Goal: Task Accomplishment & Management: Manage account settings

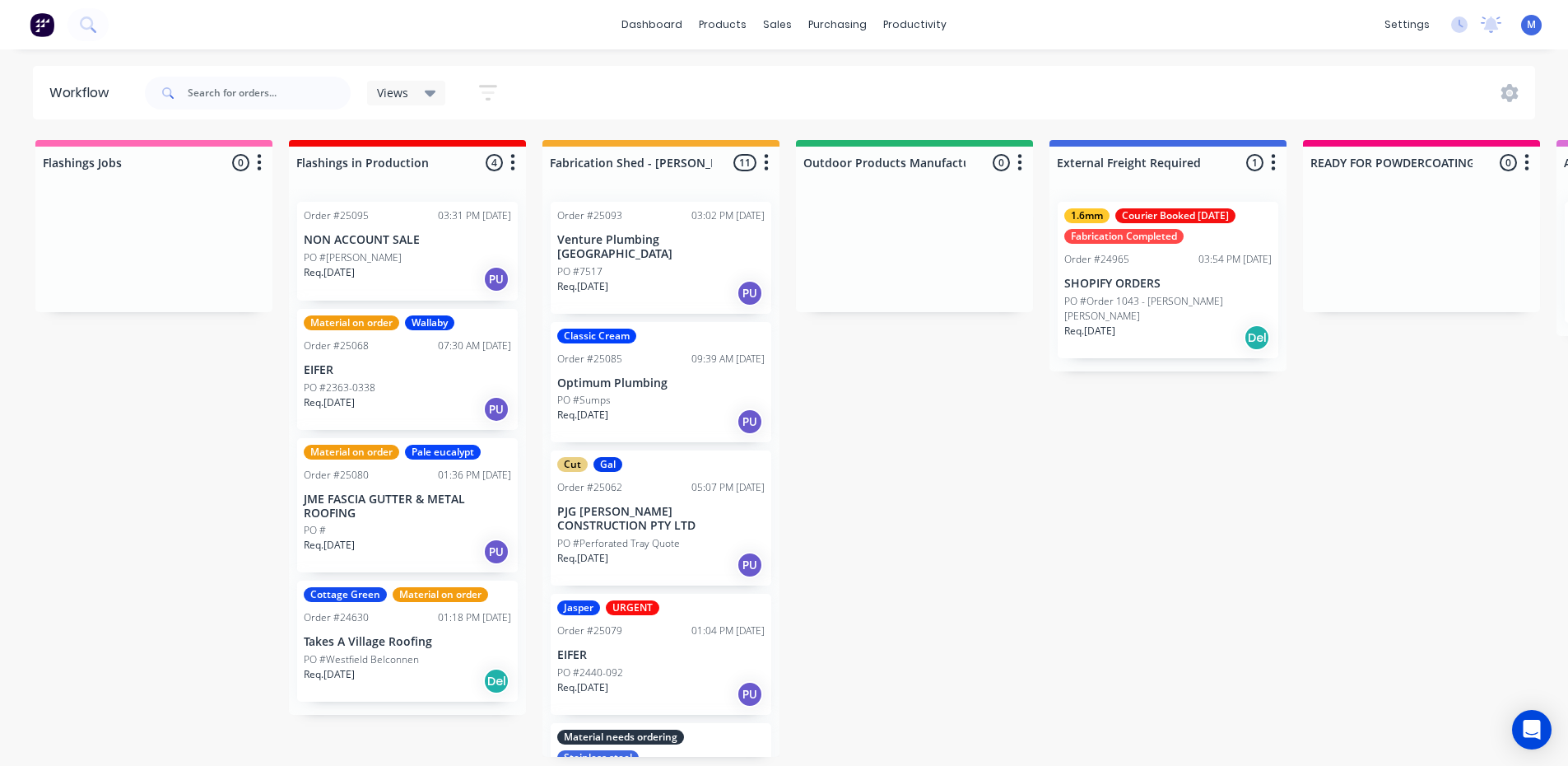
scroll to position [907, 0]
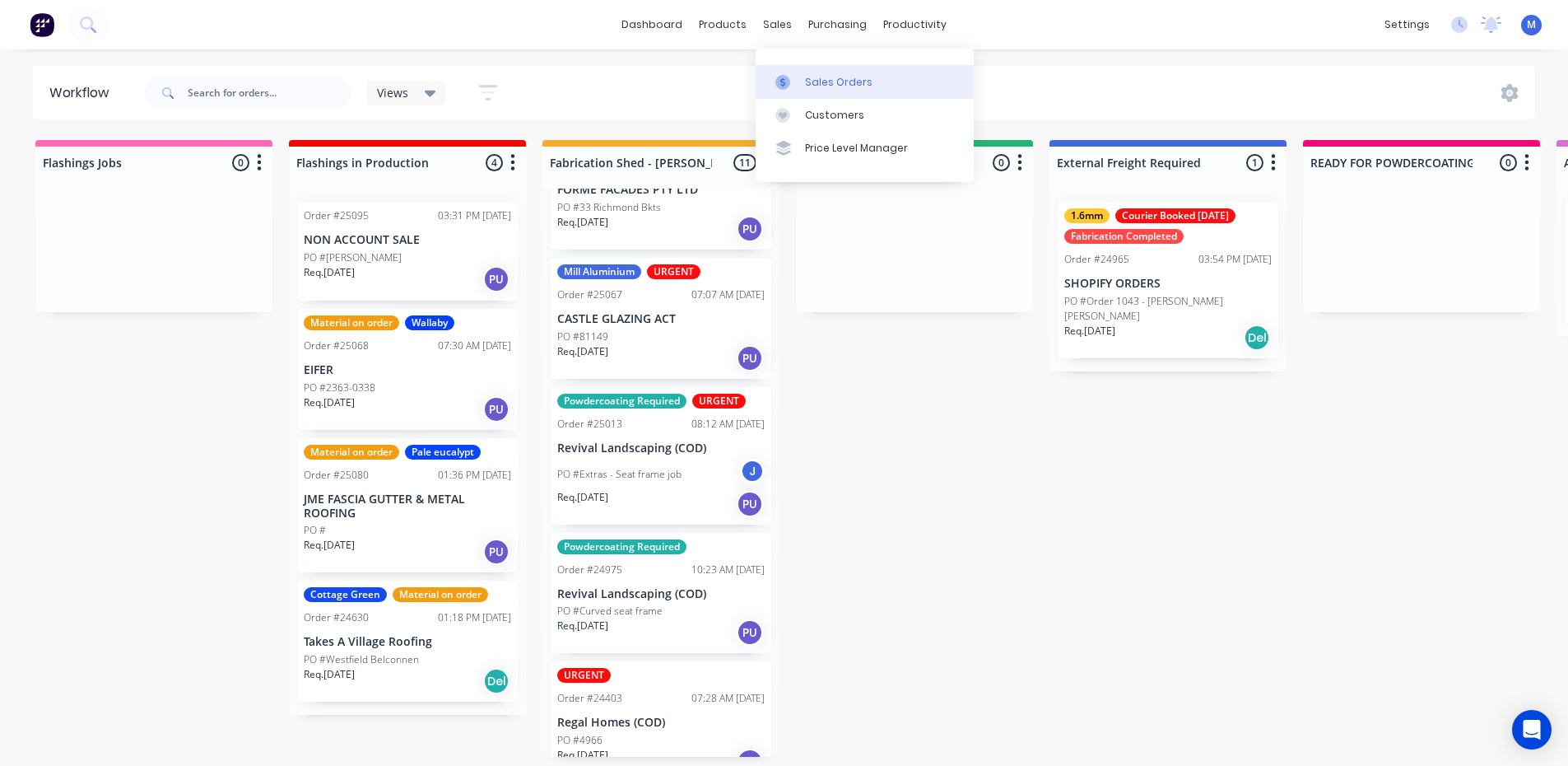
click at [826, 77] on div "Sales Orders" at bounding box center [839, 83] width 68 height 15
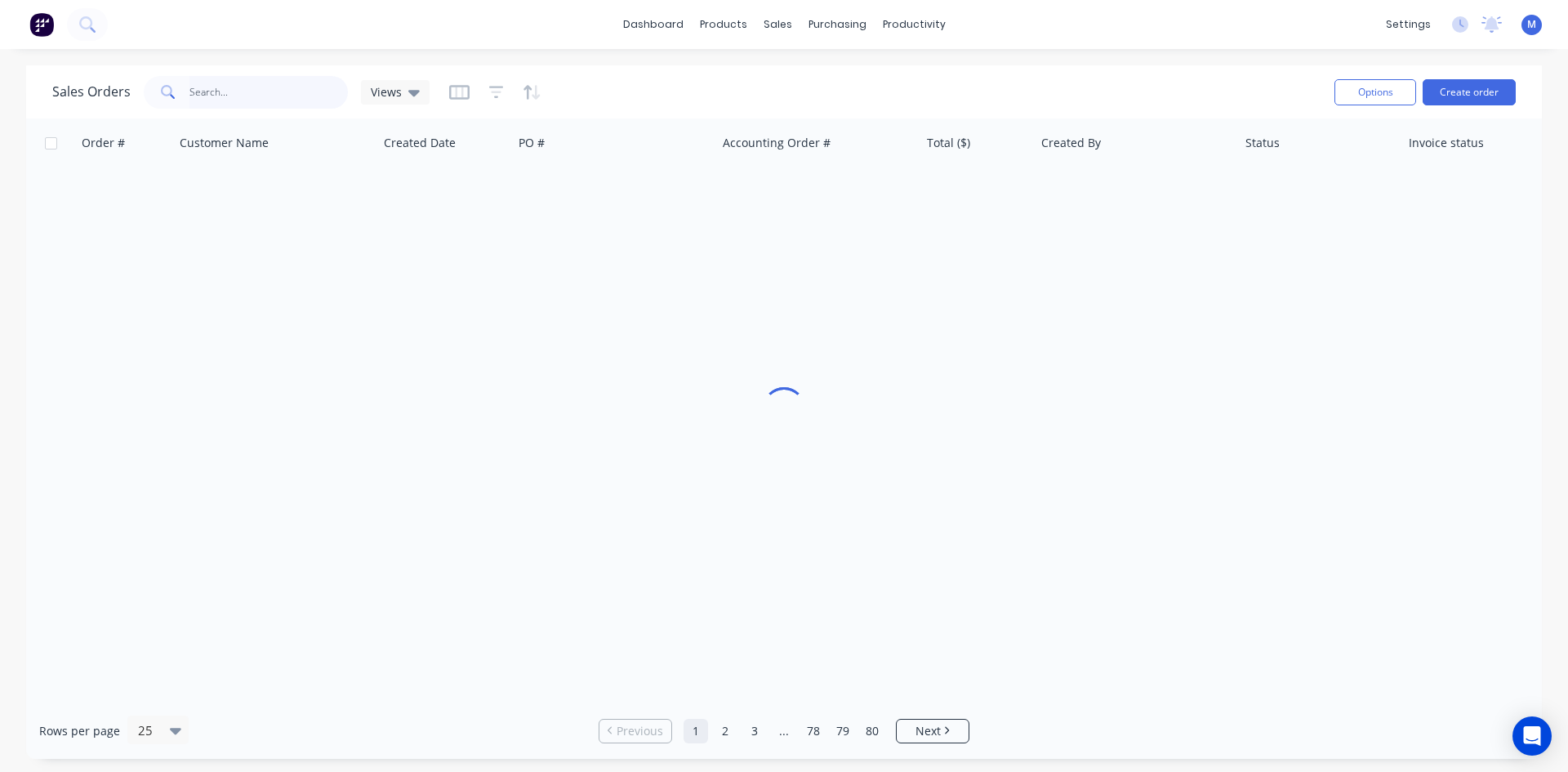
drag, startPoint x: 236, startPoint y: 91, endPoint x: 237, endPoint y: 83, distance: 8.1
click at [237, 83] on input "text" at bounding box center [268, 92] width 159 height 33
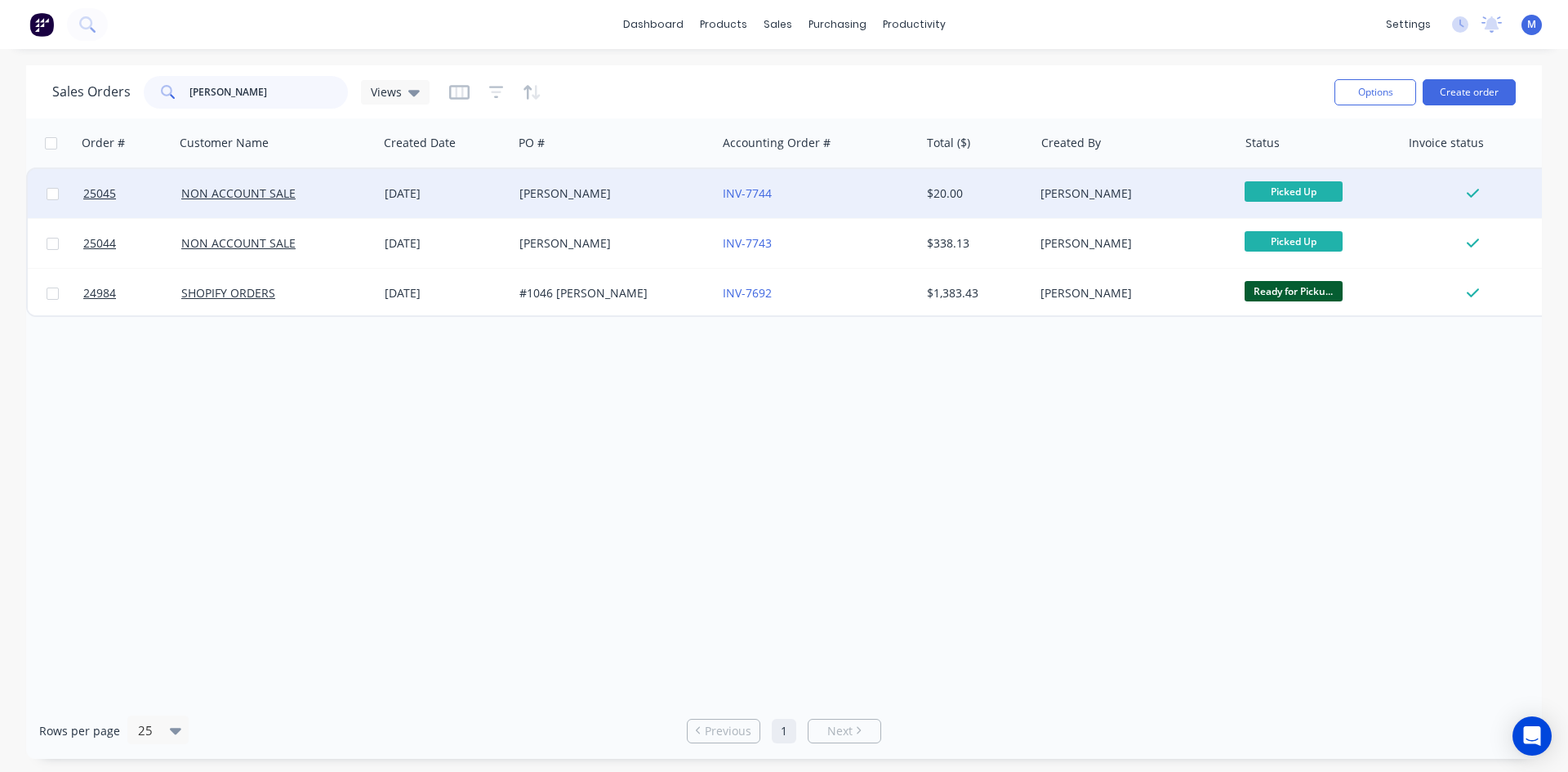
type input "[PERSON_NAME]"
click at [652, 194] on div "[PERSON_NAME]" at bounding box center [610, 194] width 182 height 17
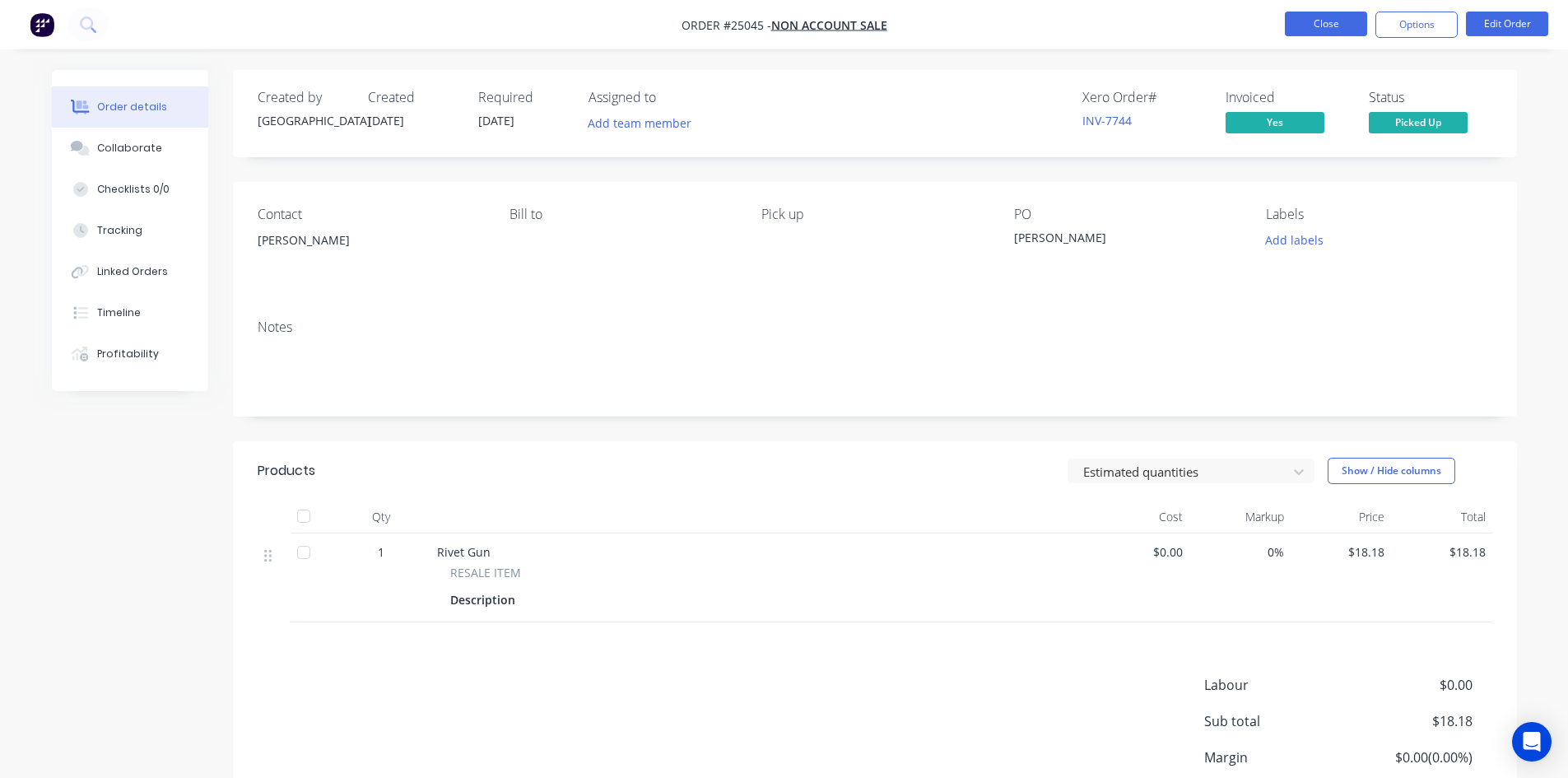
click at [1313, 18] on button "Close" at bounding box center [1326, 23] width 83 height 24
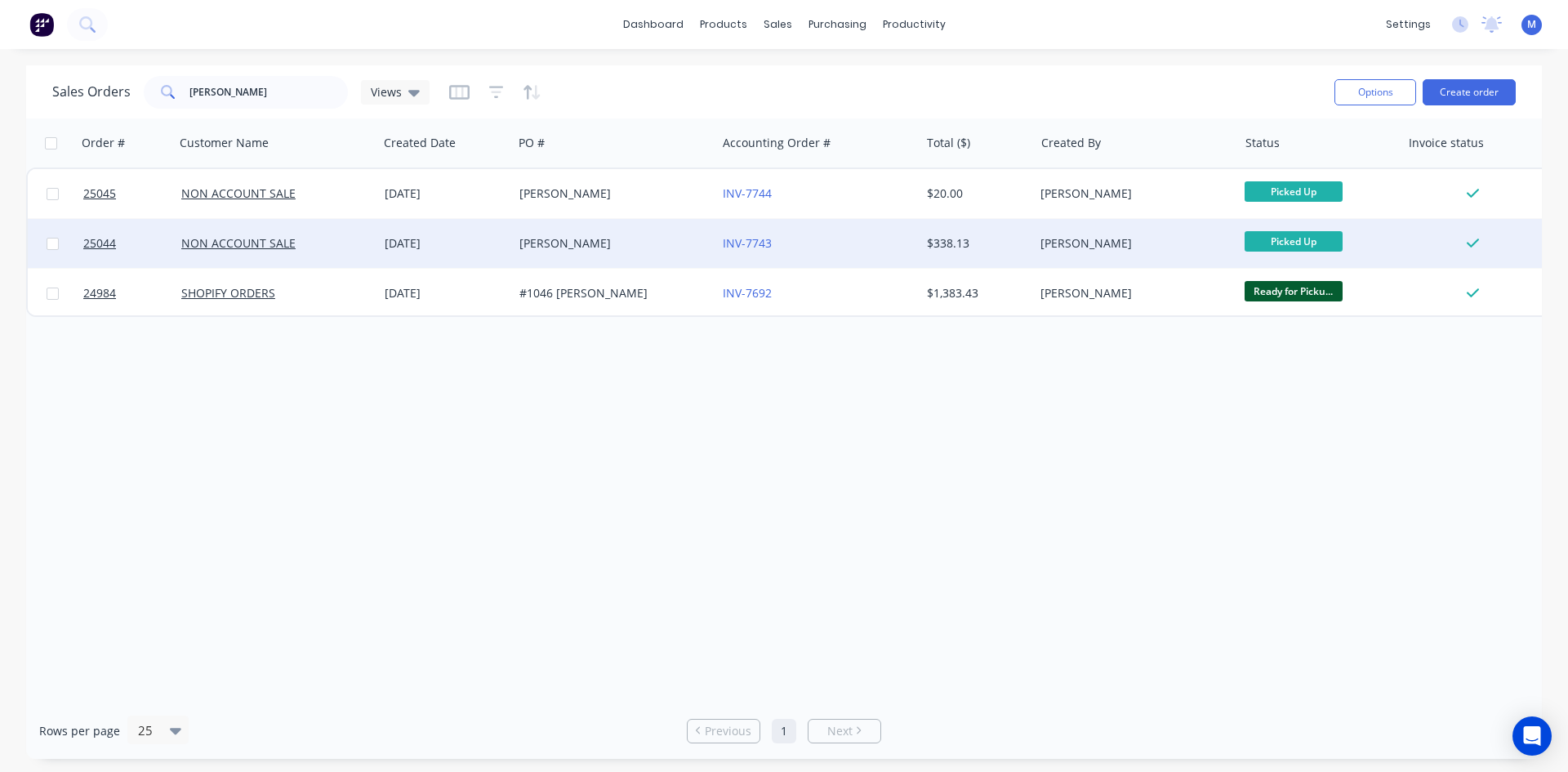
click at [615, 246] on div "[PERSON_NAME]" at bounding box center [610, 244] width 182 height 17
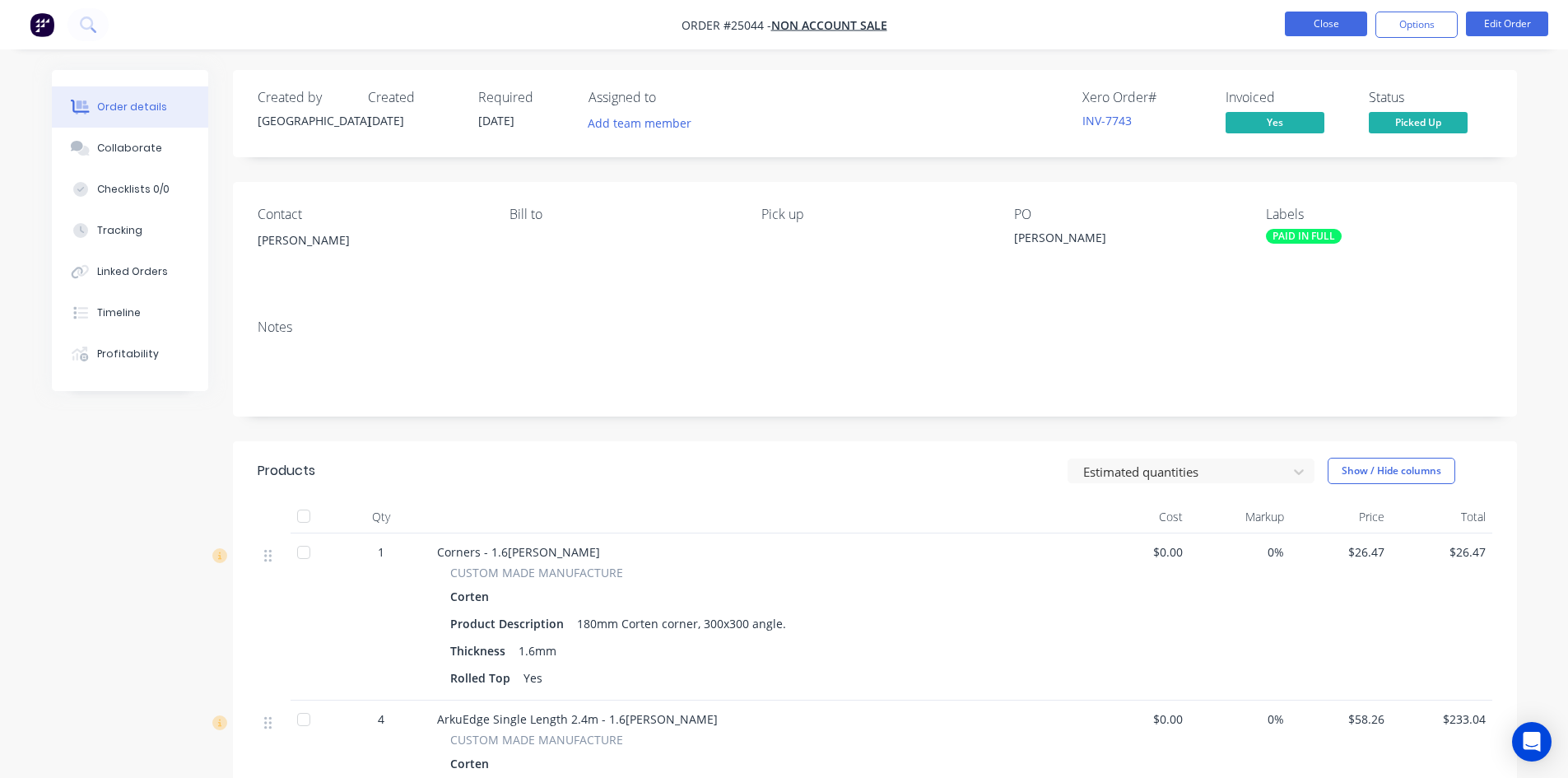
click at [1352, 25] on button "Close" at bounding box center [1326, 23] width 83 height 24
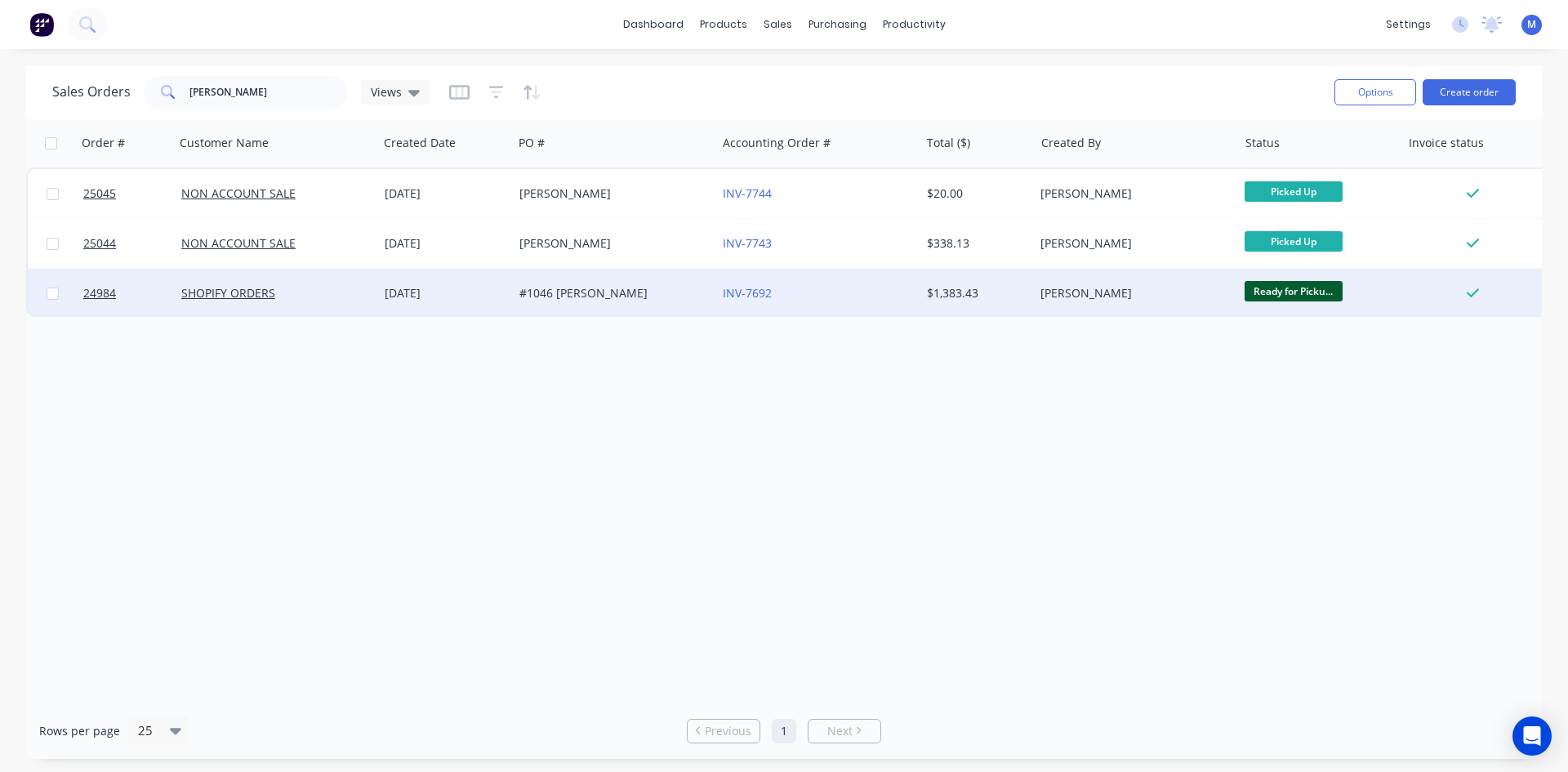
click at [482, 291] on div "[DATE]" at bounding box center [445, 293] width 122 height 17
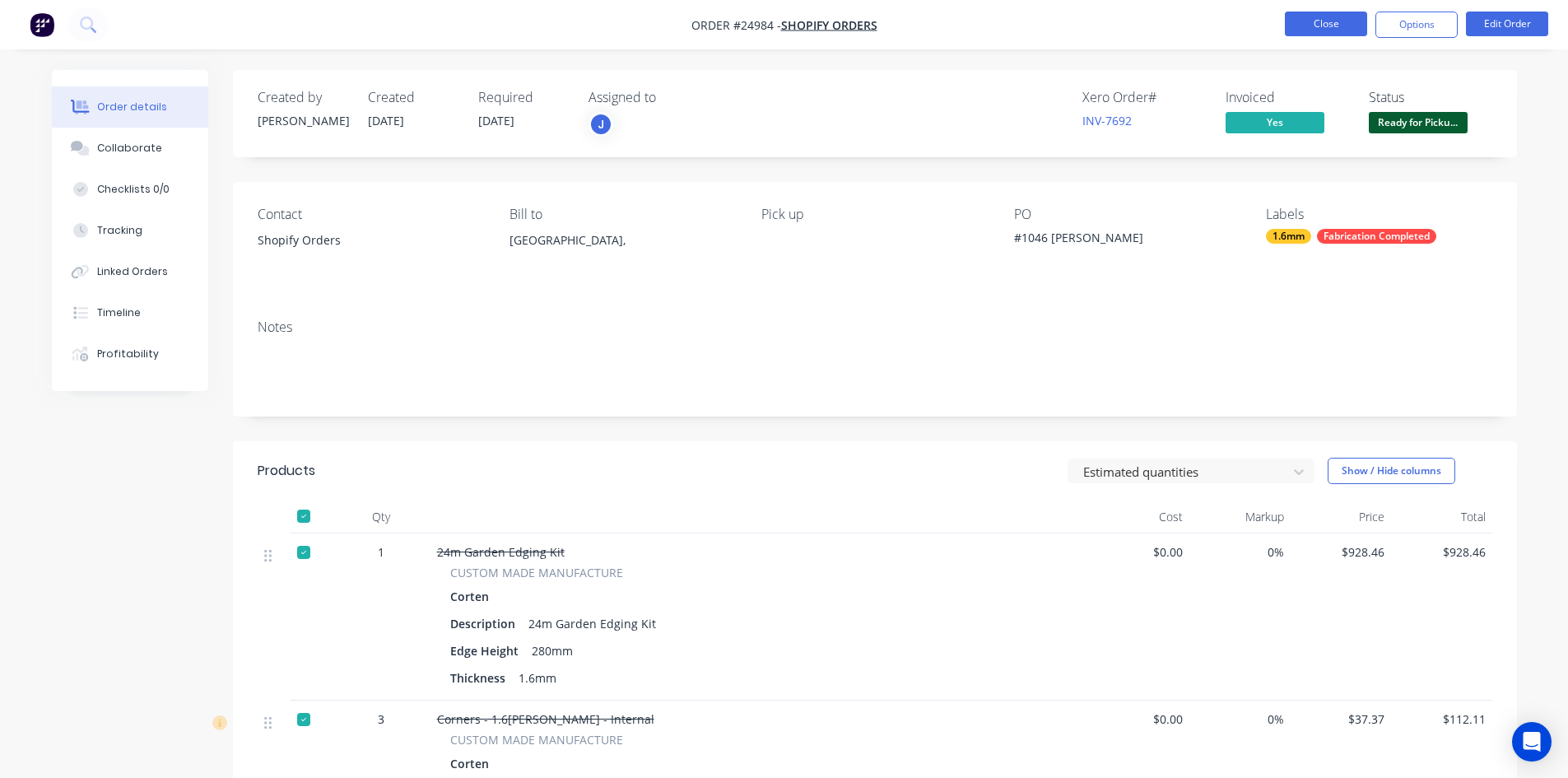
click at [1310, 25] on button "Close" at bounding box center [1326, 23] width 83 height 24
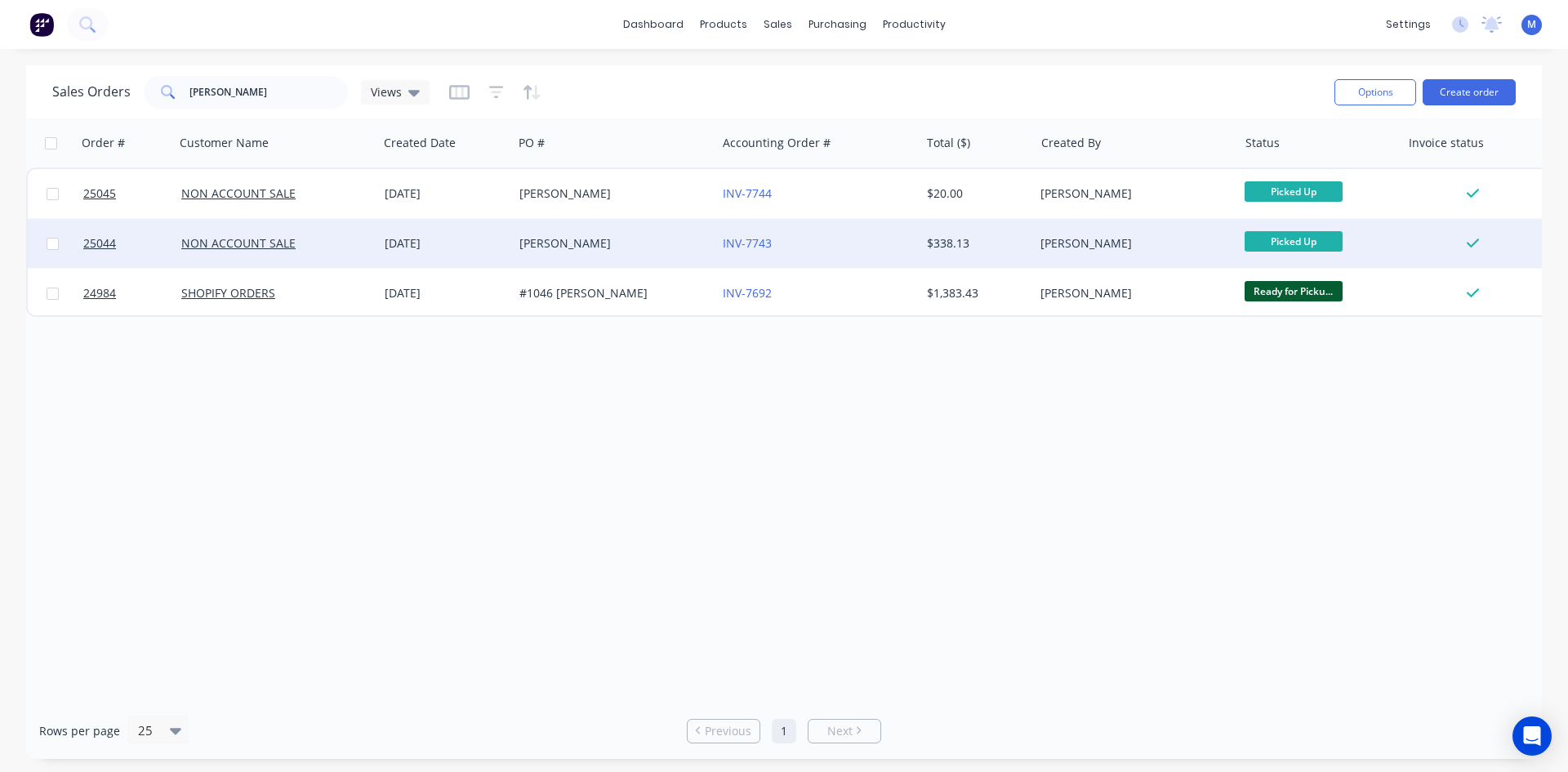
click at [668, 250] on div "[PERSON_NAME]" at bounding box center [610, 244] width 182 height 17
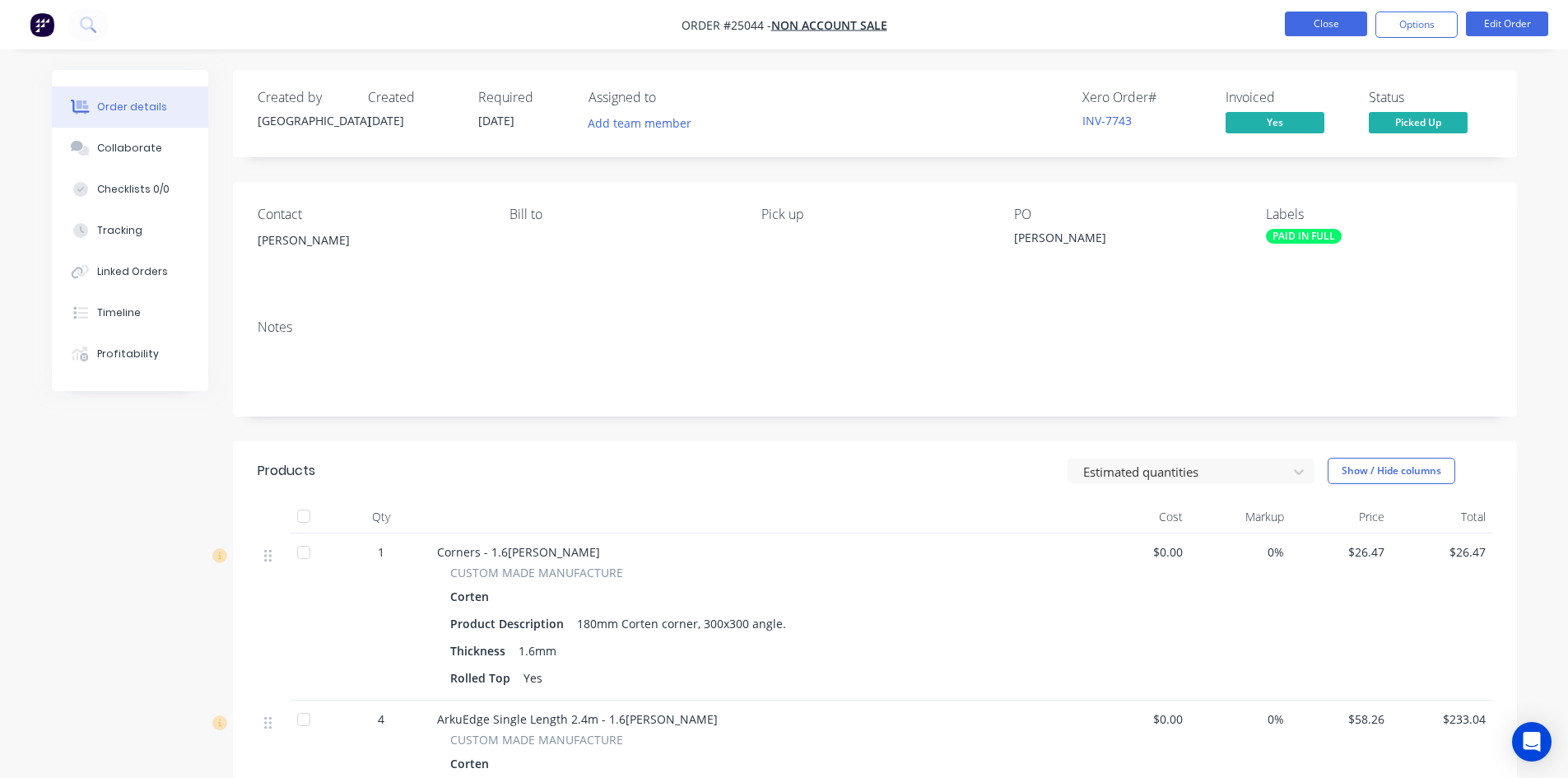
click at [1316, 28] on button "Close" at bounding box center [1326, 23] width 83 height 24
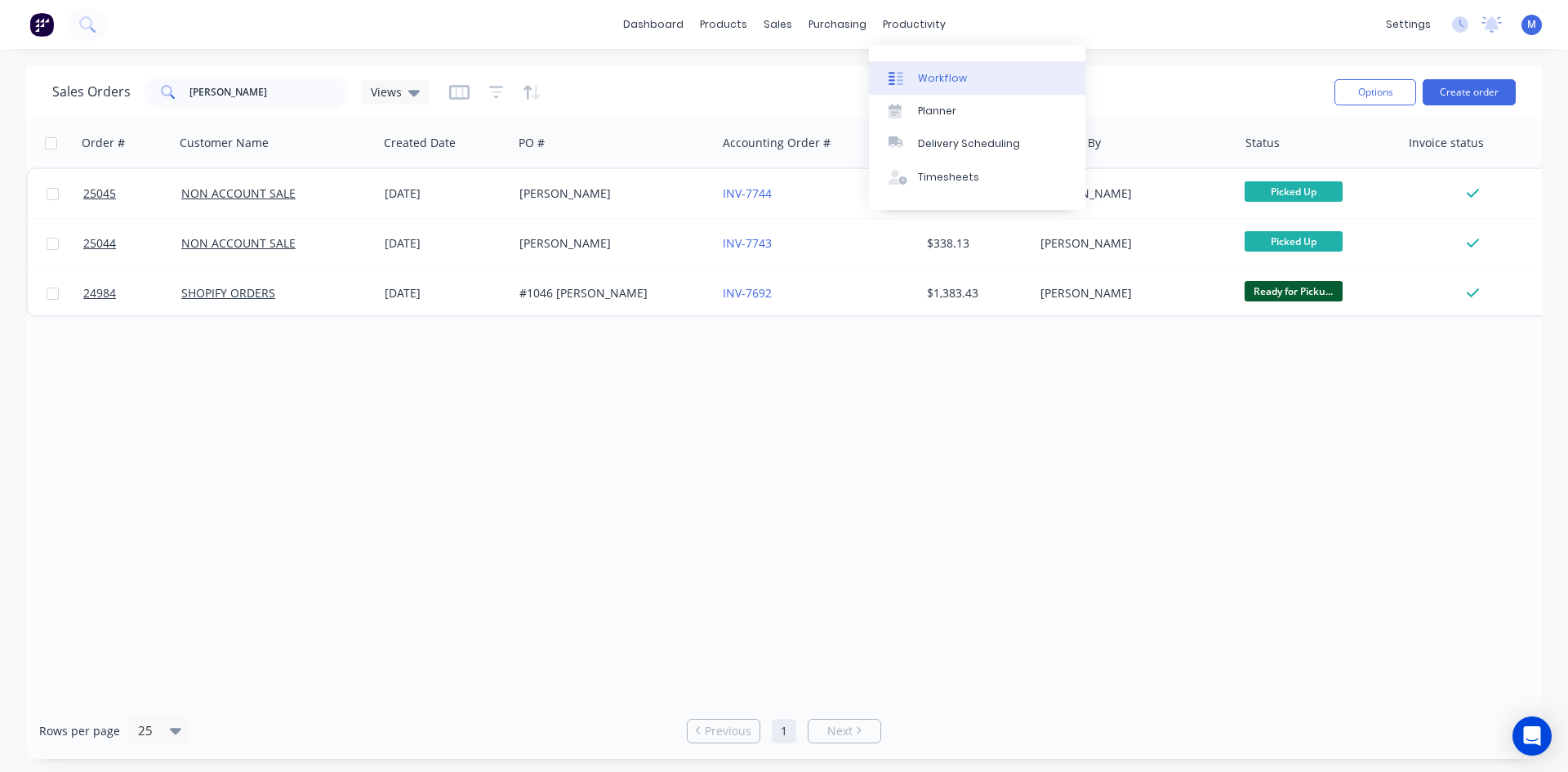
click at [950, 80] on div "Workflow" at bounding box center [942, 78] width 49 height 15
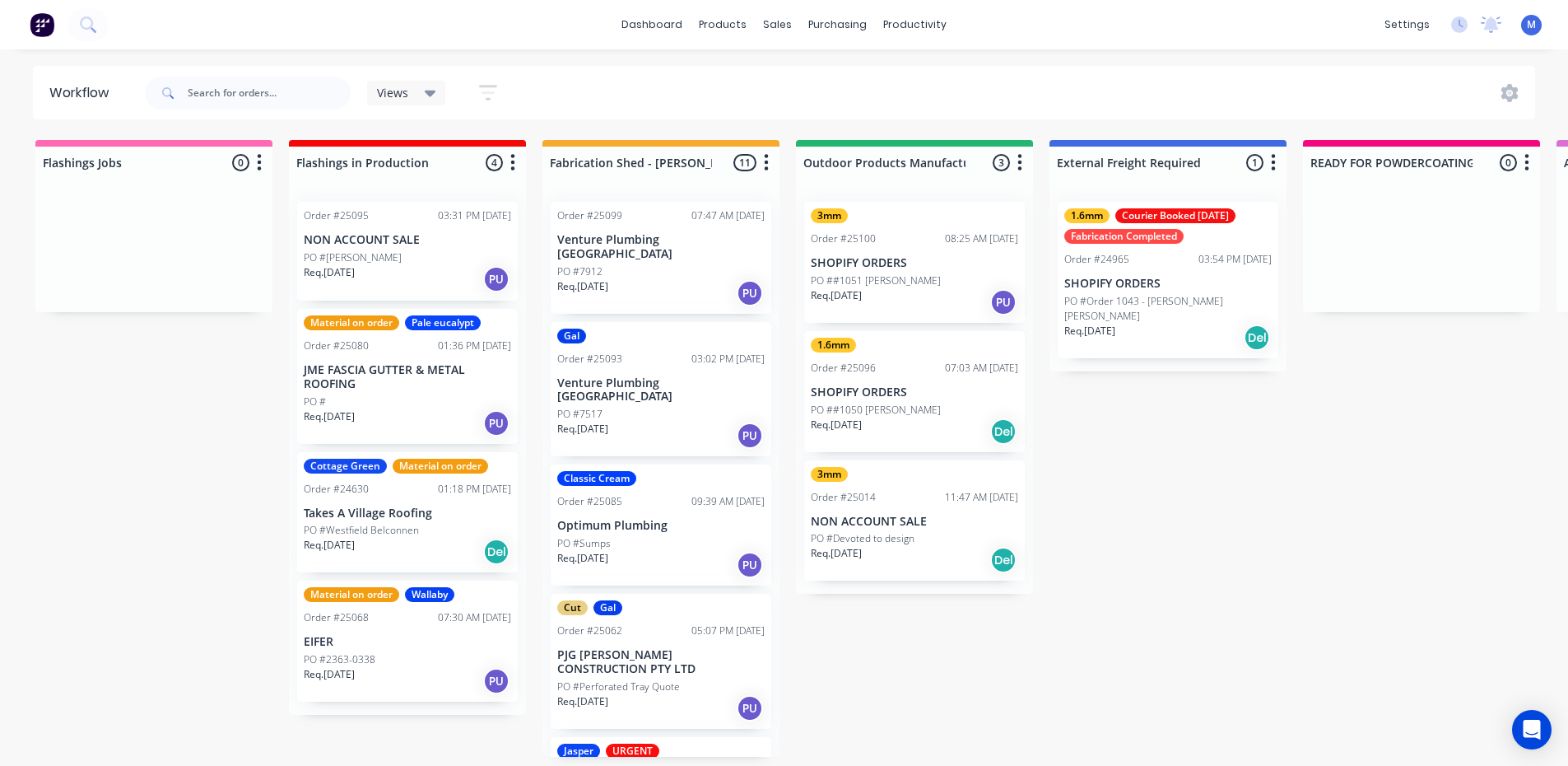
click at [434, 395] on div "PO #" at bounding box center [407, 402] width 207 height 15
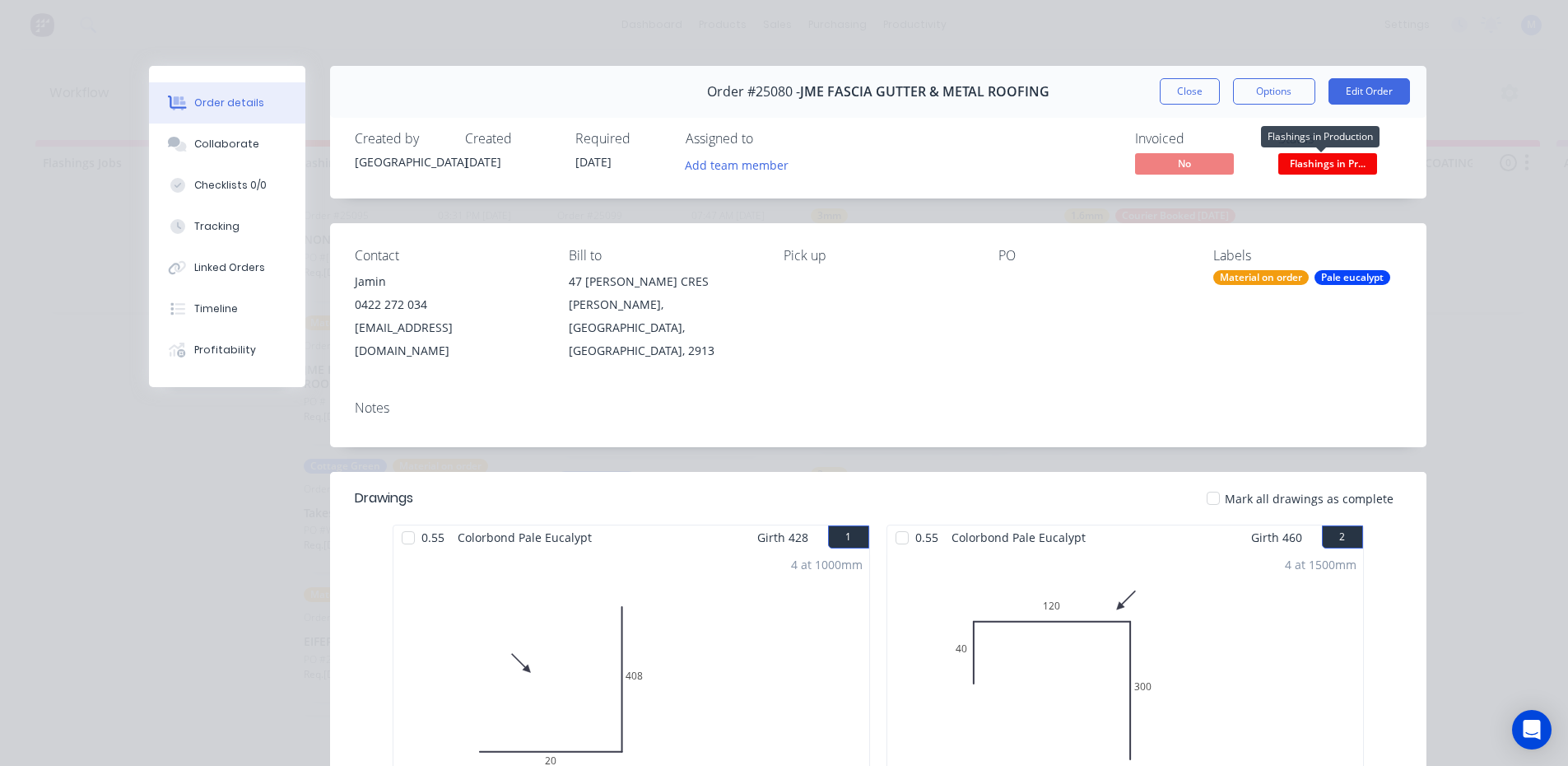
click at [1332, 161] on span "Flashings in Pr..." at bounding box center [1327, 163] width 99 height 21
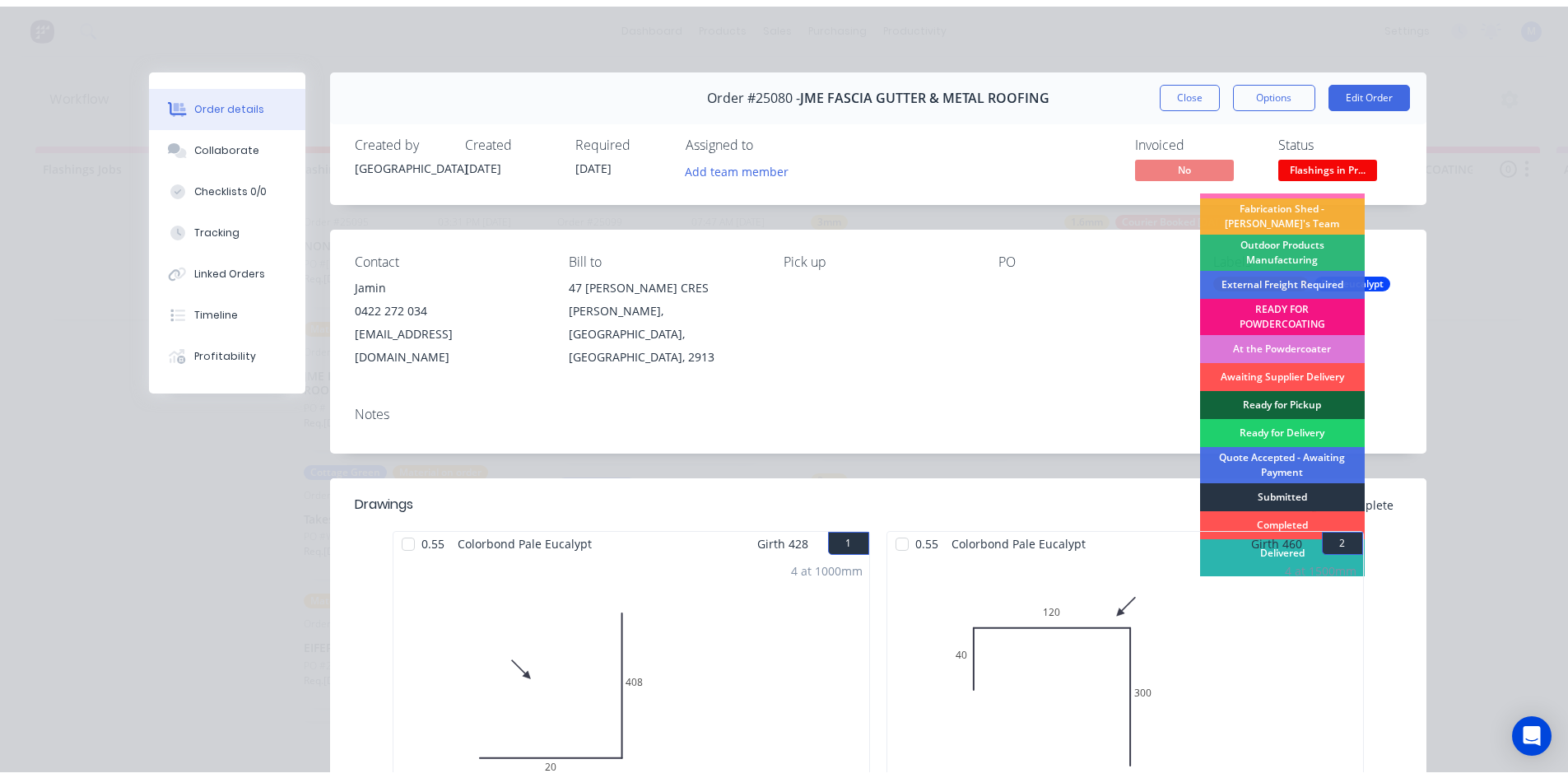
scroll to position [36, 0]
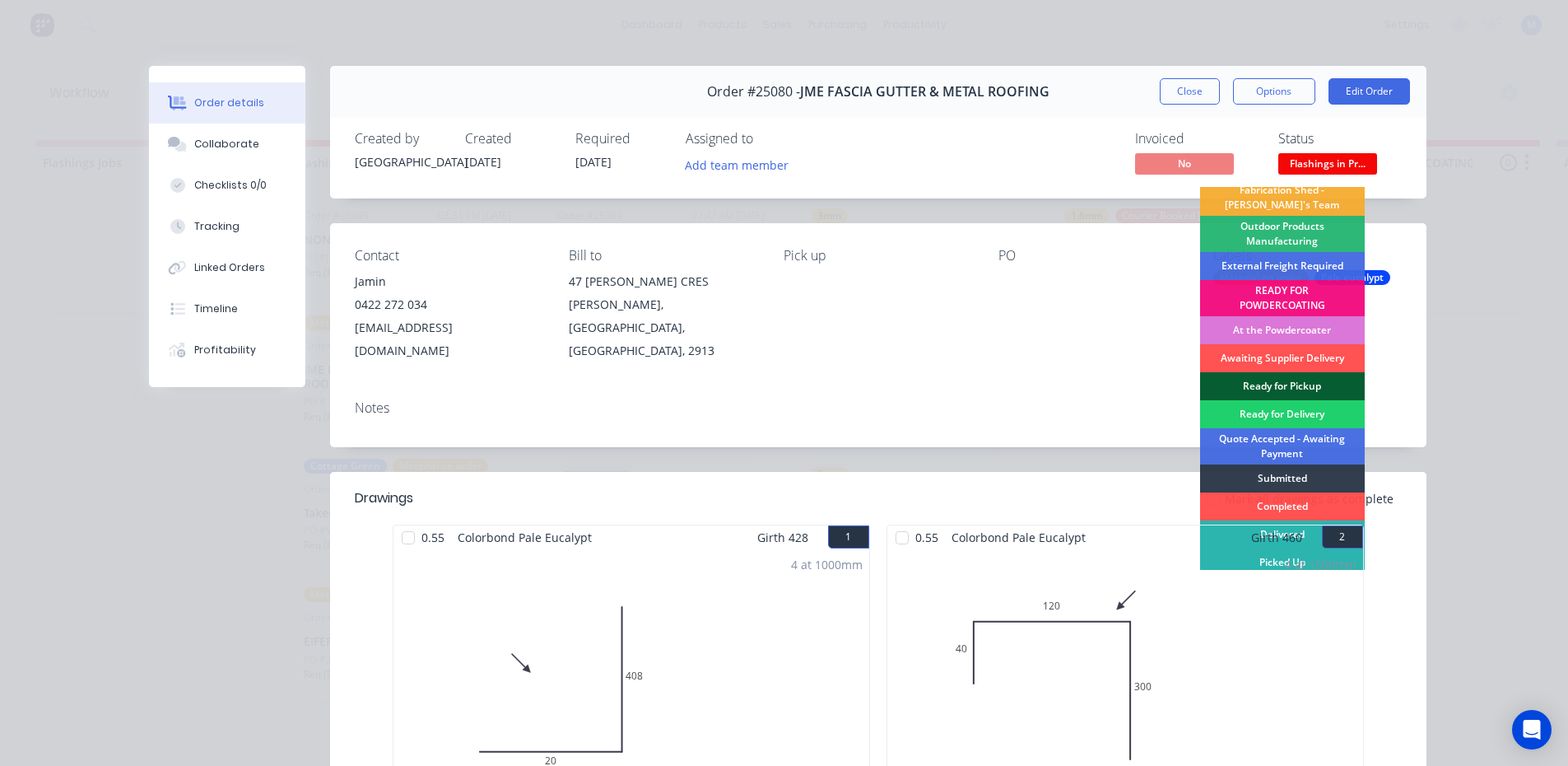
click at [1275, 378] on div "Ready for Pickup" at bounding box center [1282, 386] width 164 height 28
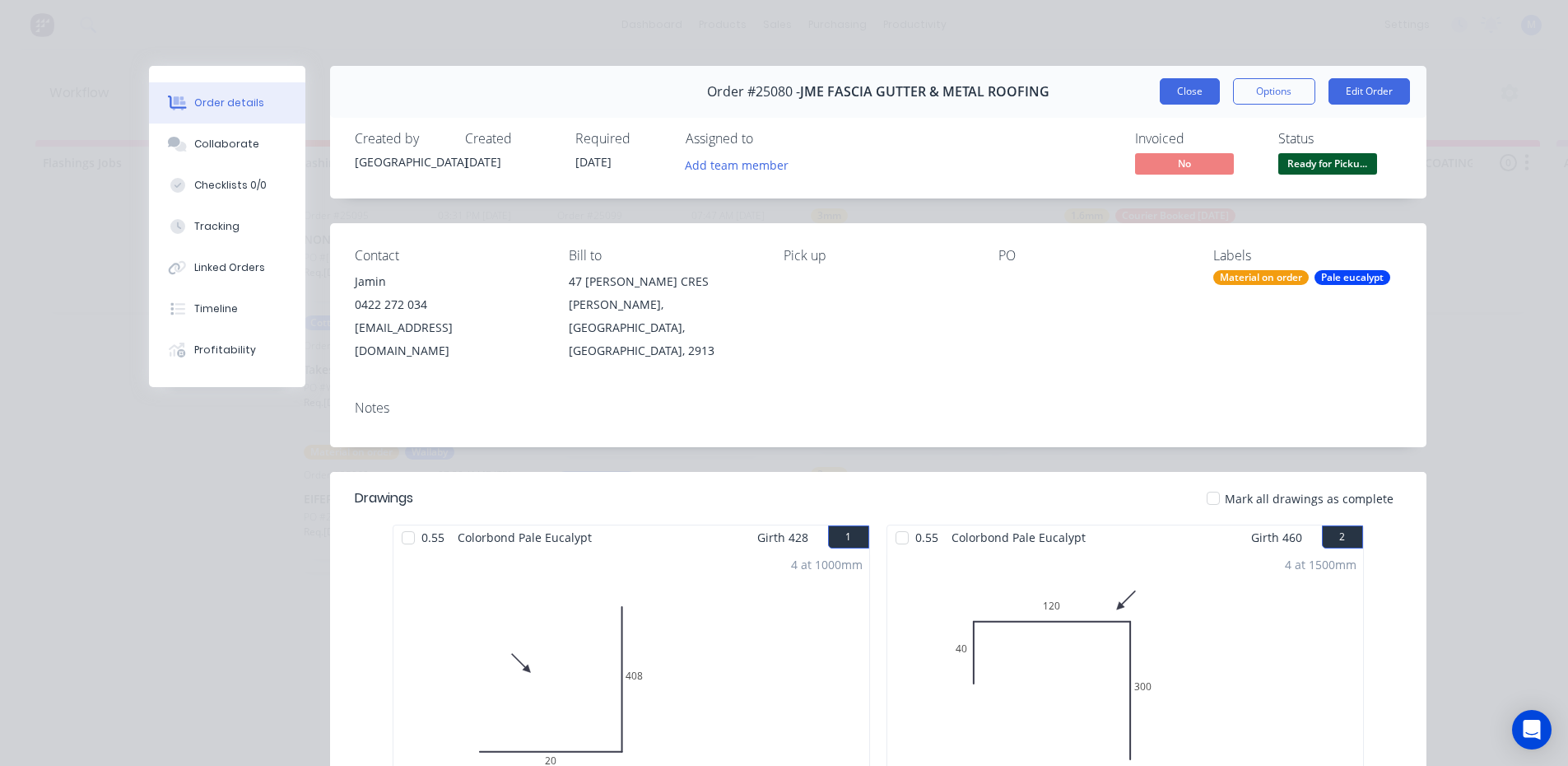
click at [1164, 94] on button "Close" at bounding box center [1190, 91] width 60 height 26
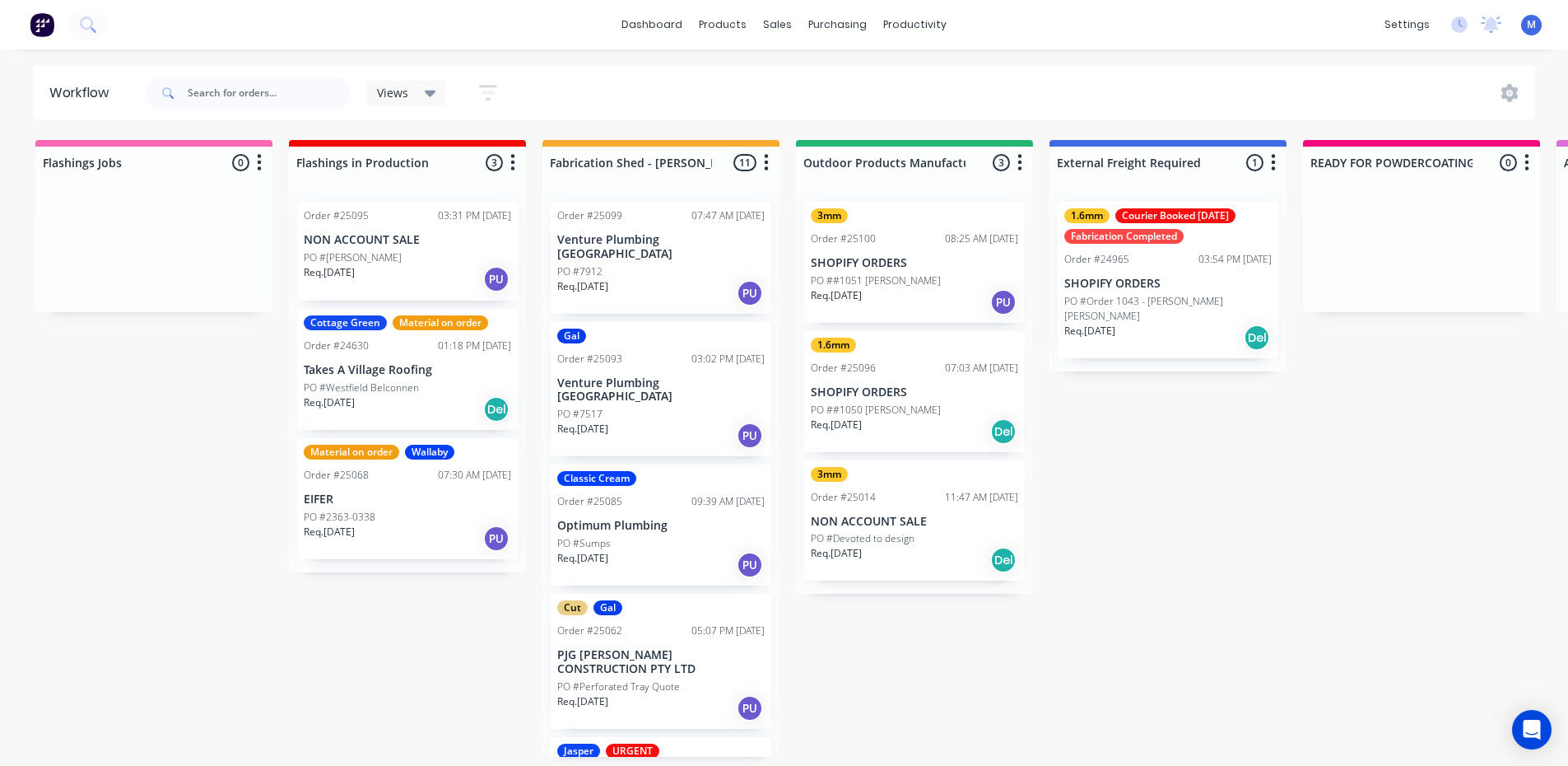
click at [406, 270] on div "Req. [DATE] PU" at bounding box center [407, 279] width 207 height 28
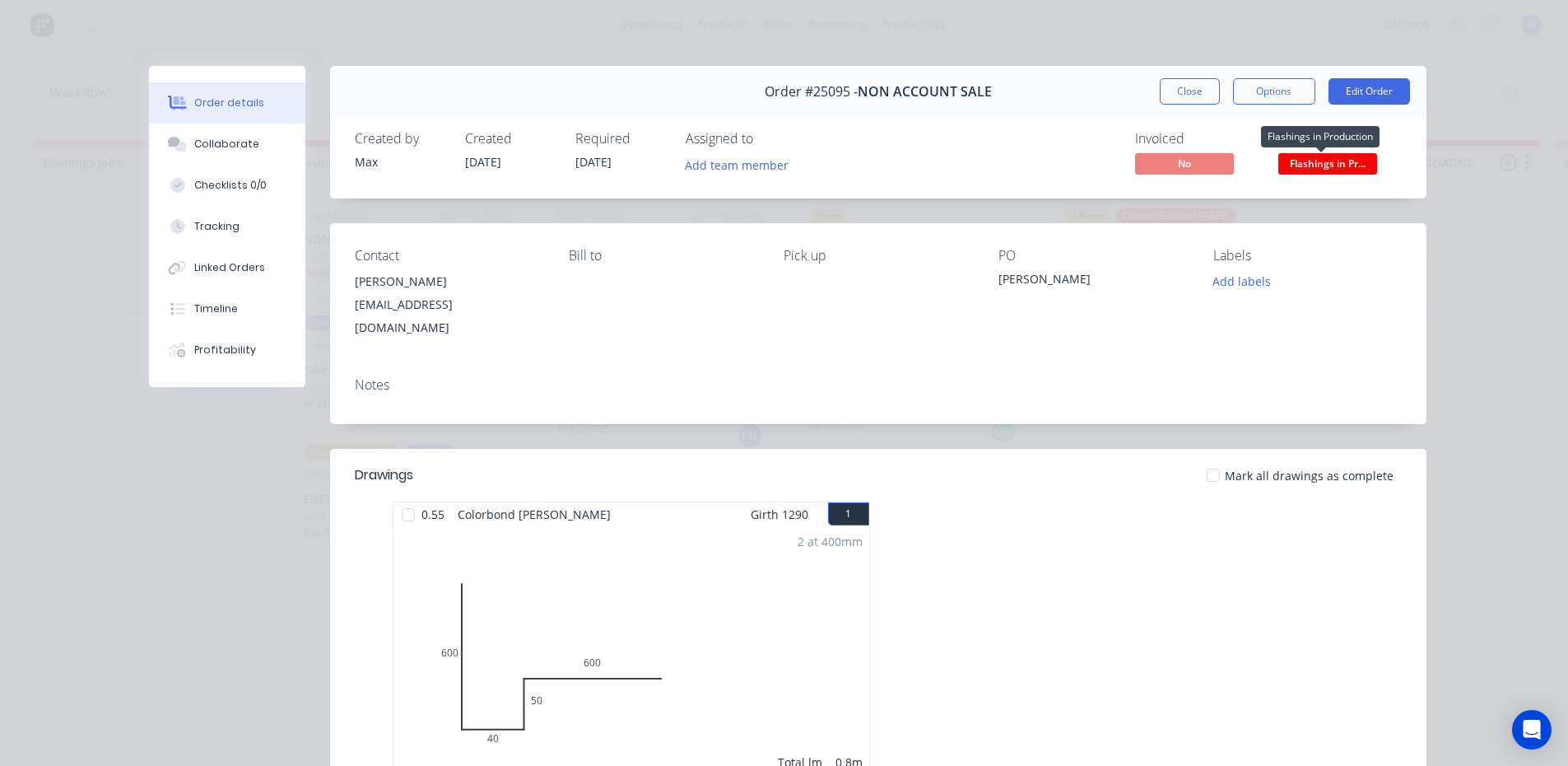
click at [1347, 161] on span "Flashings in Pr..." at bounding box center [1327, 163] width 99 height 21
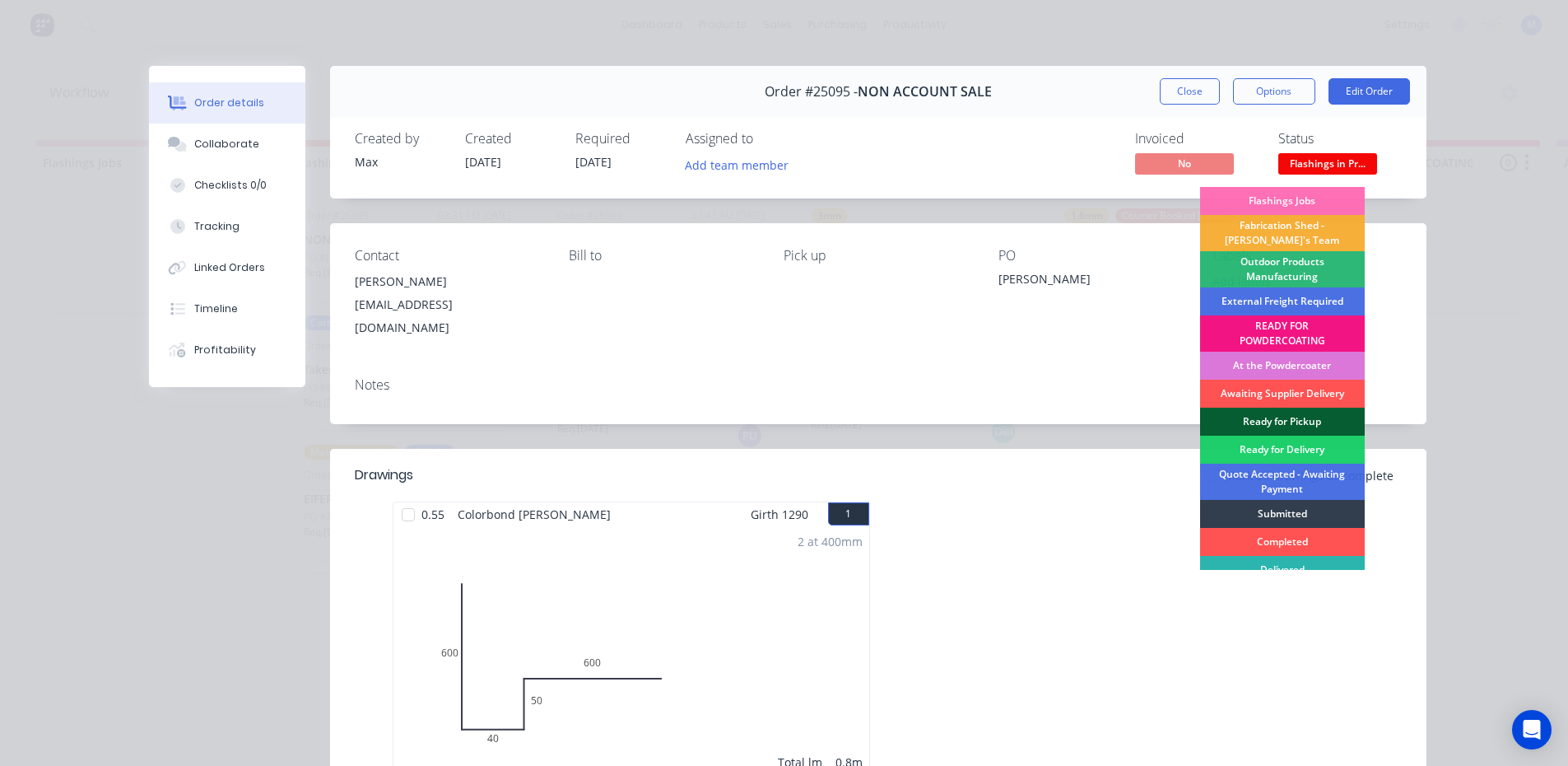
click at [1300, 417] on div "Ready for Pickup" at bounding box center [1282, 421] width 164 height 28
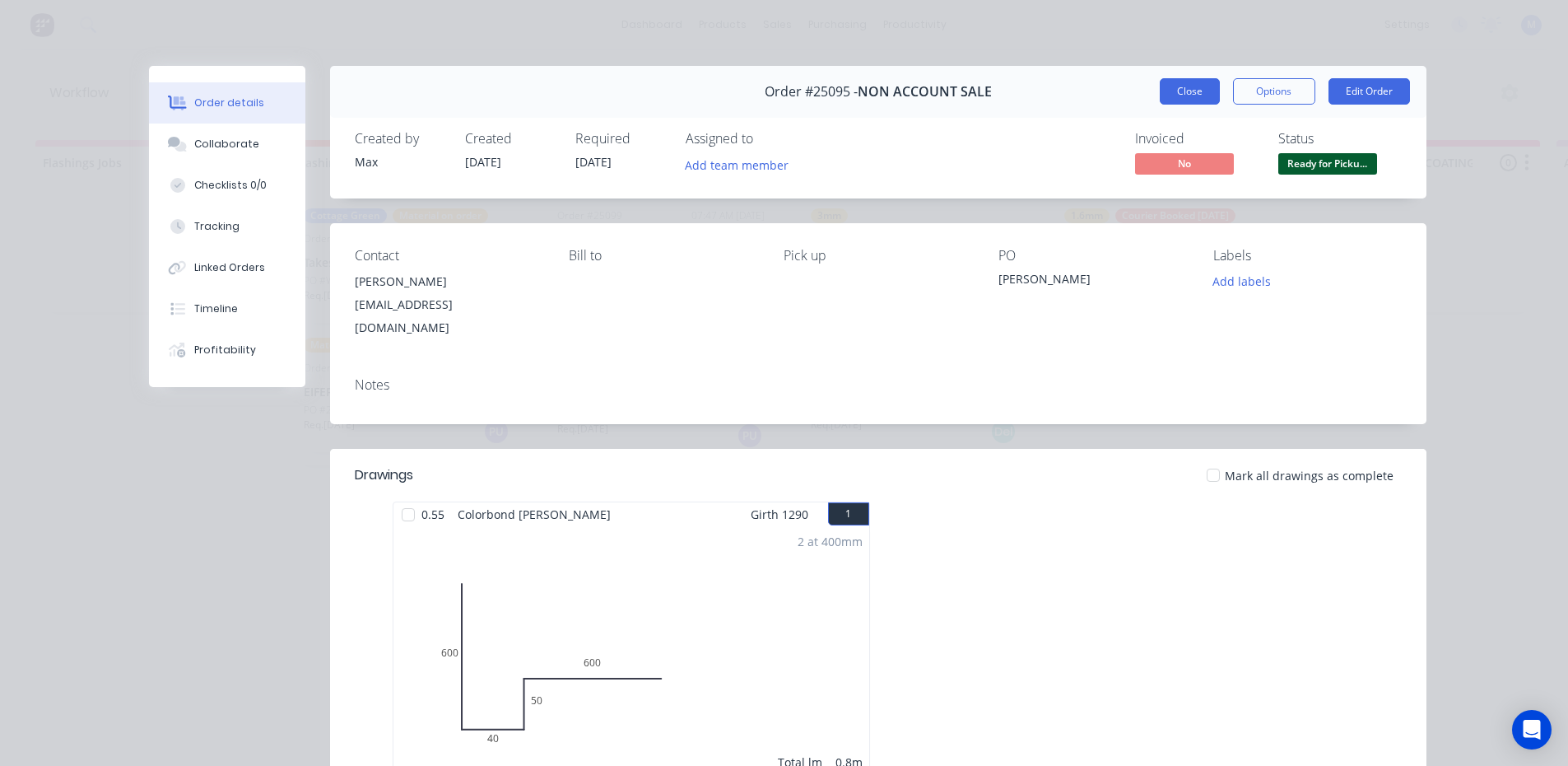
click at [1182, 88] on button "Close" at bounding box center [1190, 91] width 60 height 26
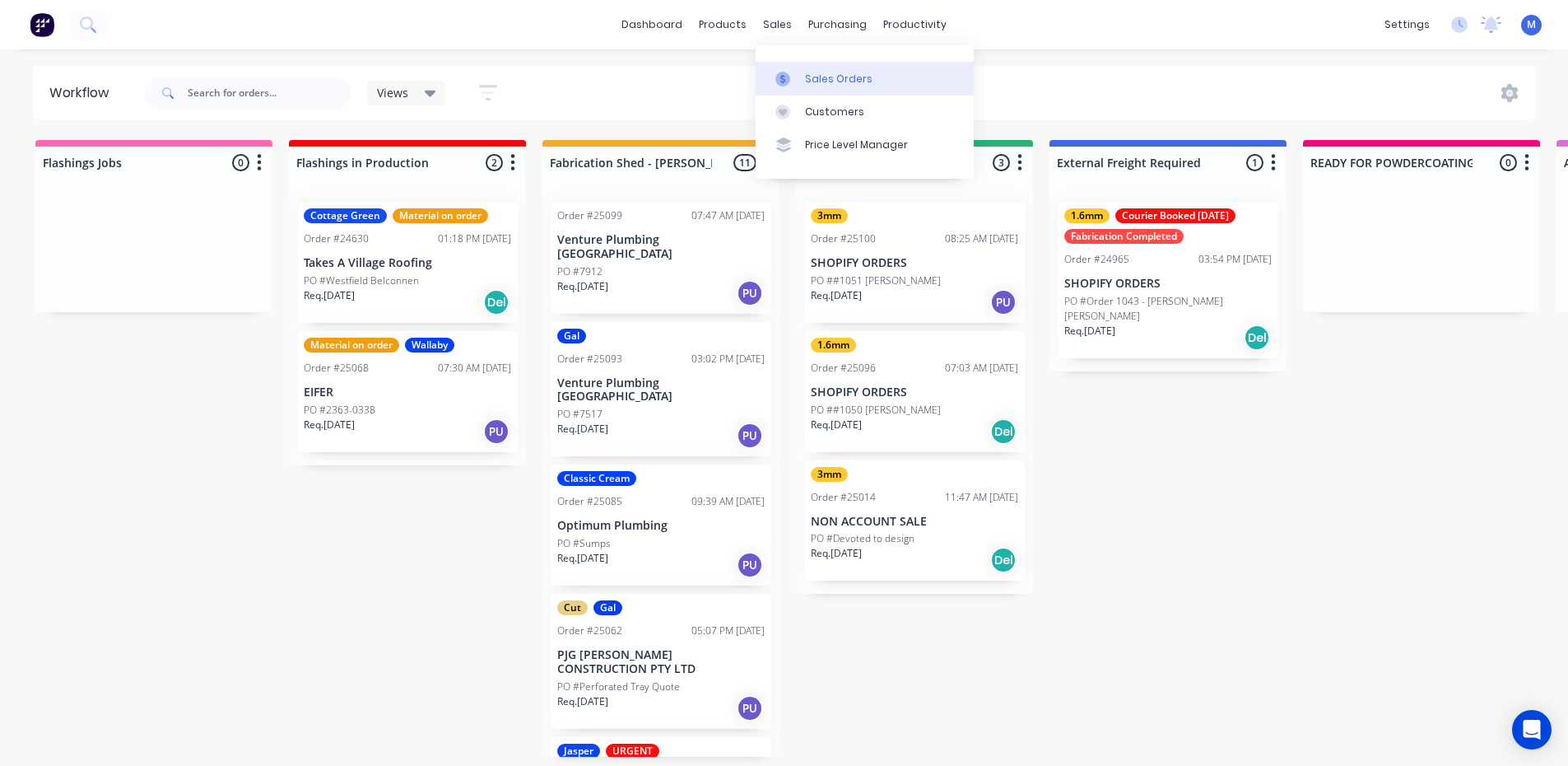
click at [811, 71] on div "Sales Orders" at bounding box center [839, 79] width 68 height 15
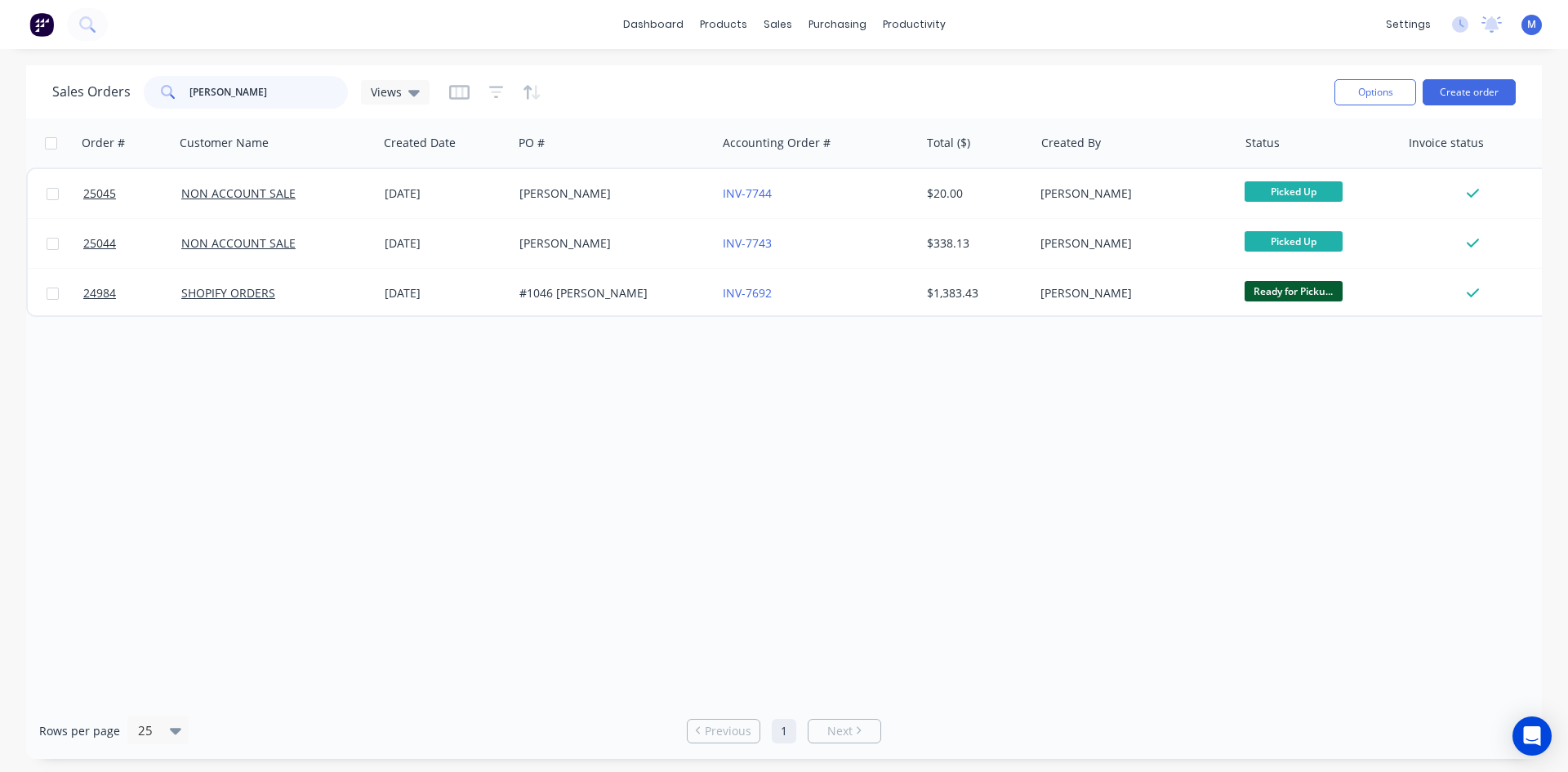
drag, startPoint x: 276, startPoint y: 92, endPoint x: 105, endPoint y: 92, distance: 171.0
click at [105, 92] on div "Sales Orders [PERSON_NAME] Views" at bounding box center [240, 92] width 377 height 33
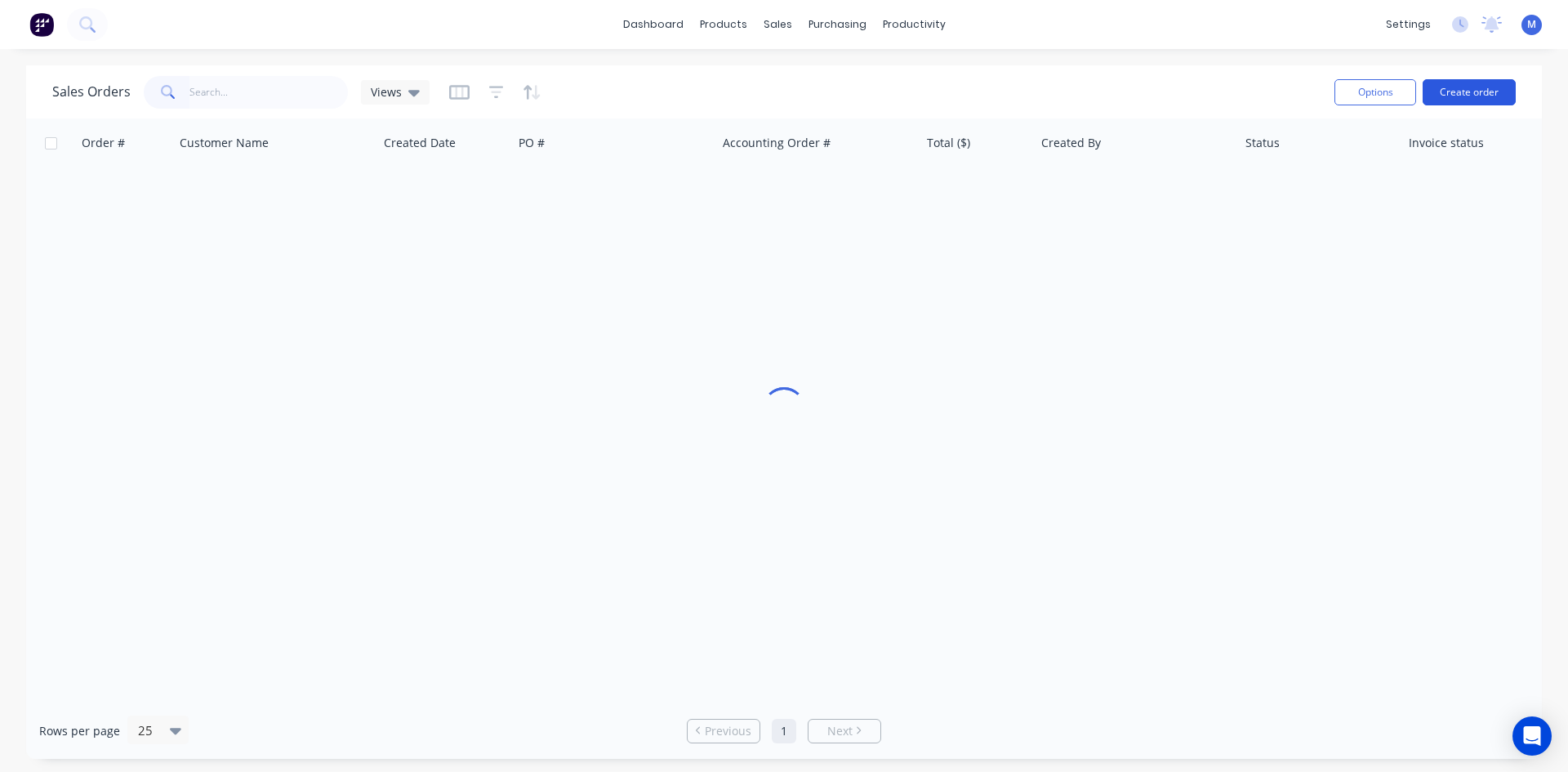
click at [1463, 89] on button "Create order" at bounding box center [1469, 92] width 93 height 26
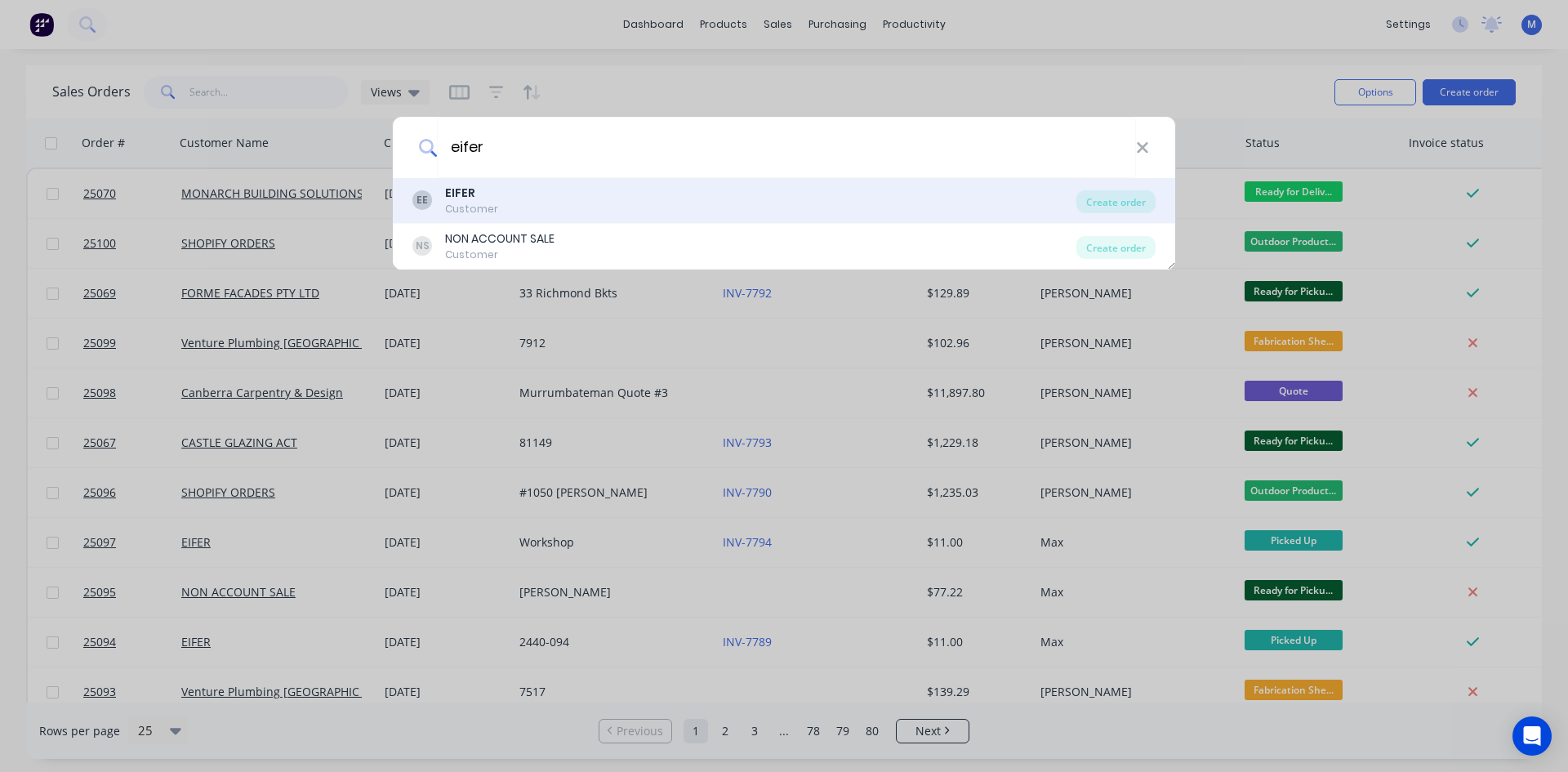
type input "eifer"
click at [475, 200] on div "EIFER" at bounding box center [471, 193] width 53 height 17
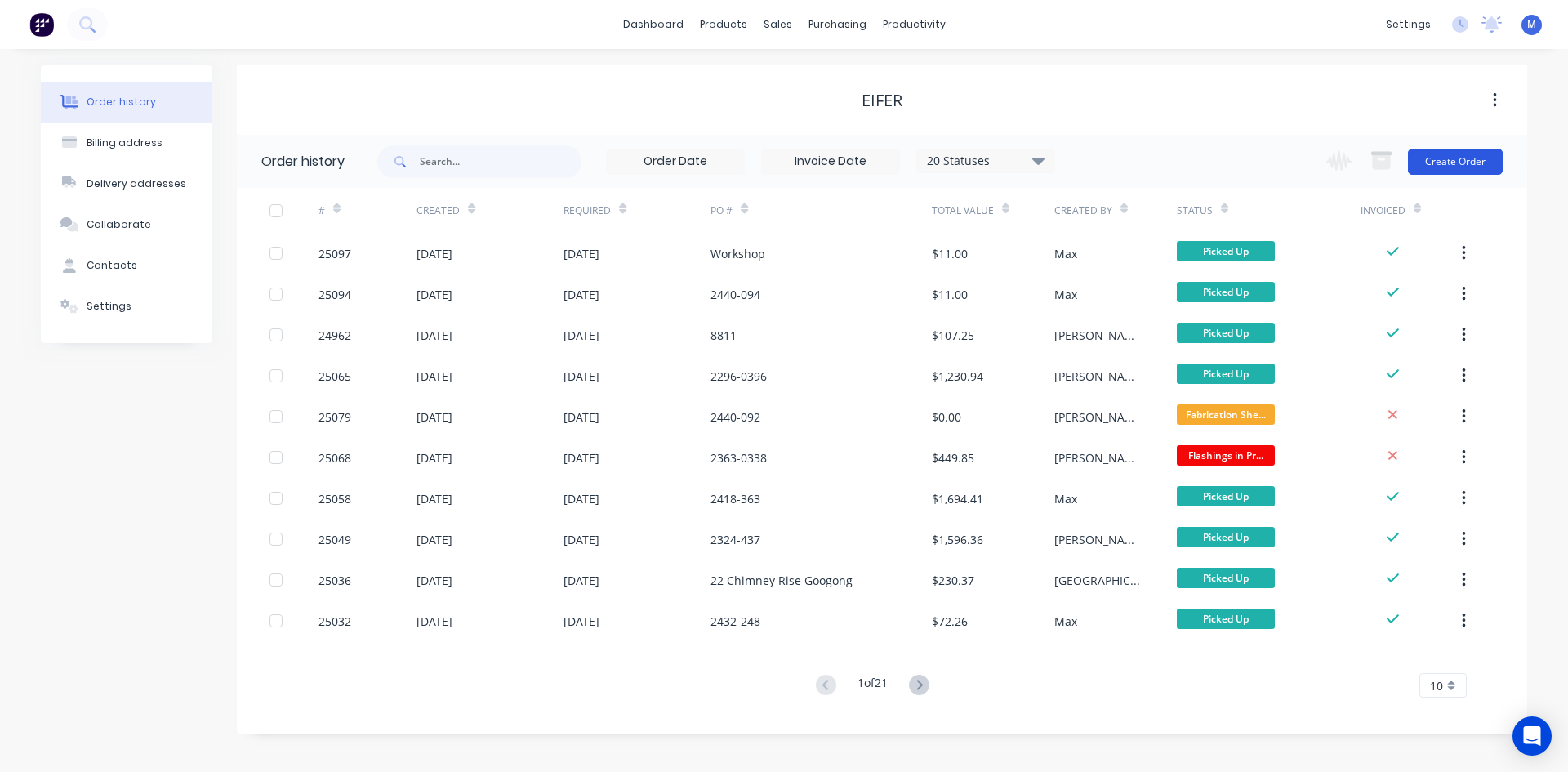
click at [1425, 156] on button "Create Order" at bounding box center [1455, 162] width 95 height 26
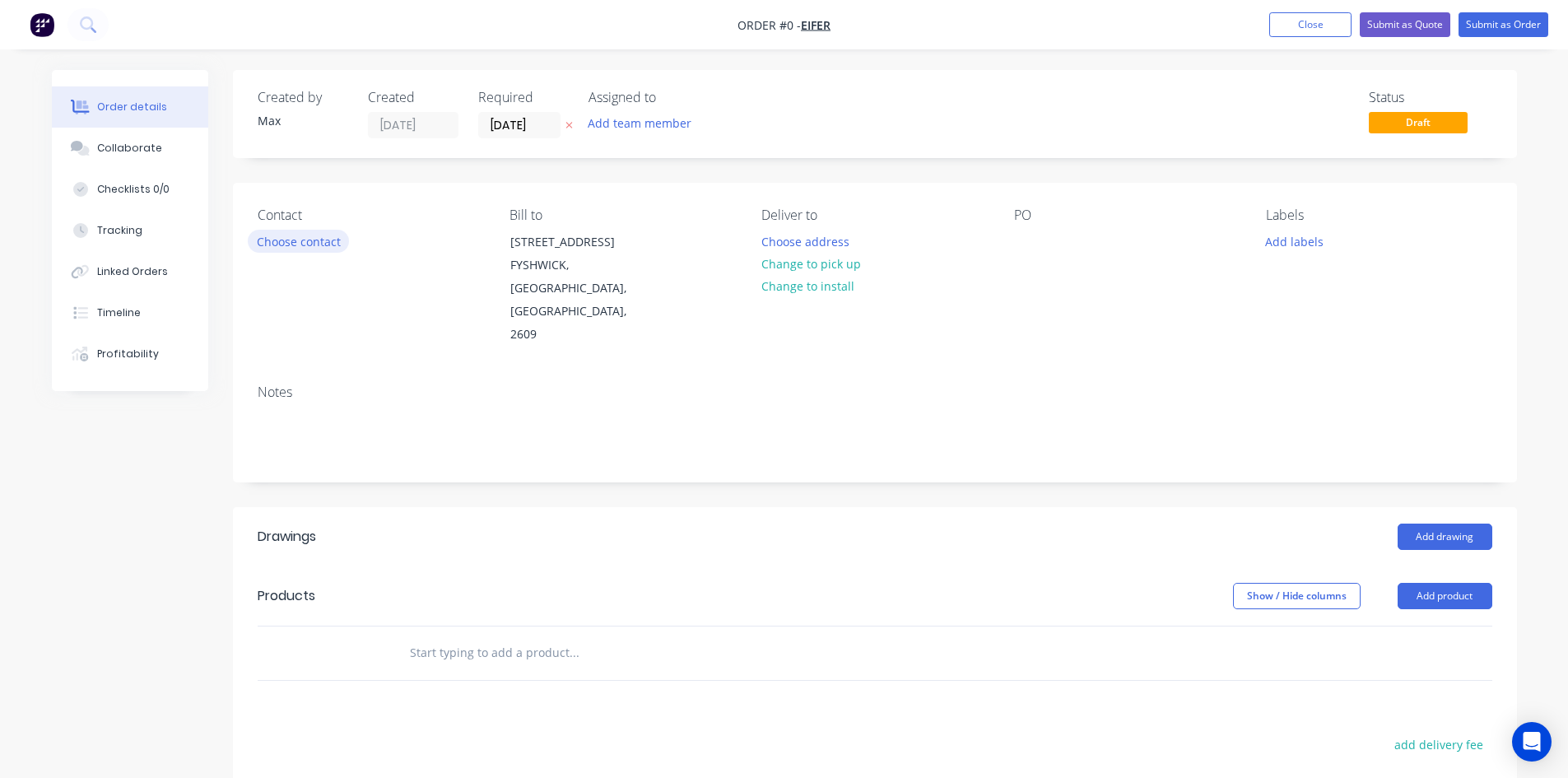
click at [278, 252] on div "Contact Choose contact" at bounding box center [370, 277] width 225 height 139
click at [284, 244] on button "Choose contact" at bounding box center [298, 241] width 101 height 23
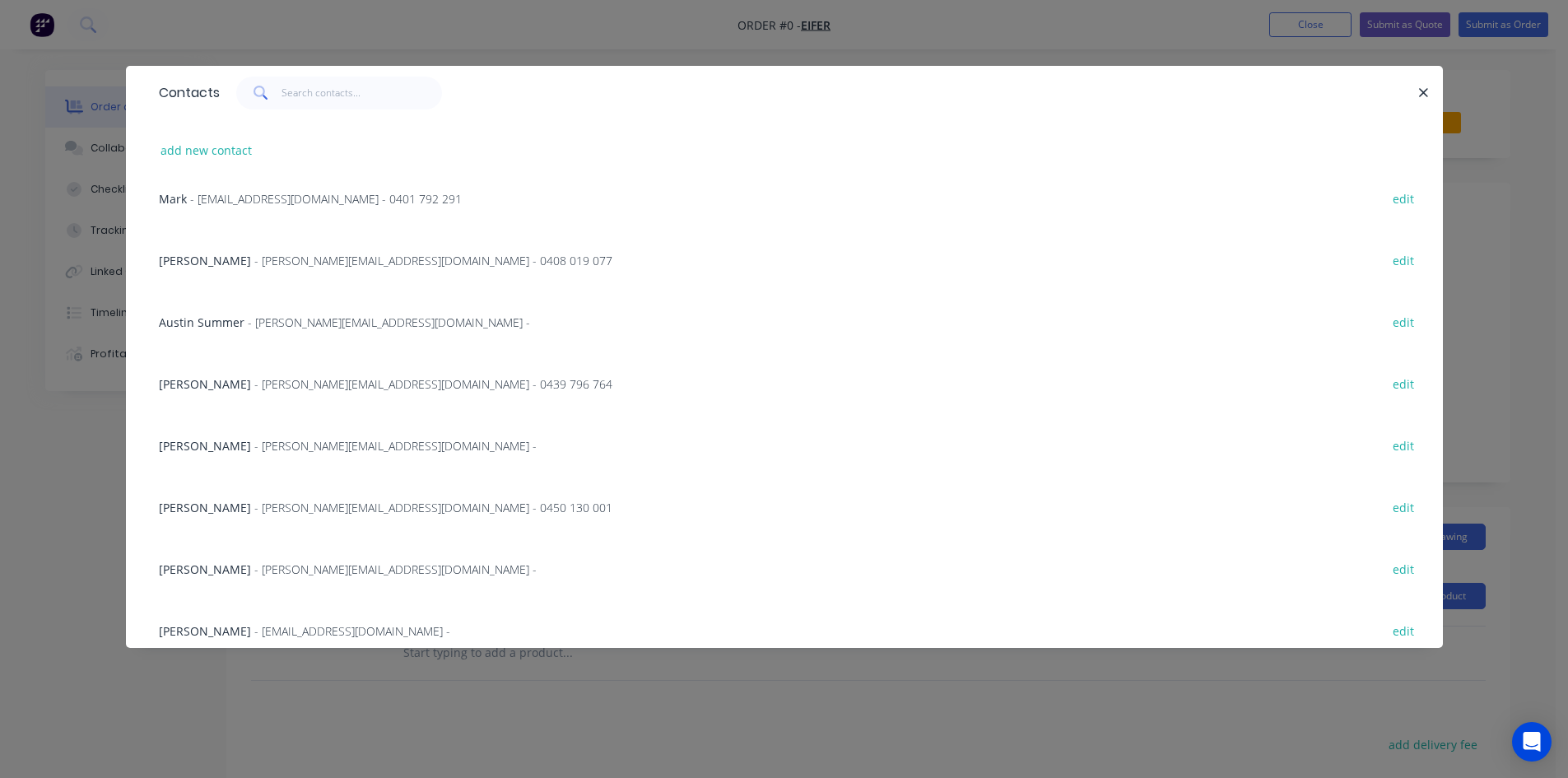
scroll to position [645, 0]
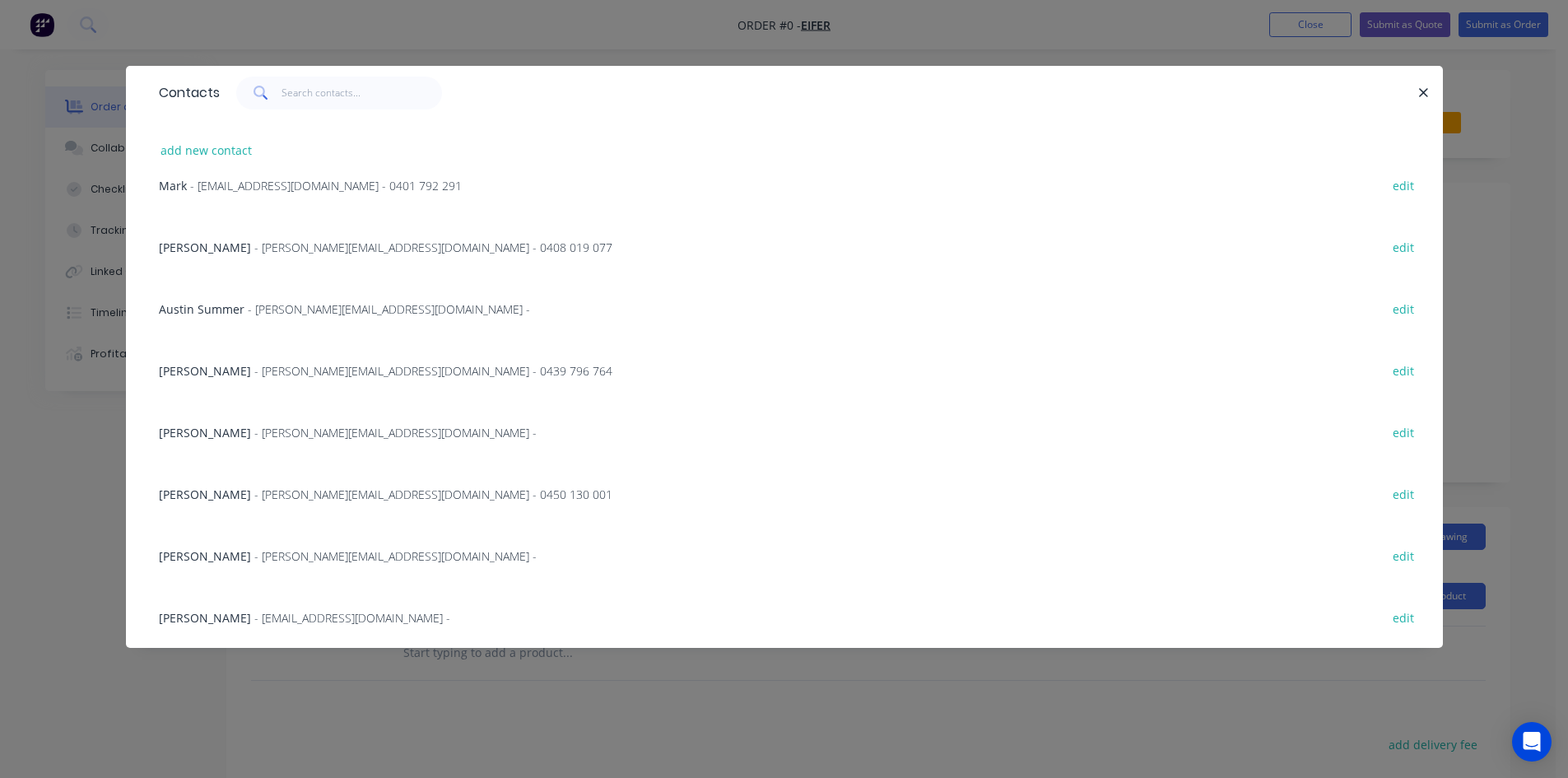
click at [211, 369] on span "[PERSON_NAME]" at bounding box center [205, 371] width 92 height 16
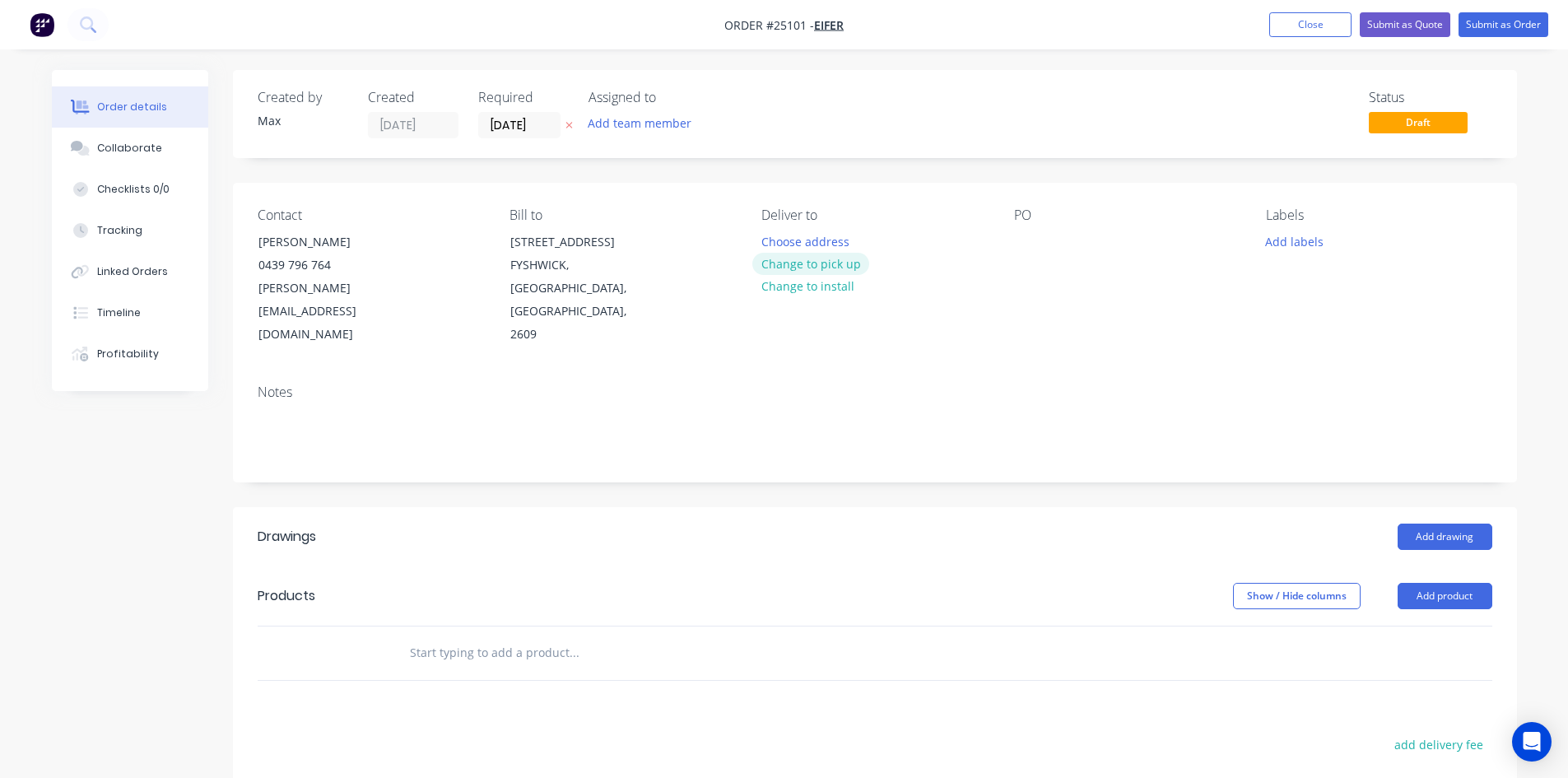
click at [858, 262] on button "Change to pick up" at bounding box center [811, 264] width 117 height 23
click at [1033, 244] on div at bounding box center [1027, 241] width 26 height 23
click at [1072, 130] on div "Status Draft" at bounding box center [1122, 114] width 739 height 49
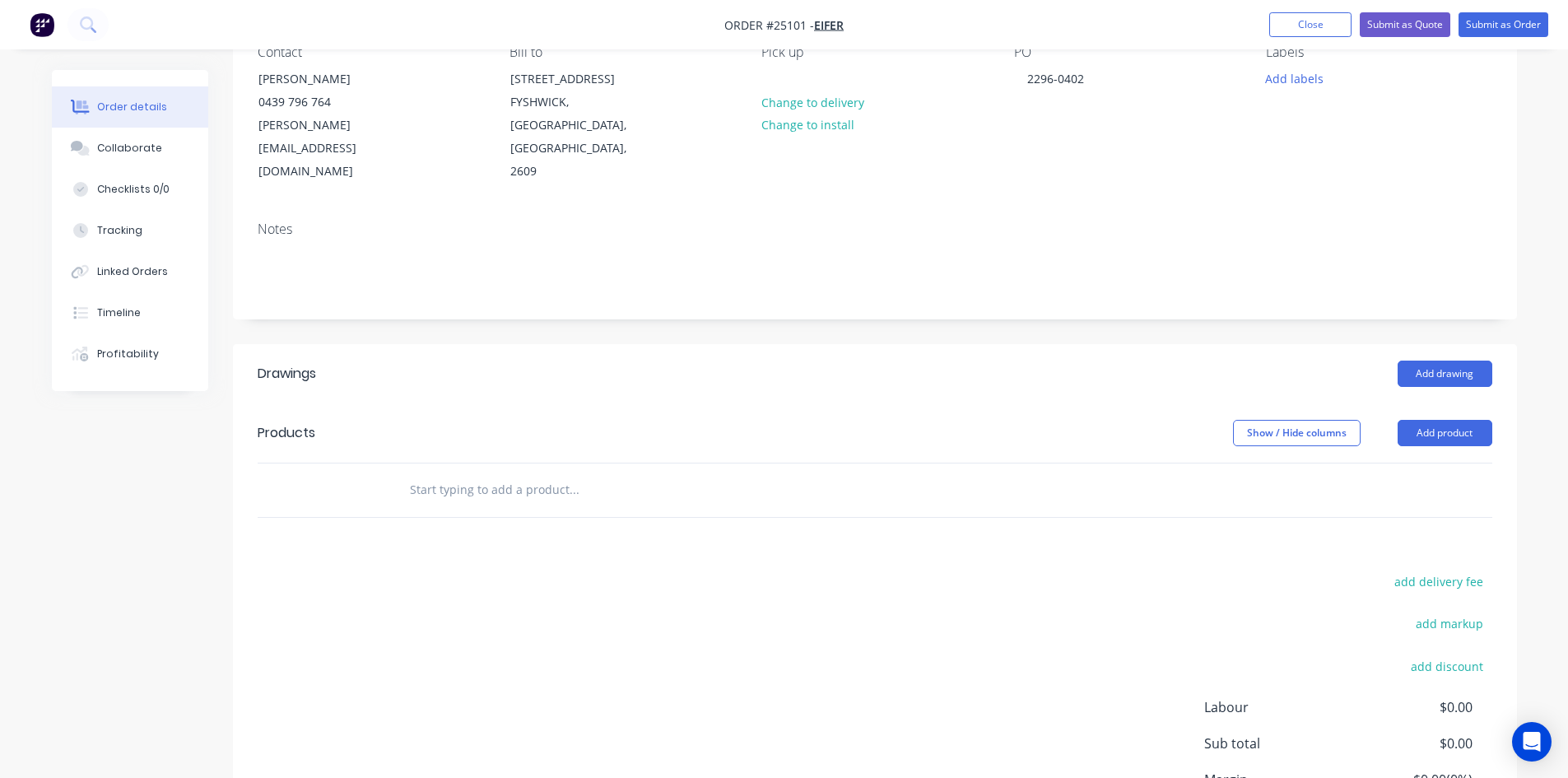
scroll to position [164, 0]
click at [1474, 419] on button "Add product" at bounding box center [1444, 432] width 95 height 26
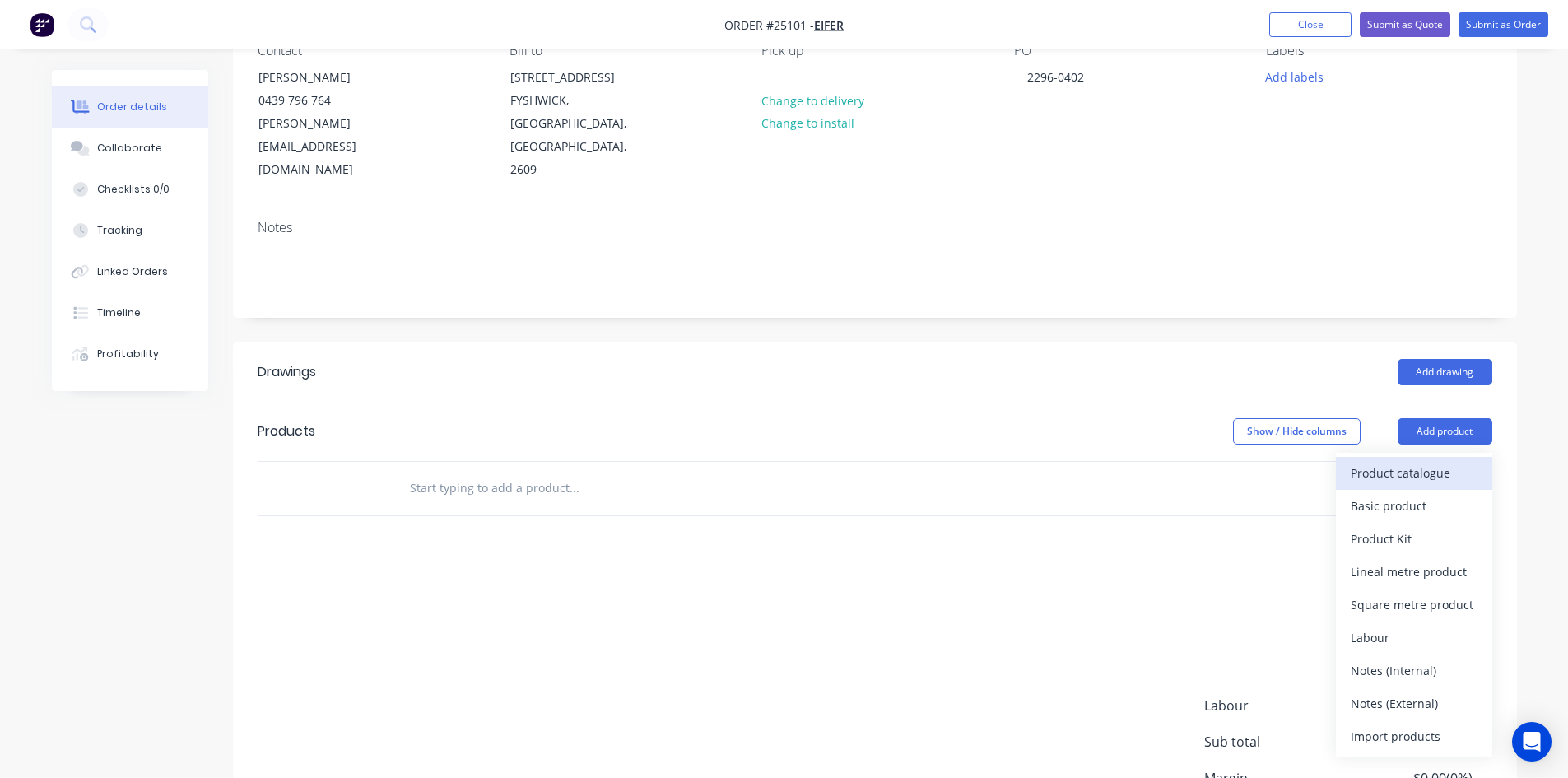
click at [1449, 461] on div "Product catalogue" at bounding box center [1413, 472] width 127 height 23
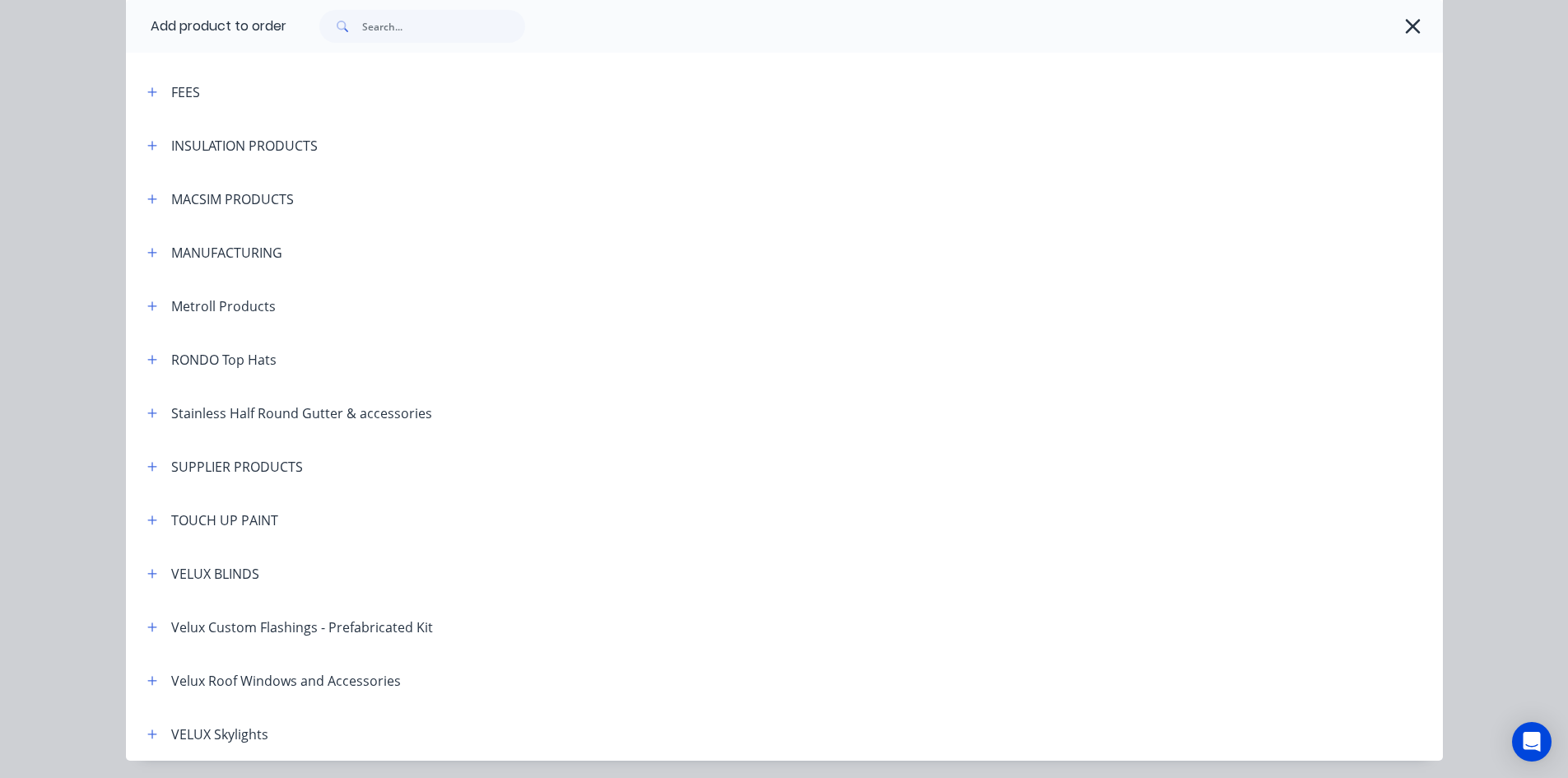
scroll to position [1051, 0]
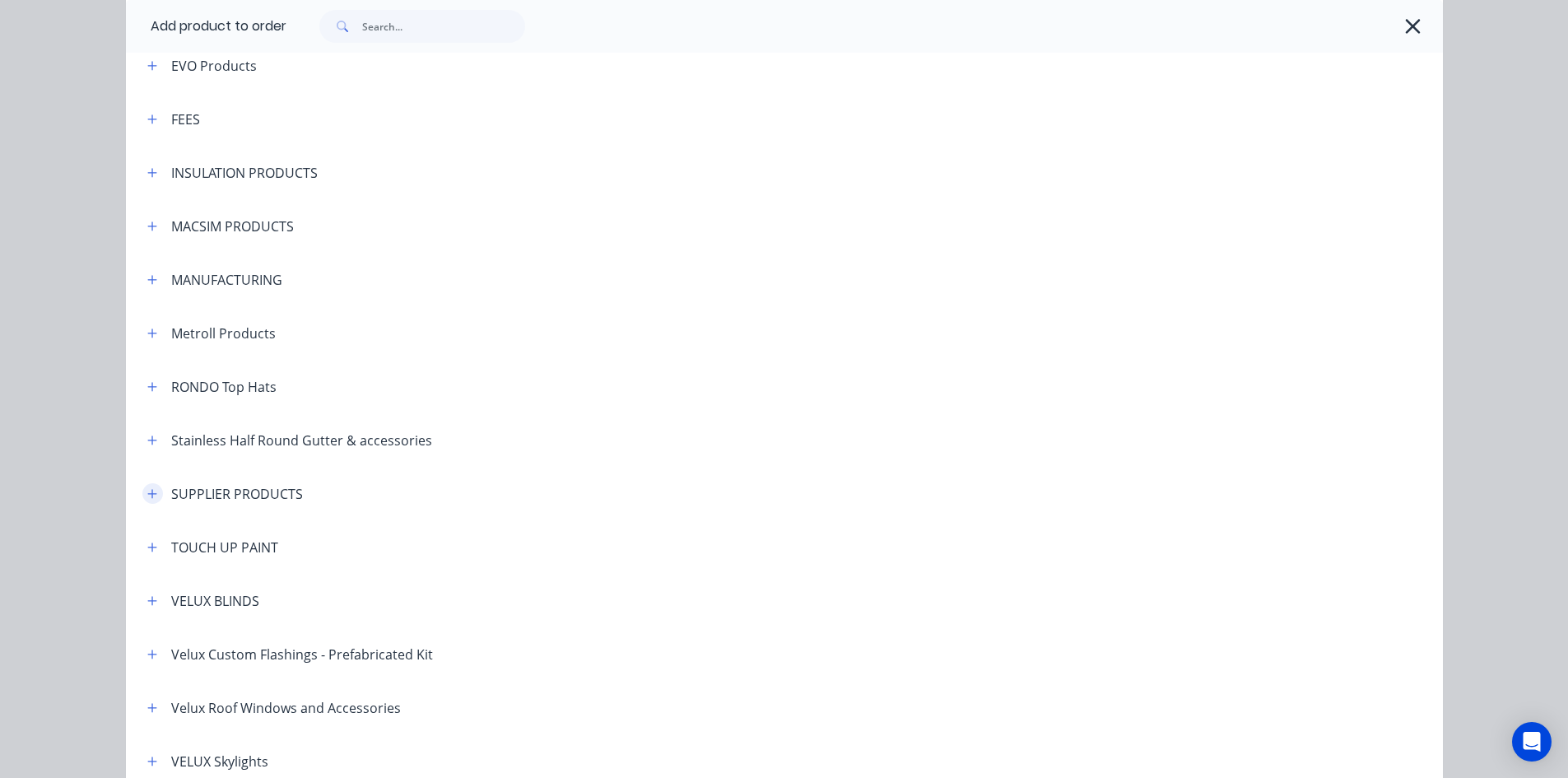
click at [149, 495] on icon "button" at bounding box center [152, 494] width 10 height 11
click at [147, 491] on icon "button" at bounding box center [152, 494] width 10 height 11
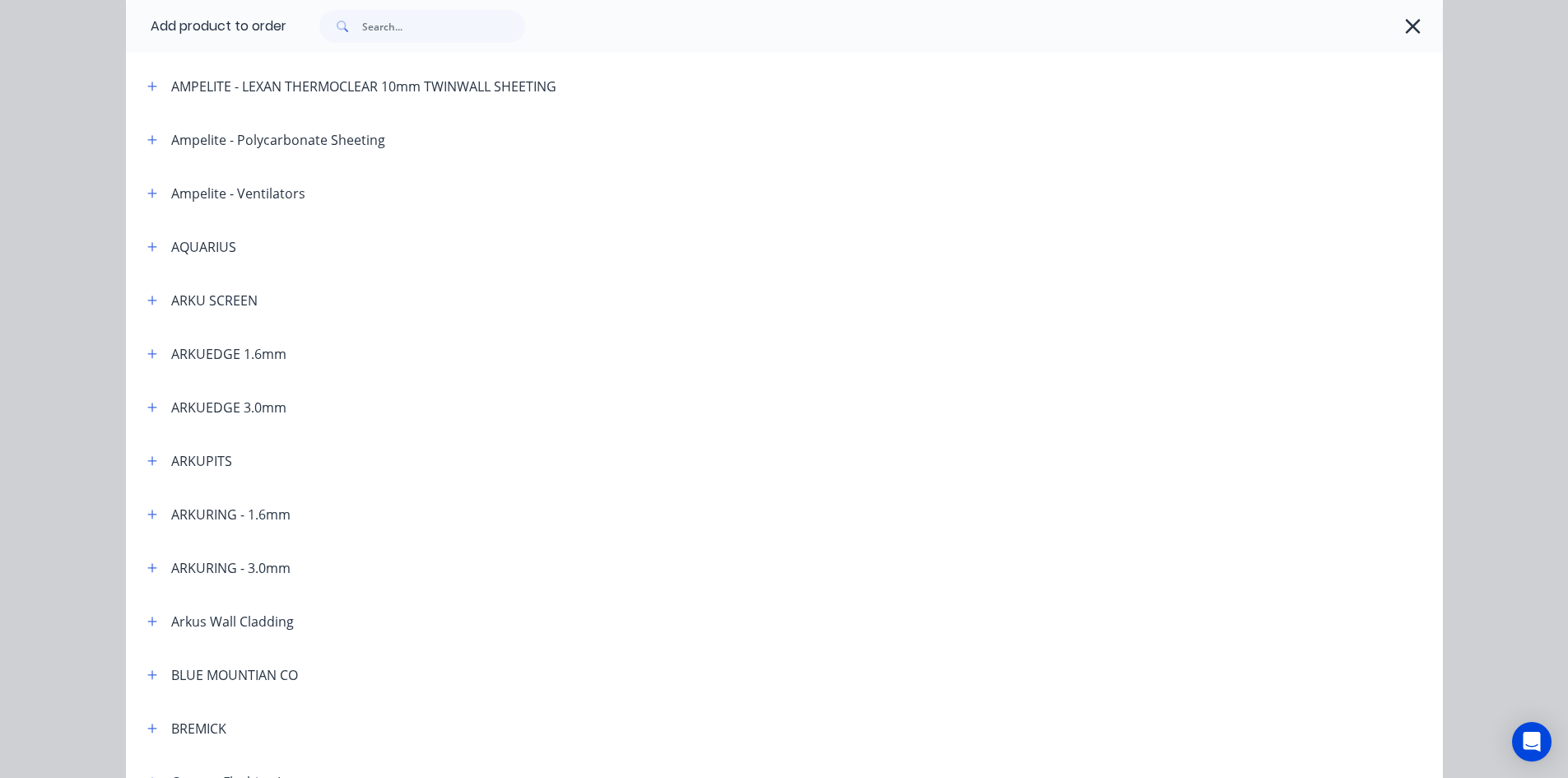
scroll to position [0, 0]
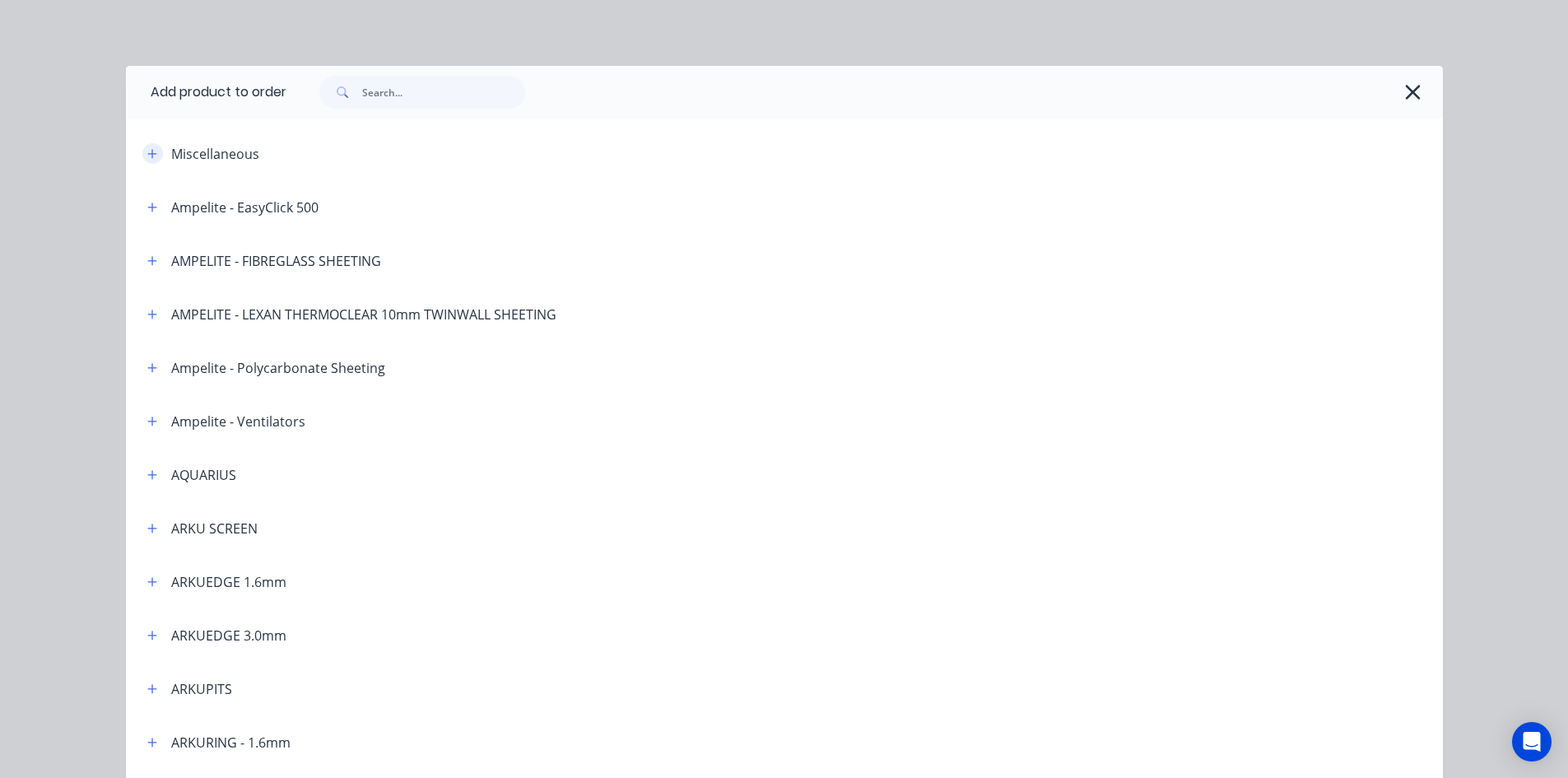
click at [148, 152] on icon "button" at bounding box center [152, 154] width 10 height 11
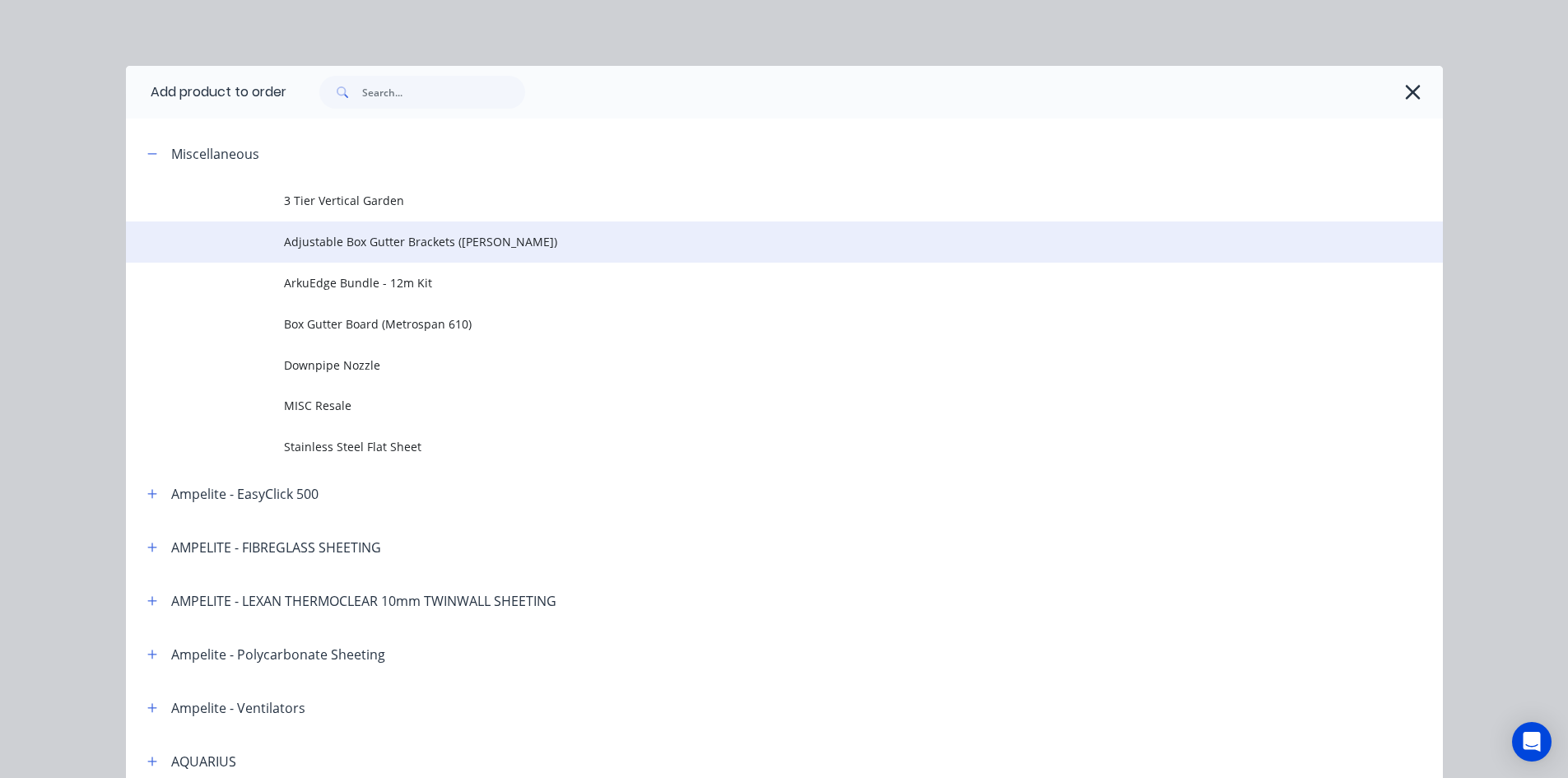
click at [351, 242] on span "Adjustable Box Gutter Brackets ([PERSON_NAME])" at bounding box center [747, 241] width 926 height 17
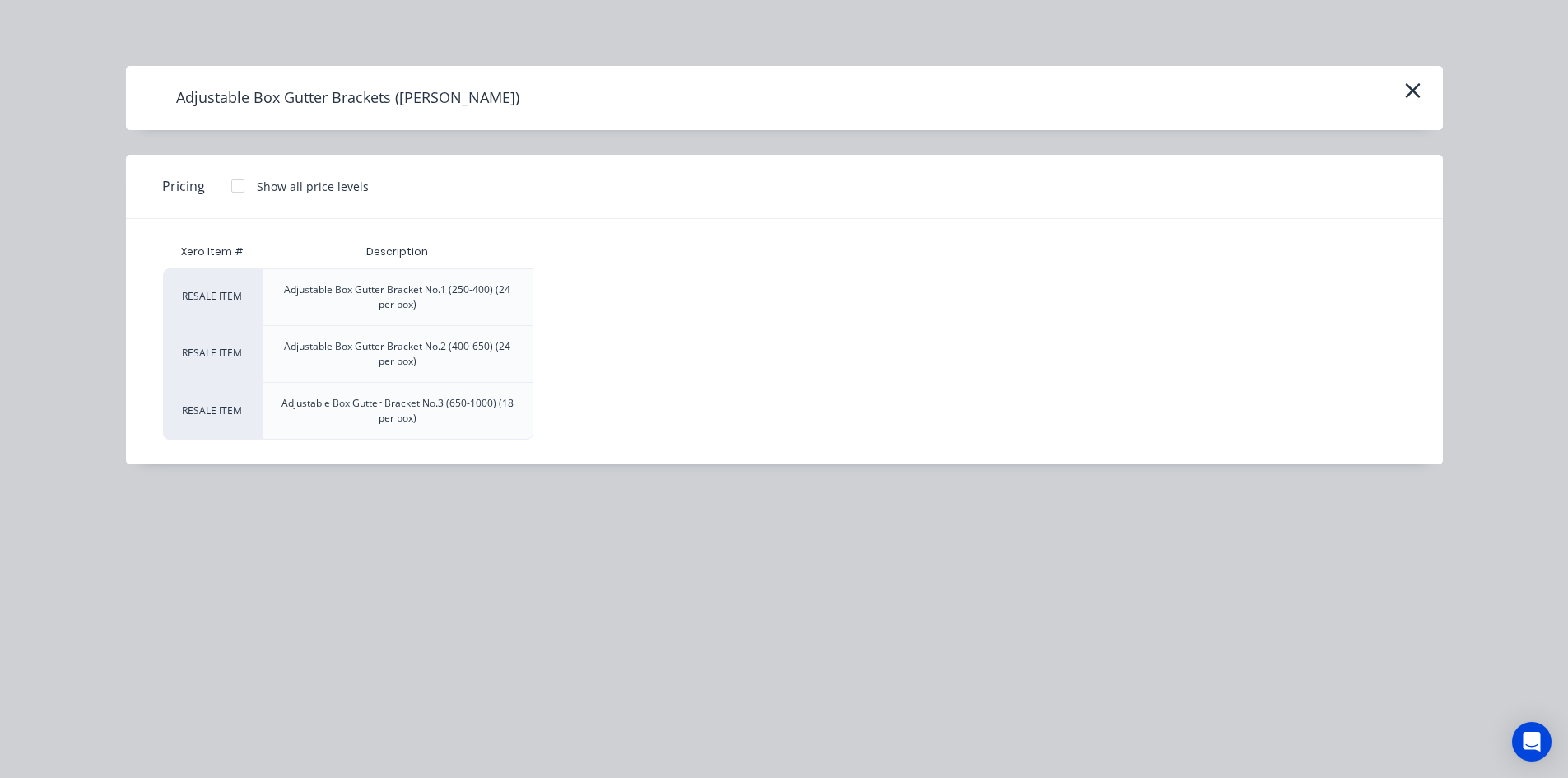
click at [235, 187] on div at bounding box center [237, 186] width 33 height 33
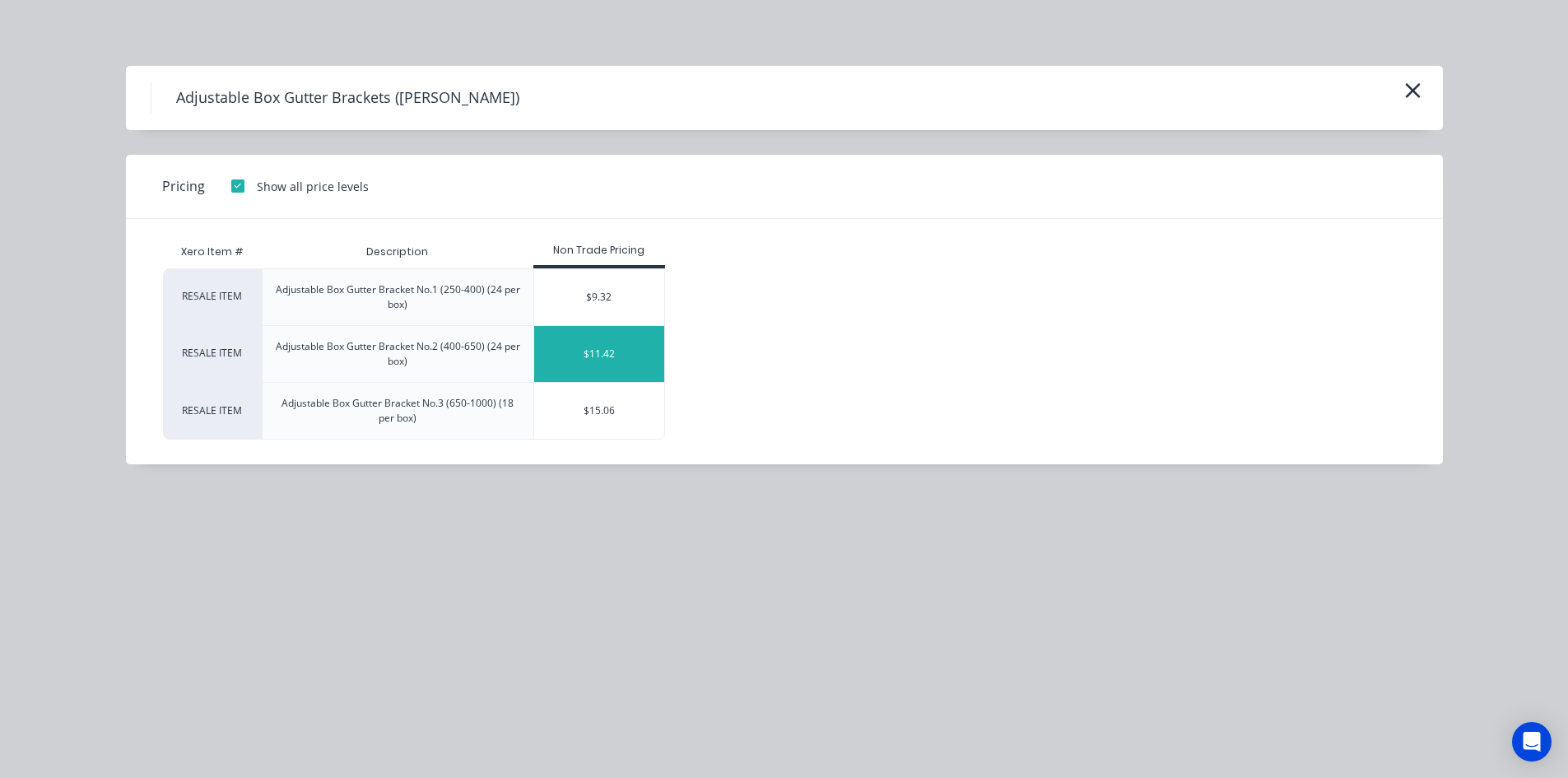
click at [550, 352] on div "$11.42" at bounding box center [599, 354] width 130 height 56
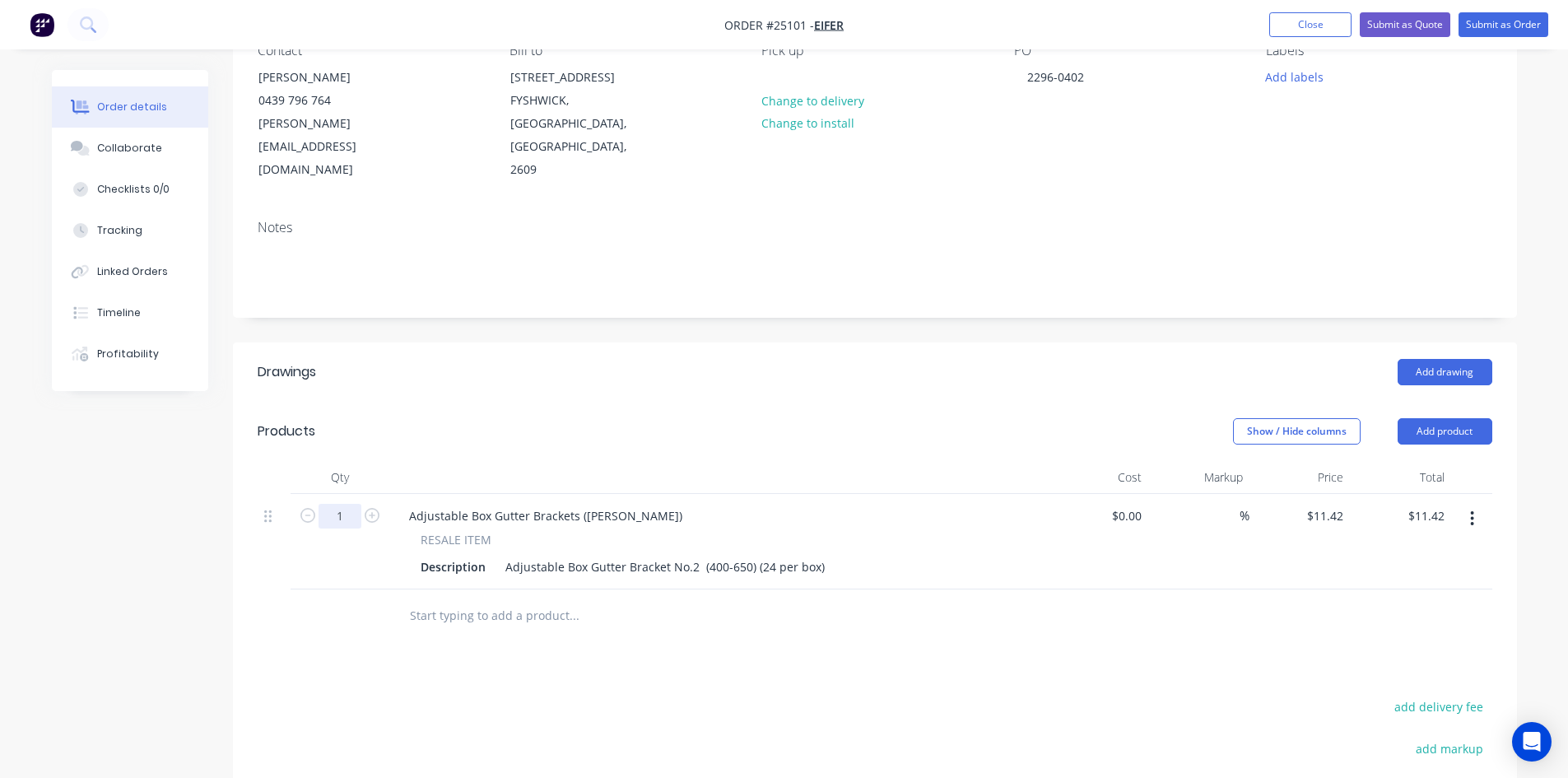
click at [349, 504] on input "1" at bounding box center [340, 516] width 43 height 24
type input "24"
type input "$274.08"
click at [525, 377] on header "Drawings Add drawing" at bounding box center [875, 372] width 1284 height 59
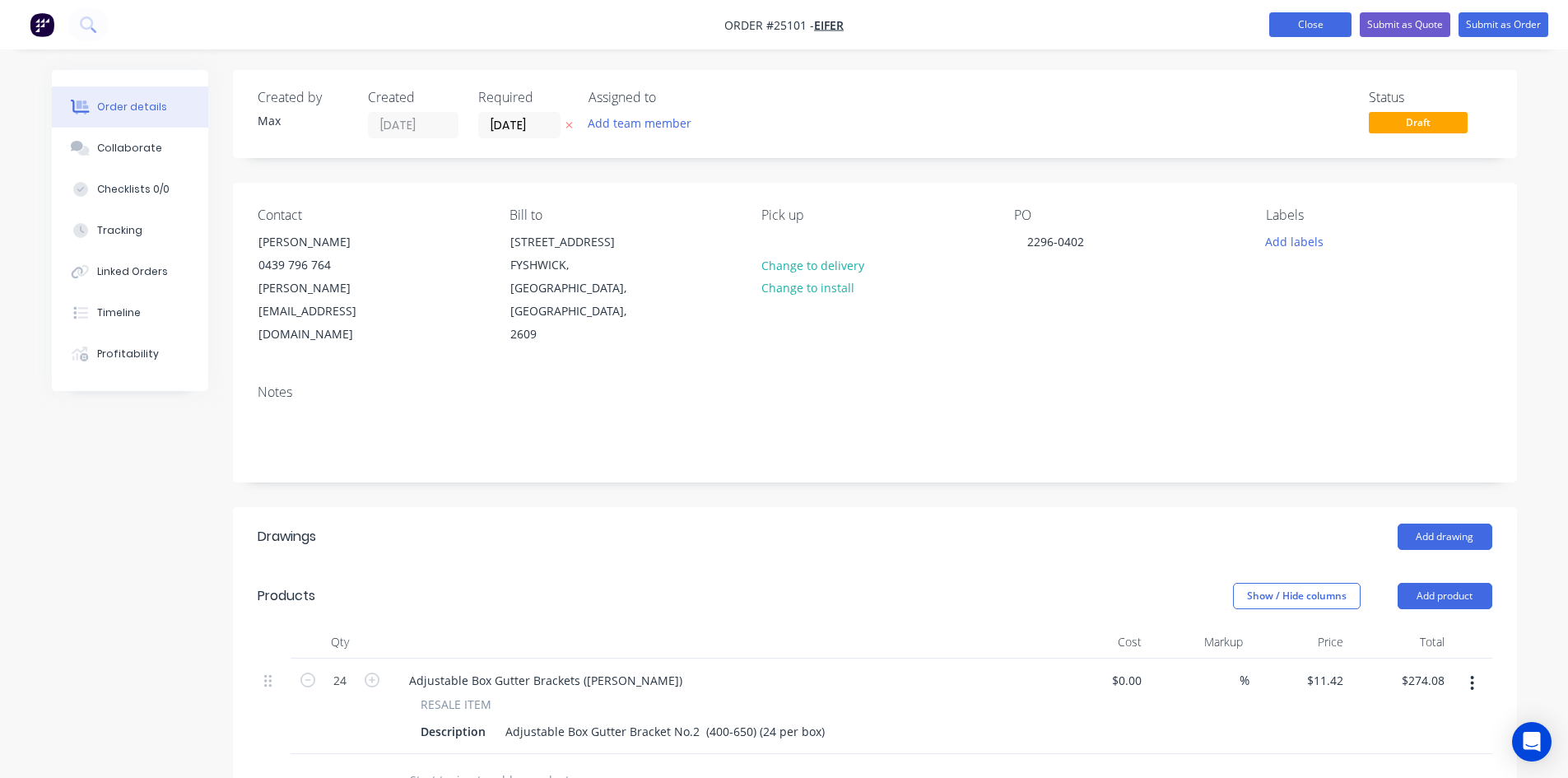
click at [1300, 24] on button "Close" at bounding box center [1310, 24] width 83 height 24
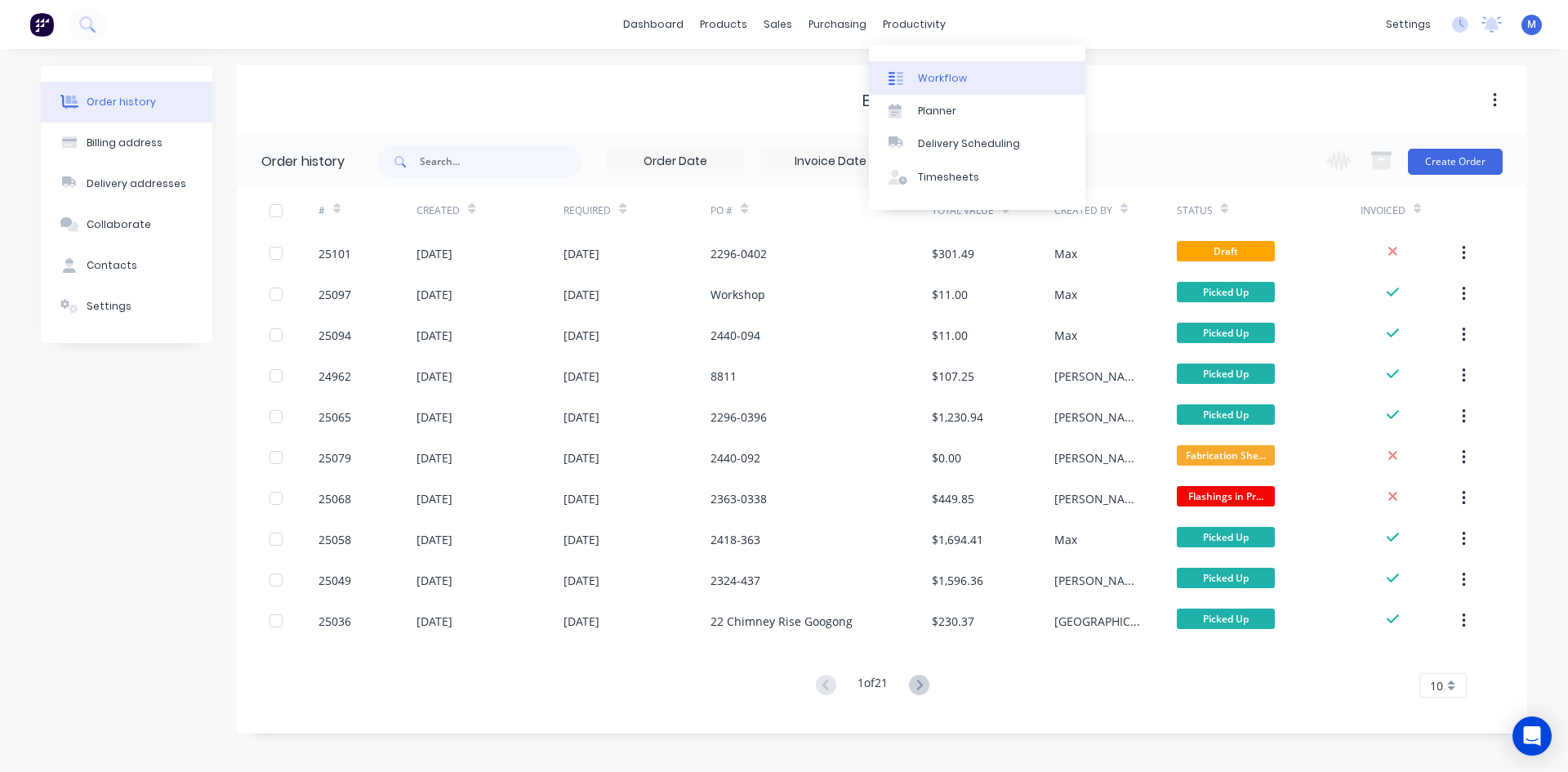
click at [957, 80] on div "Workflow" at bounding box center [942, 78] width 49 height 15
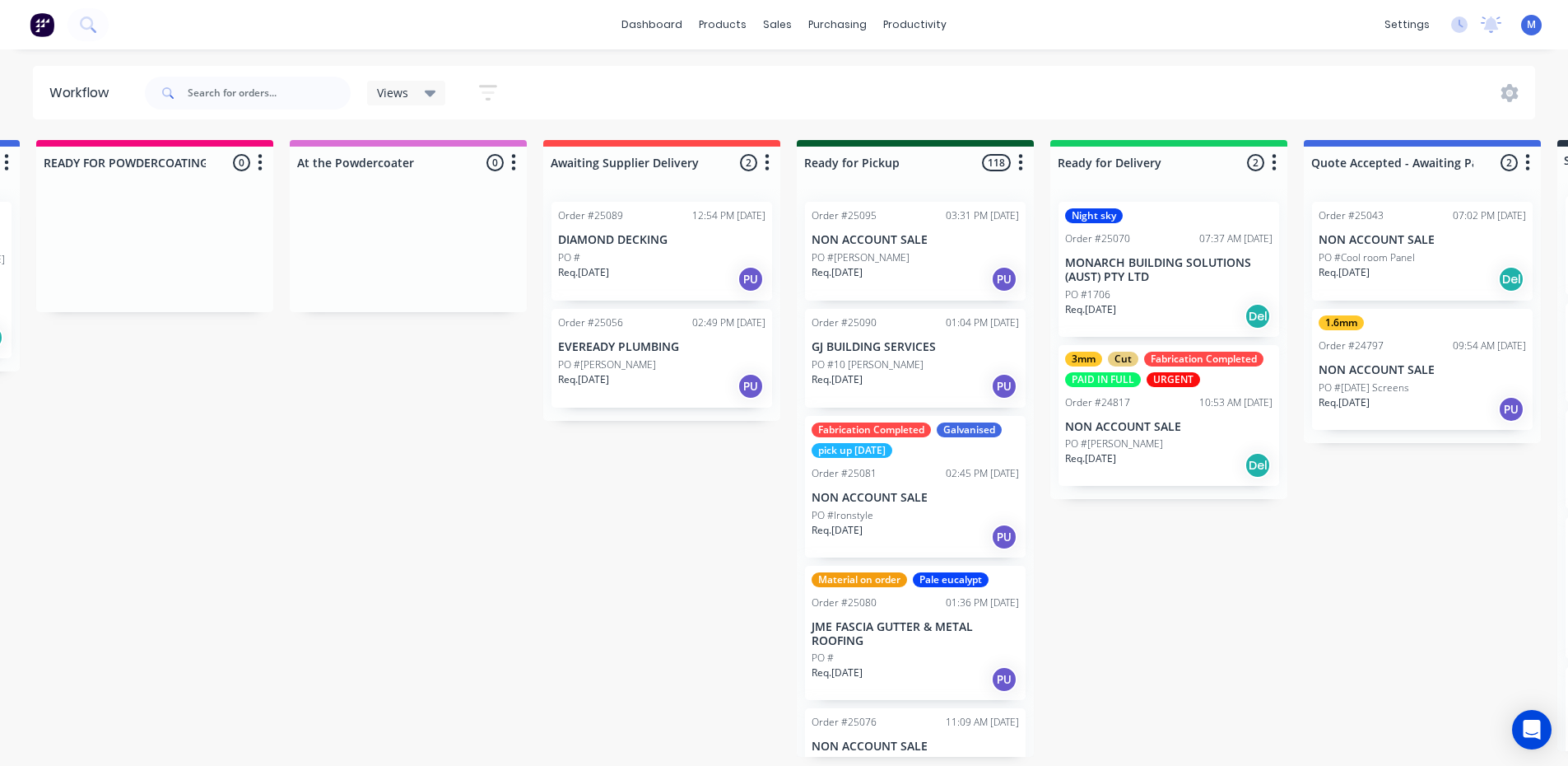
scroll to position [0, 1271]
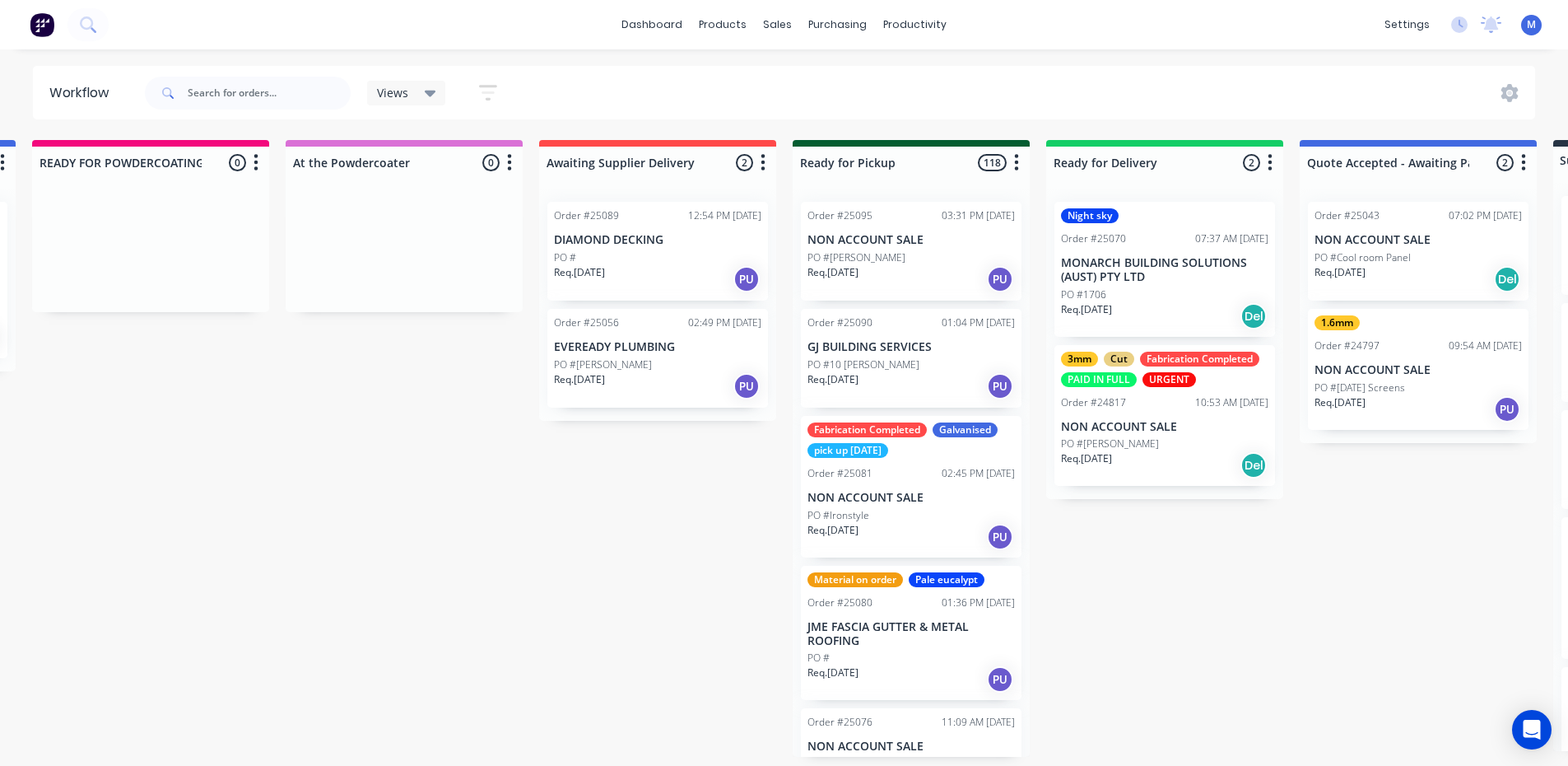
click at [859, 268] on p "Req. [DATE]" at bounding box center [832, 272] width 51 height 15
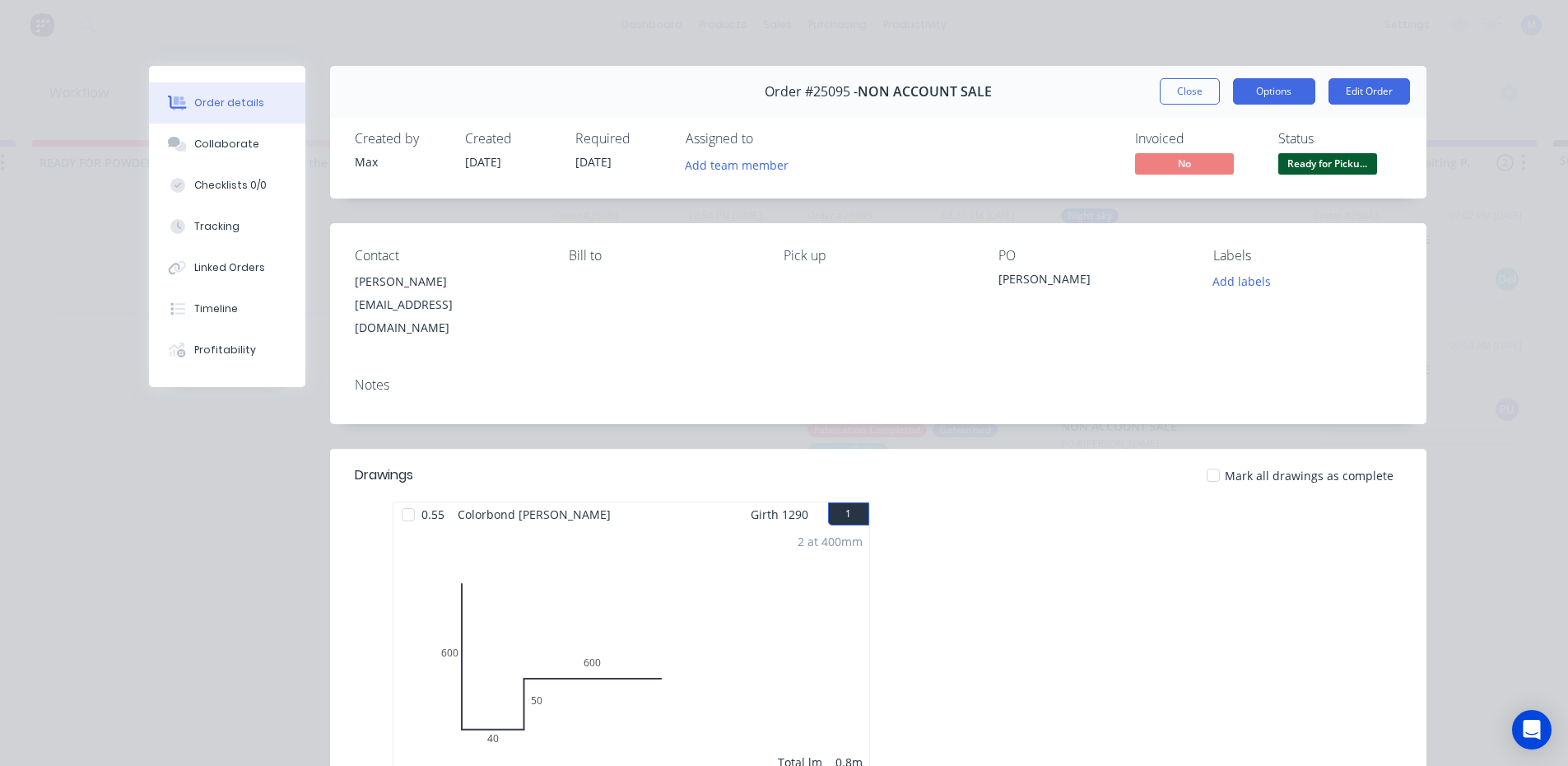
click at [1264, 96] on button "Options" at bounding box center [1274, 91] width 83 height 26
click at [1370, 329] on div "Contact [PERSON_NAME] [EMAIL_ADDRESS][DOMAIN_NAME] [PERSON_NAME] to Pick up PO …" at bounding box center [878, 294] width 1096 height 141
click at [1388, 94] on button "Edit Order" at bounding box center [1368, 91] width 82 height 26
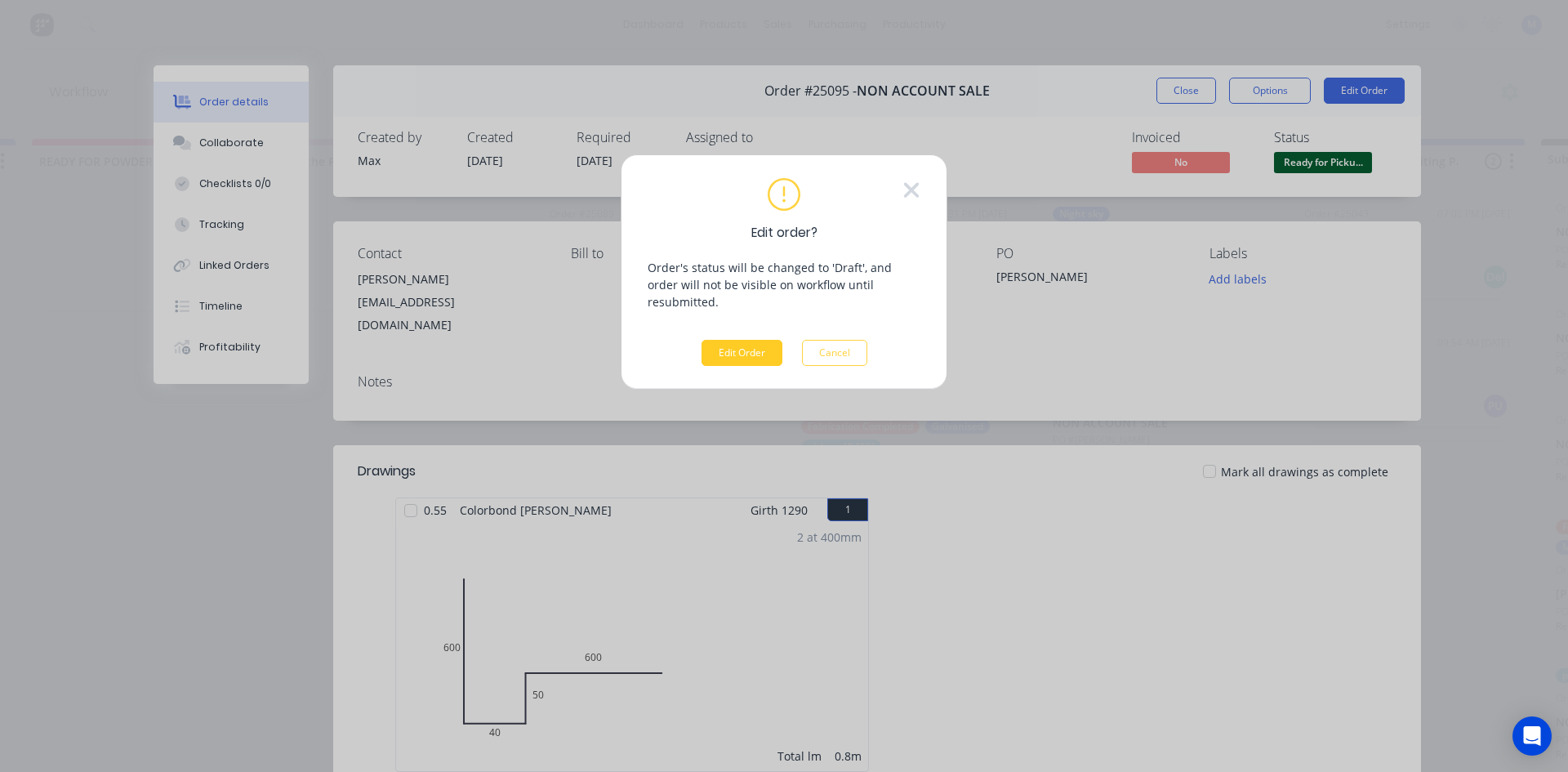
click at [760, 340] on button "Edit Order" at bounding box center [741, 353] width 81 height 26
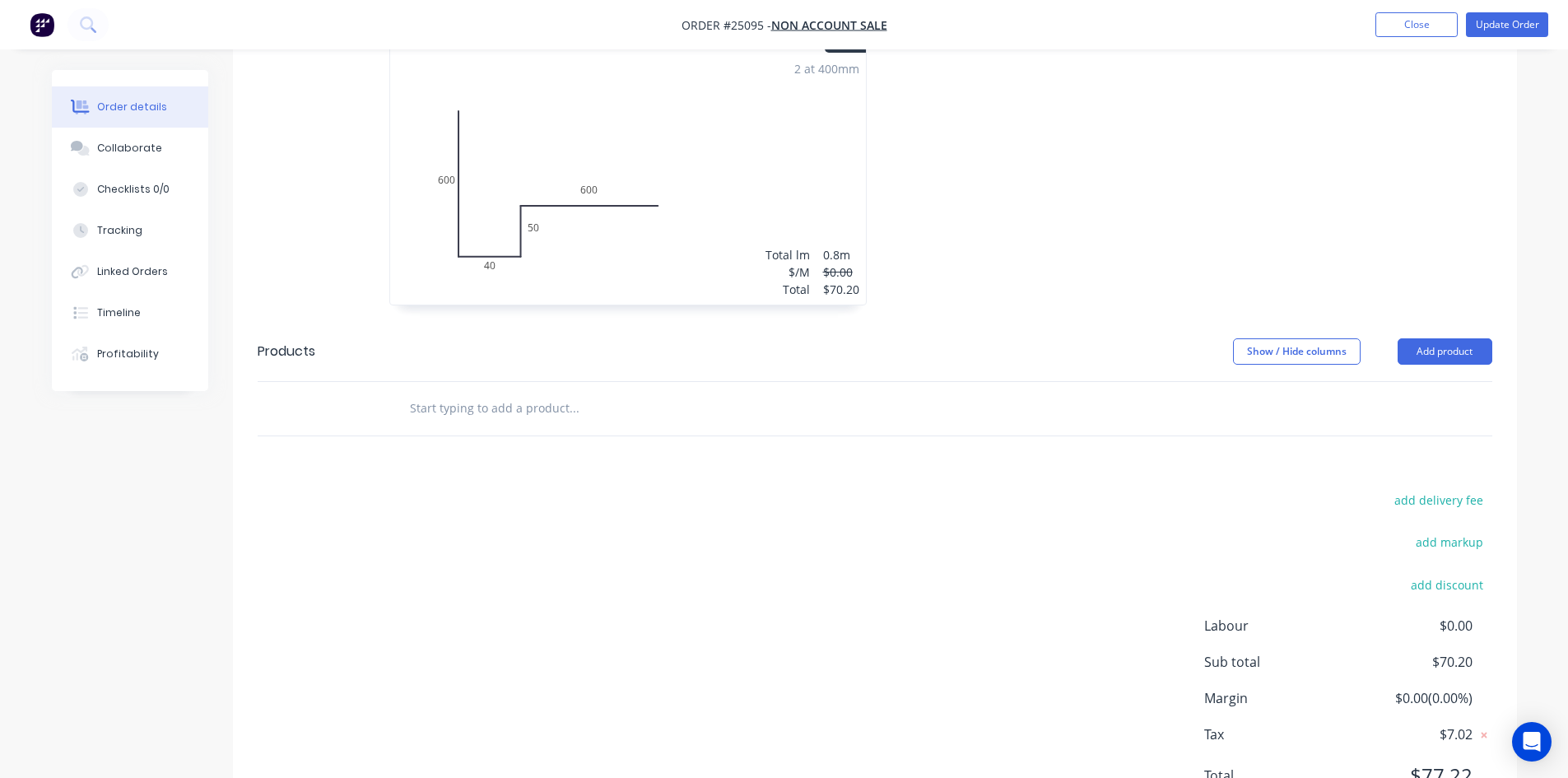
scroll to position [494, 0]
click at [1419, 336] on button "Add product" at bounding box center [1444, 349] width 95 height 26
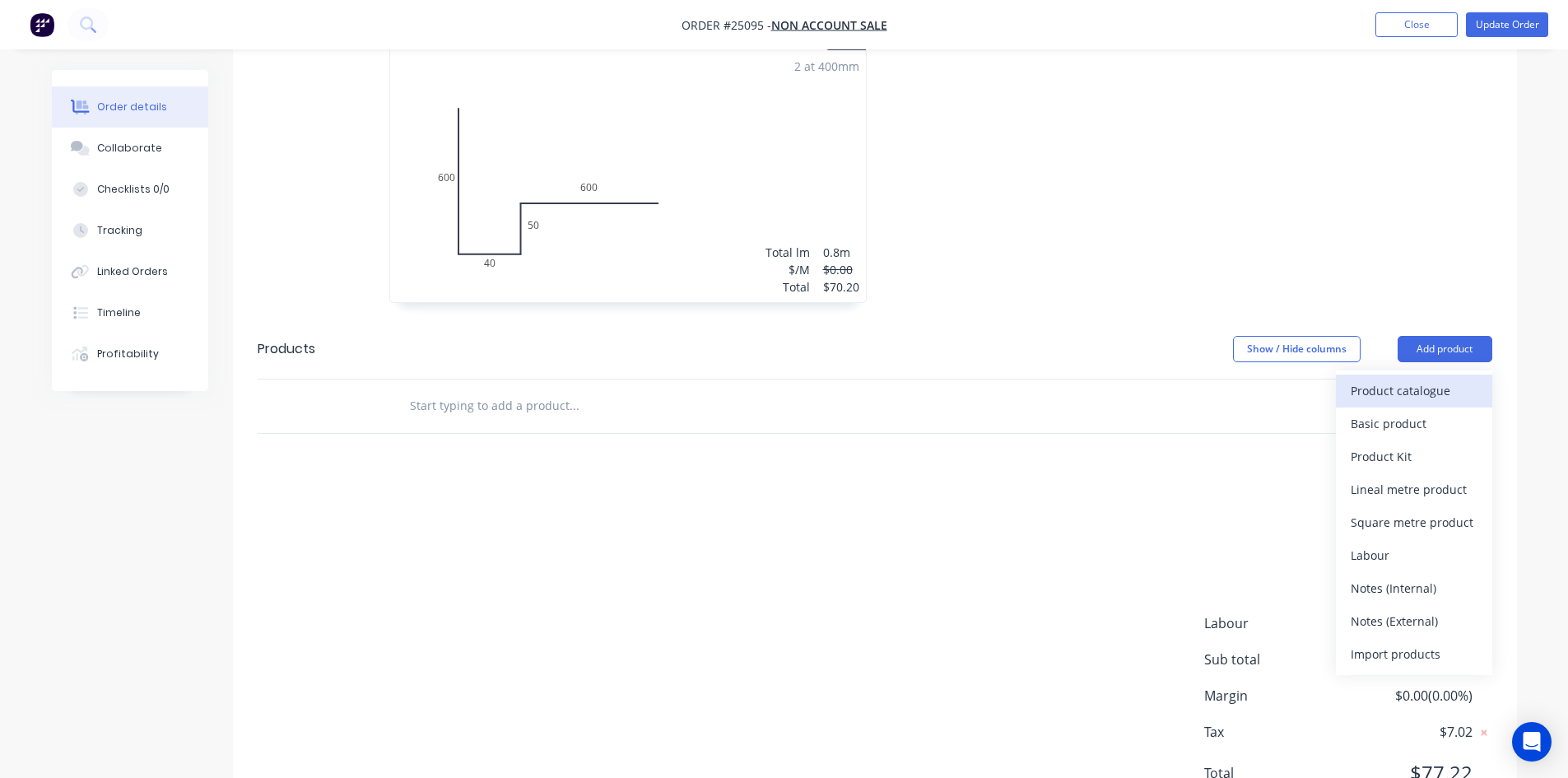
click at [1433, 378] on div "Product catalogue" at bounding box center [1413, 389] width 127 height 23
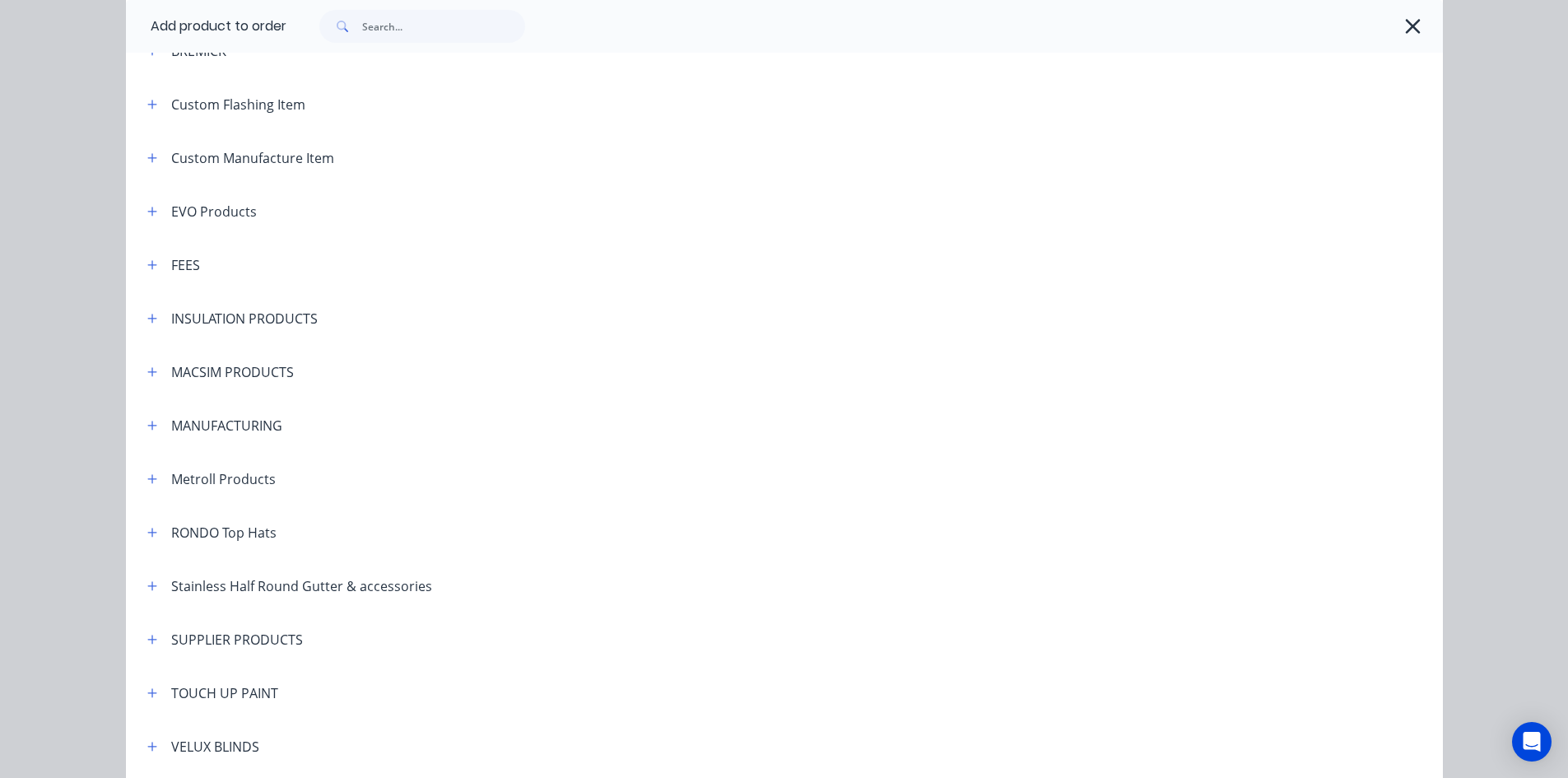
scroll to position [1134, 0]
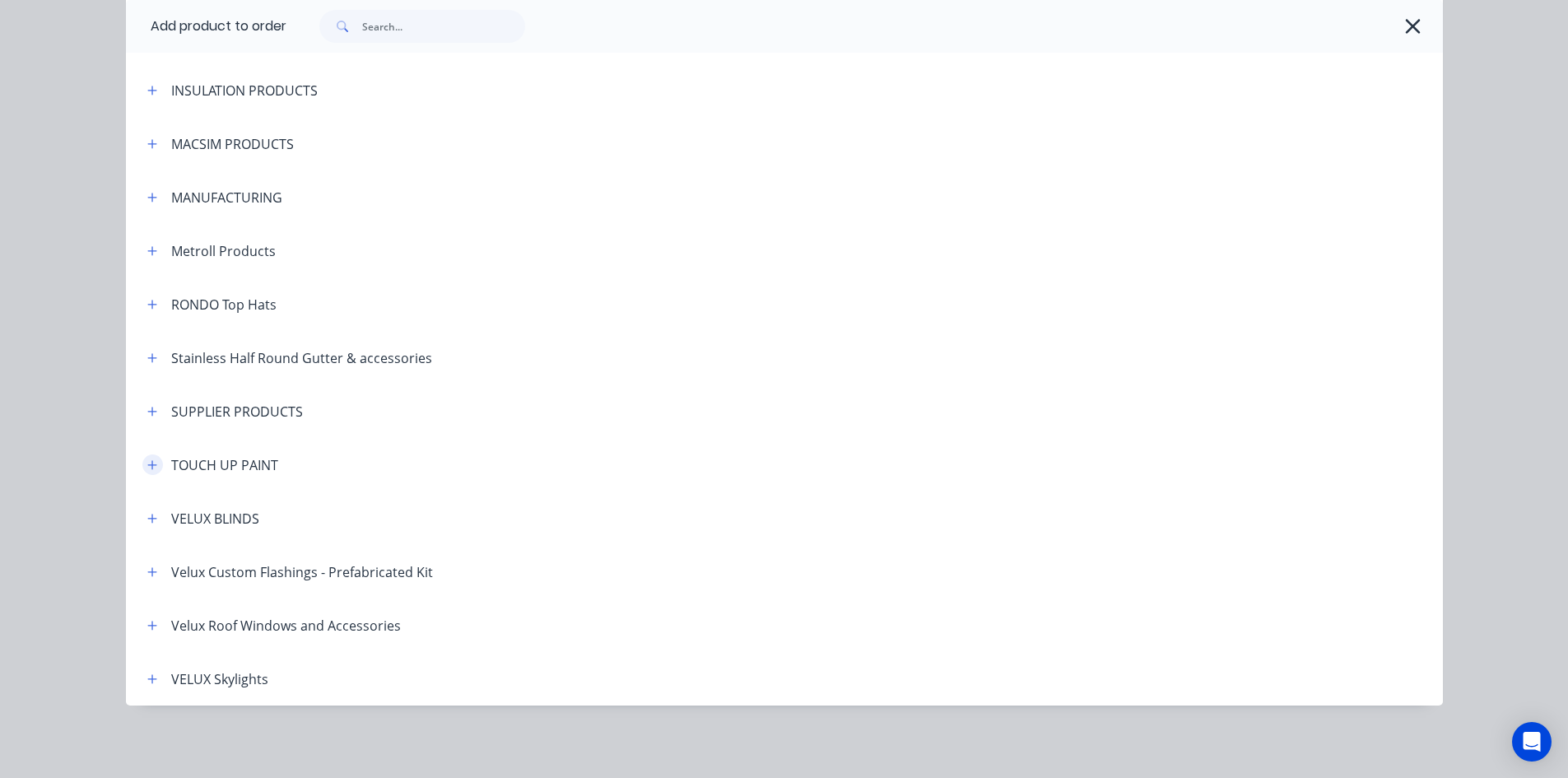
click at [149, 463] on icon "button" at bounding box center [152, 465] width 10 height 11
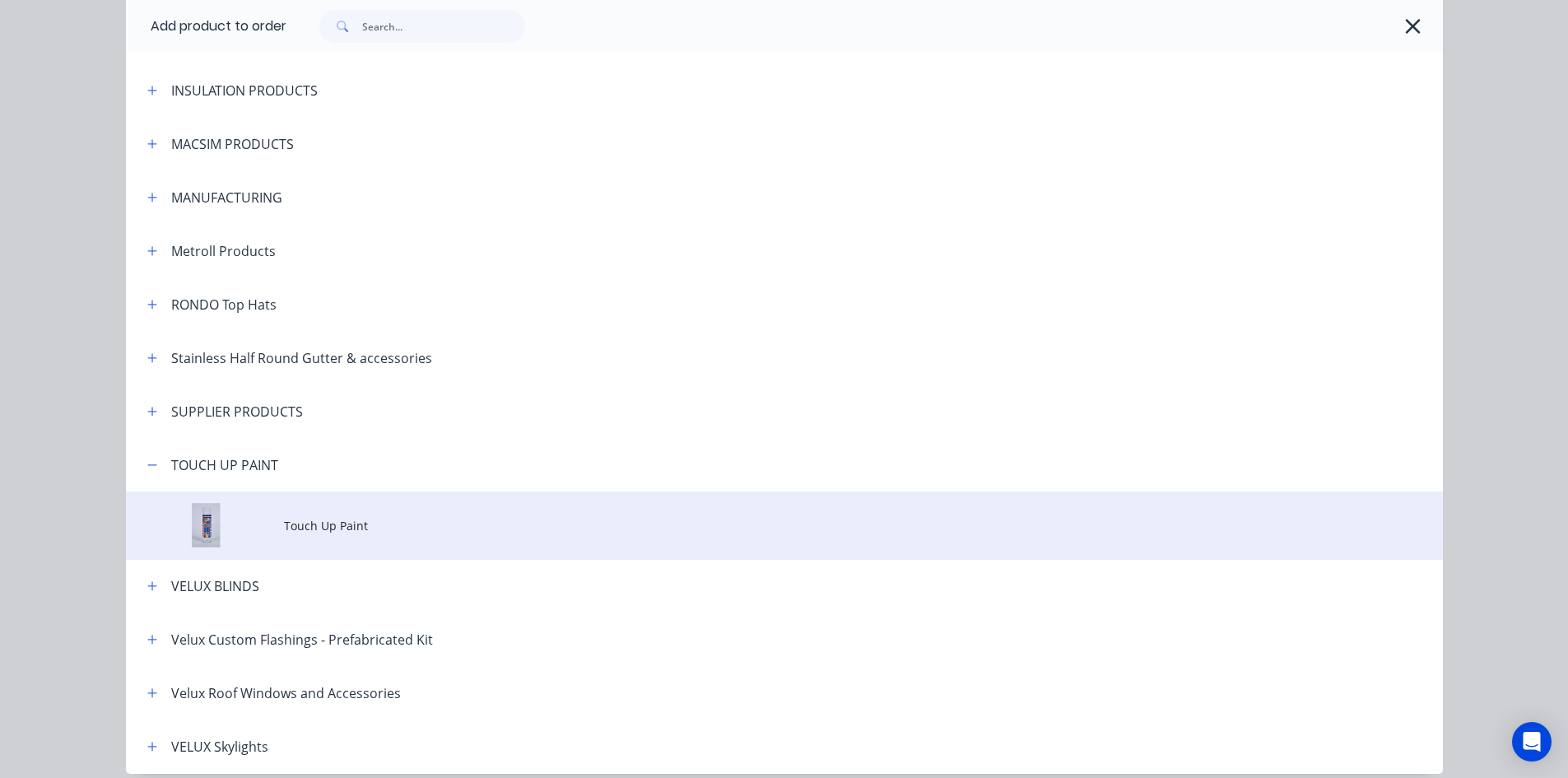
click at [363, 521] on span "Touch Up Paint" at bounding box center [747, 526] width 926 height 17
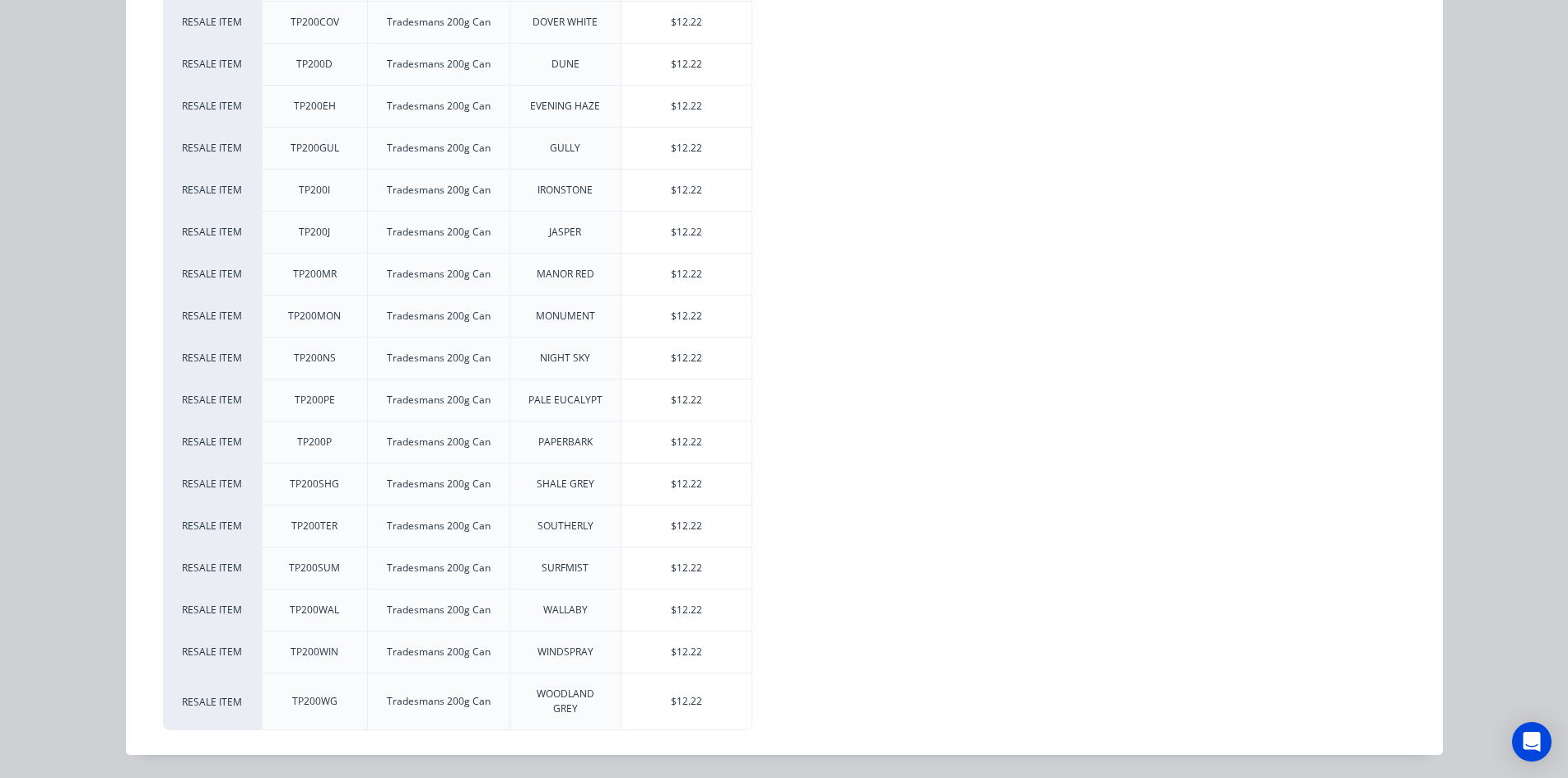
scroll to position [574, 0]
click at [710, 482] on div "$12.22" at bounding box center [686, 484] width 130 height 41
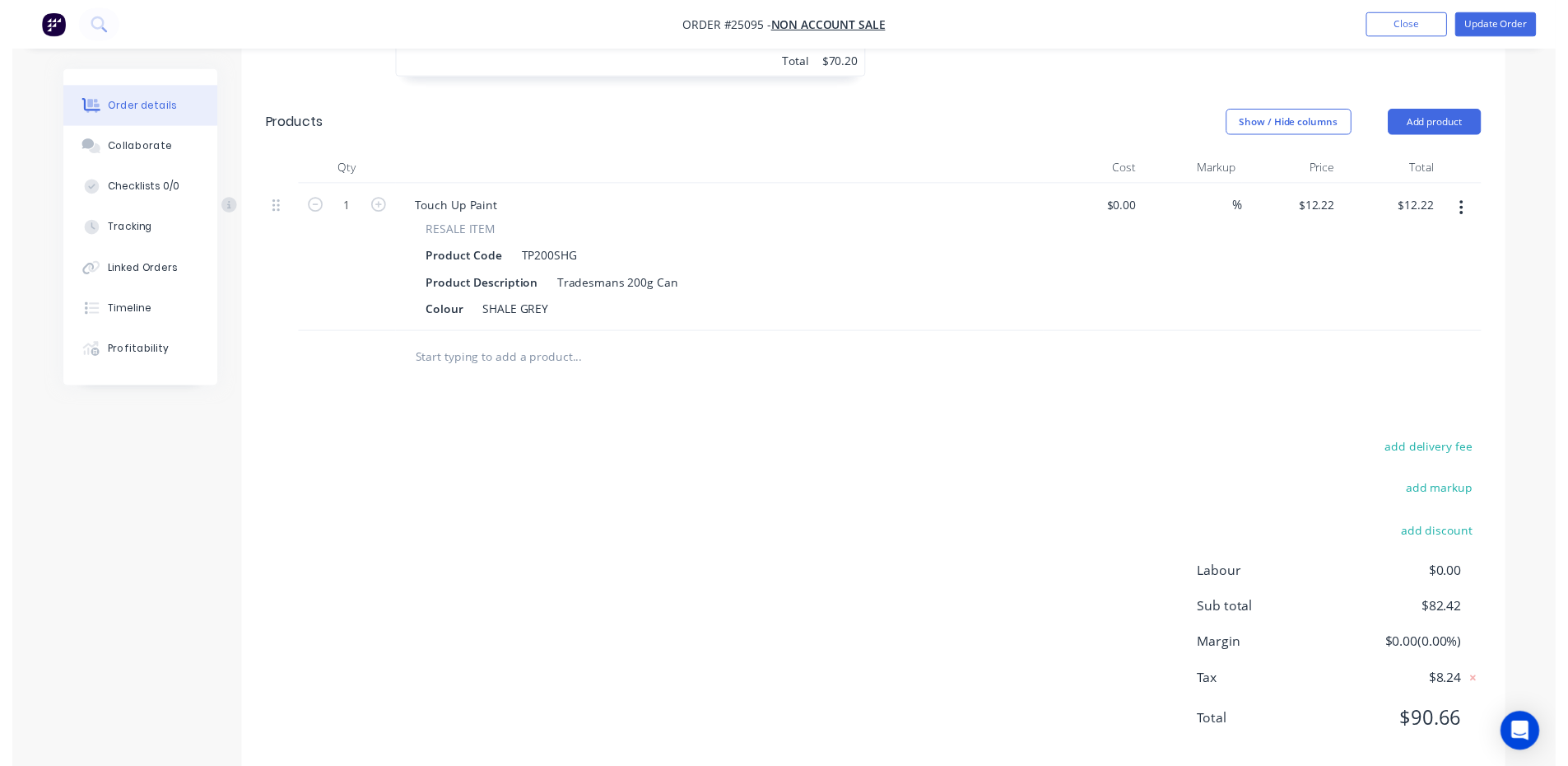
scroll to position [0, 0]
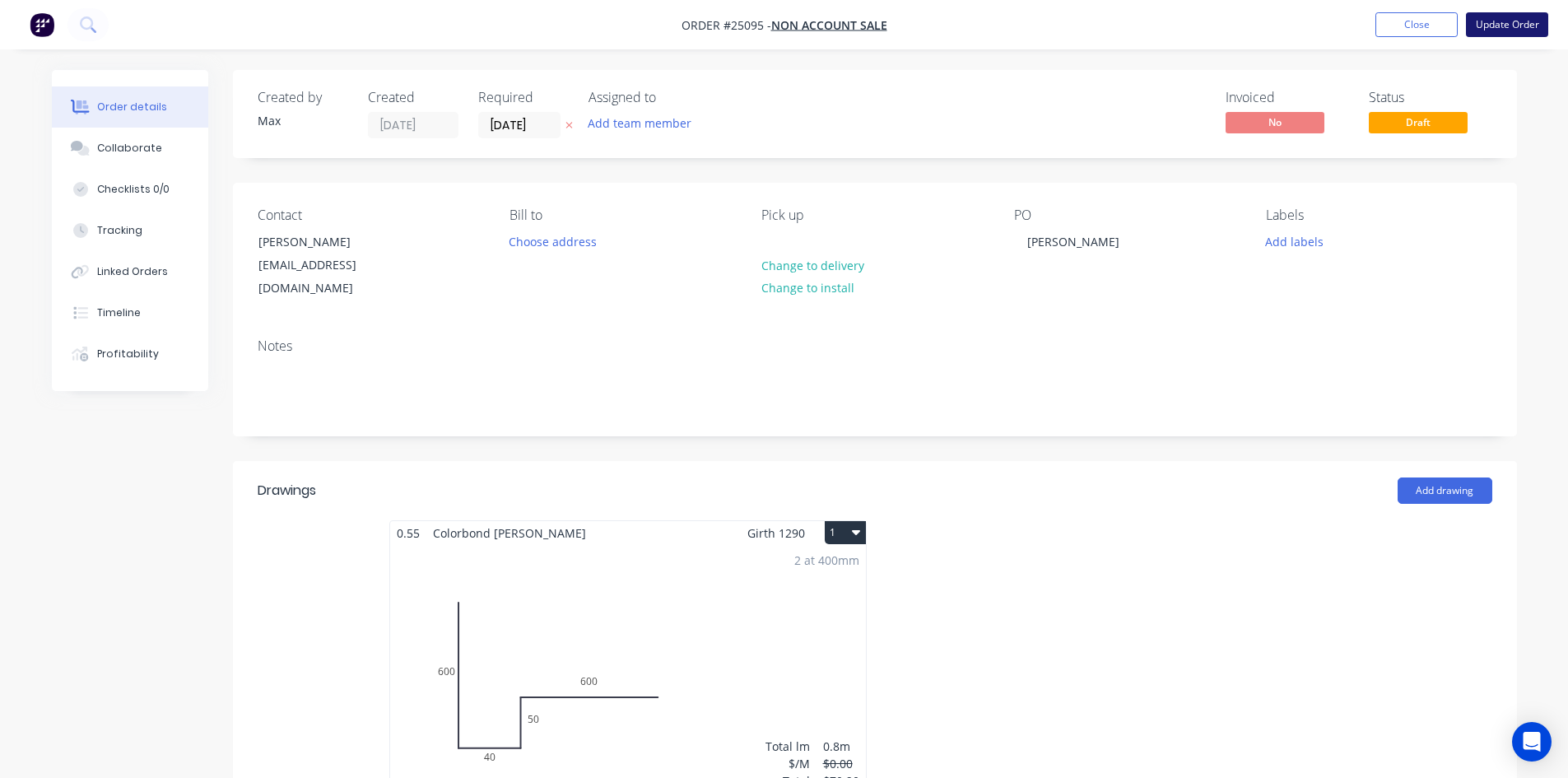
click at [1501, 23] on button "Update Order" at bounding box center [1507, 24] width 83 height 24
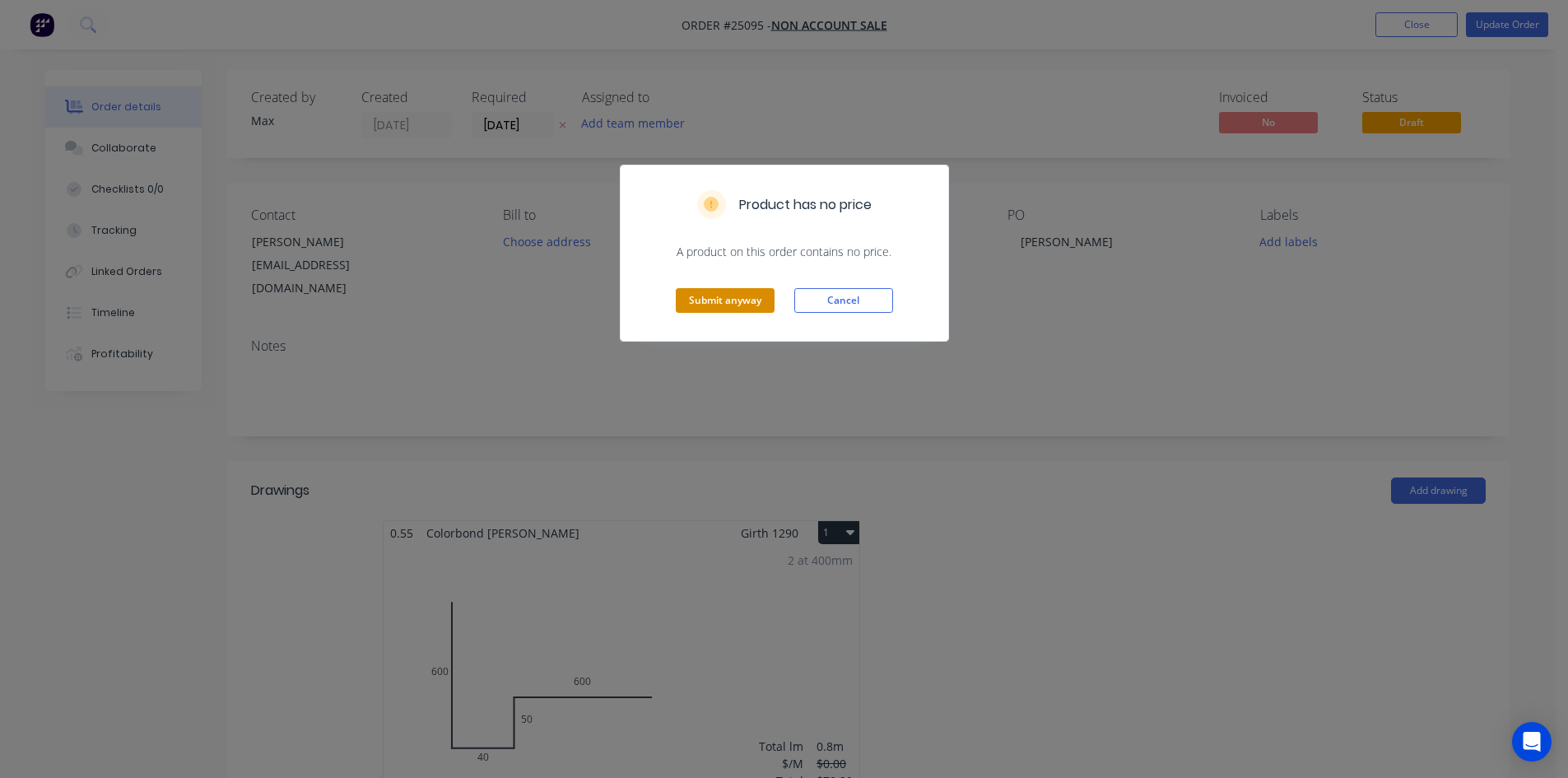
click at [737, 304] on button "Submit anyway" at bounding box center [724, 300] width 99 height 24
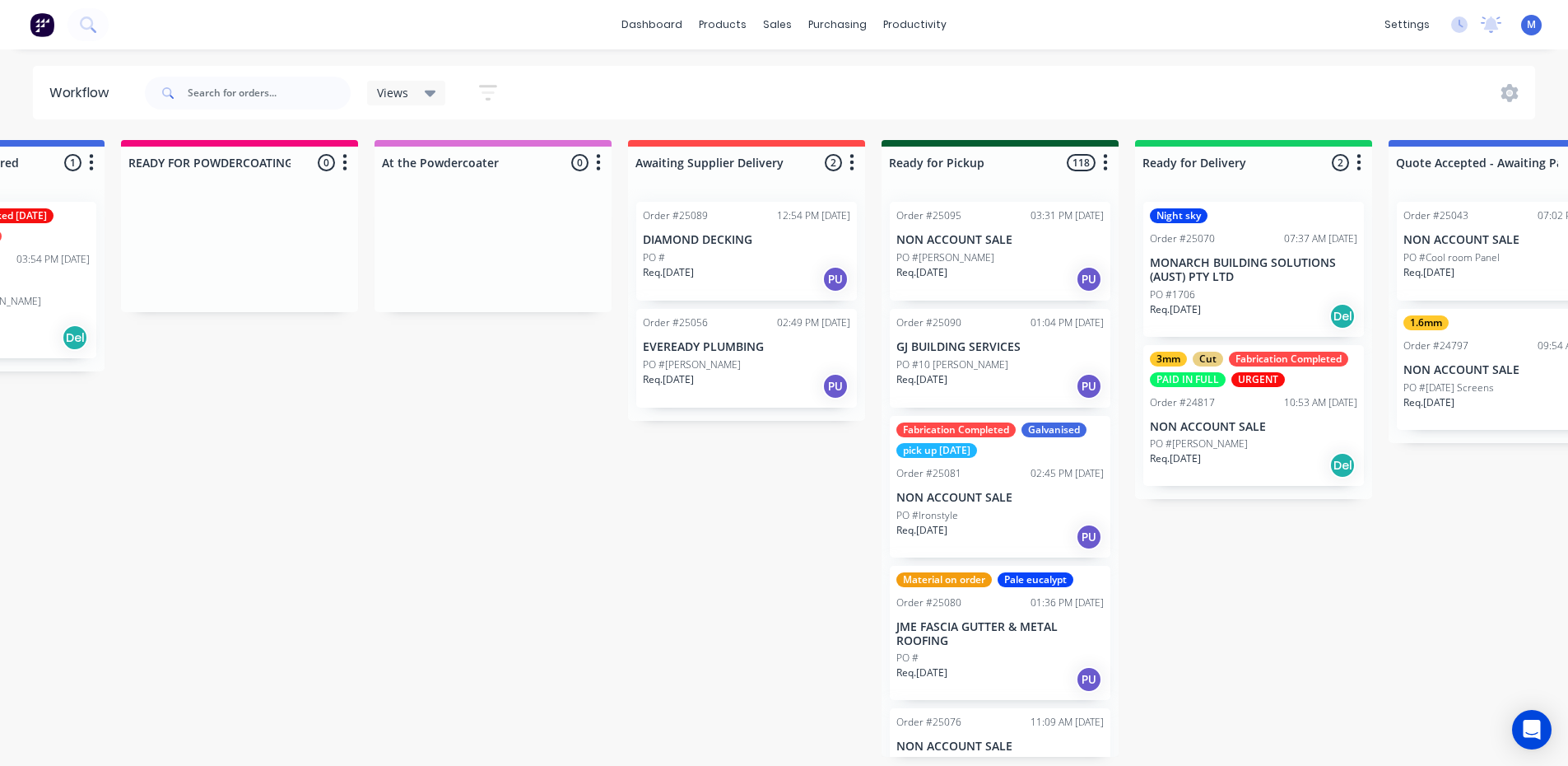
scroll to position [0, 1265]
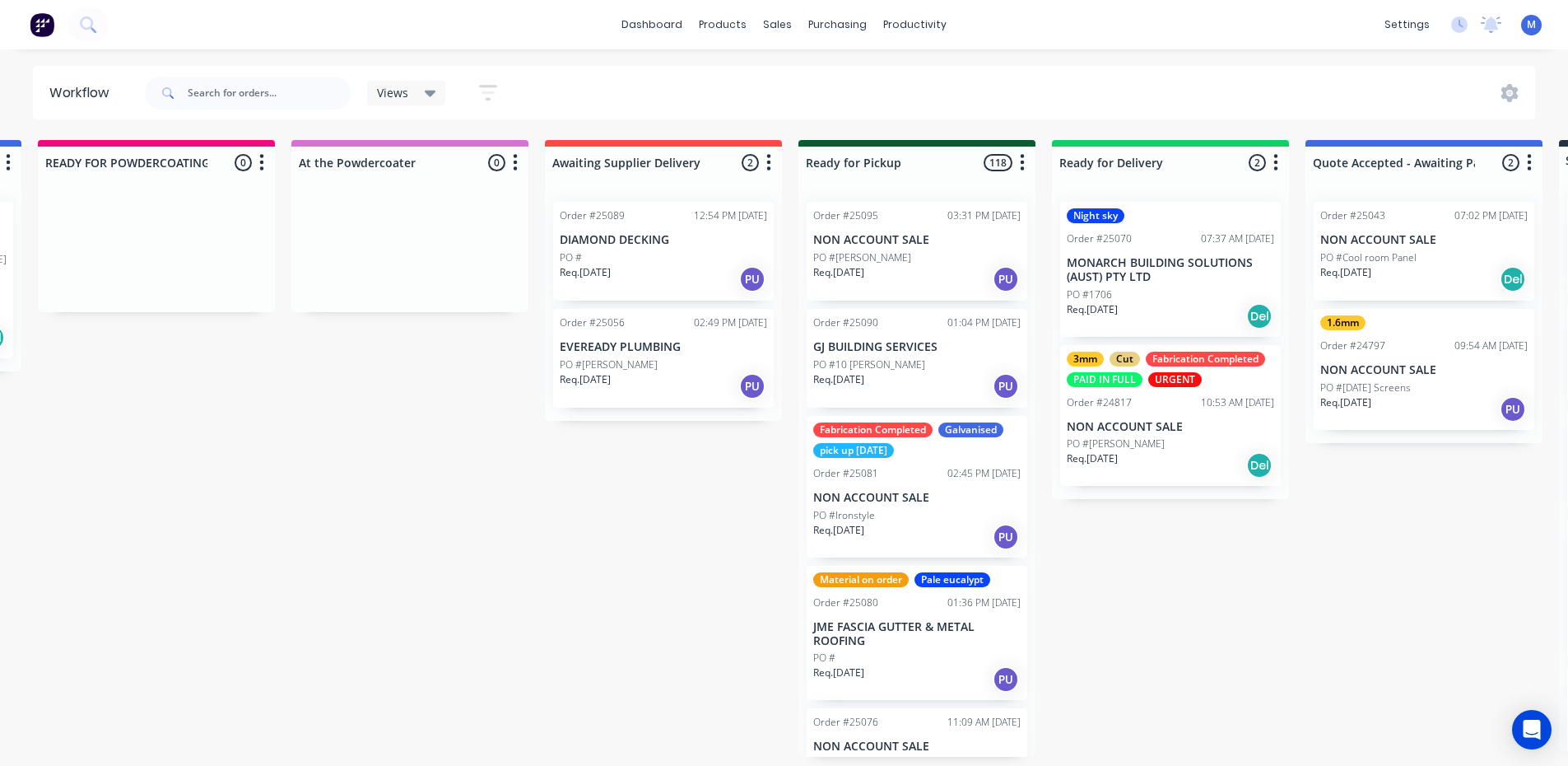
click at [864, 279] on p "Req. [DATE]" at bounding box center [838, 272] width 51 height 15
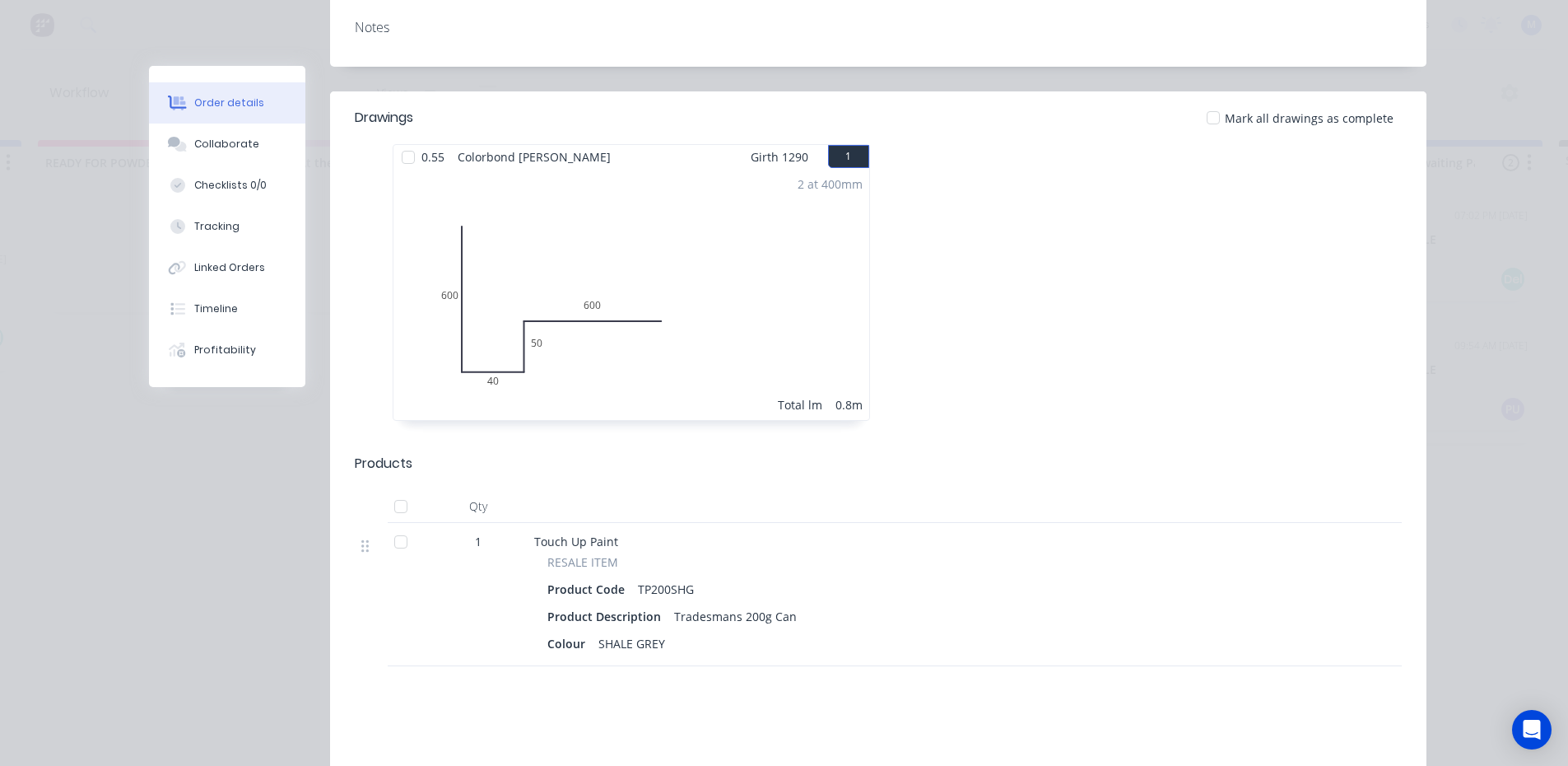
scroll to position [0, 0]
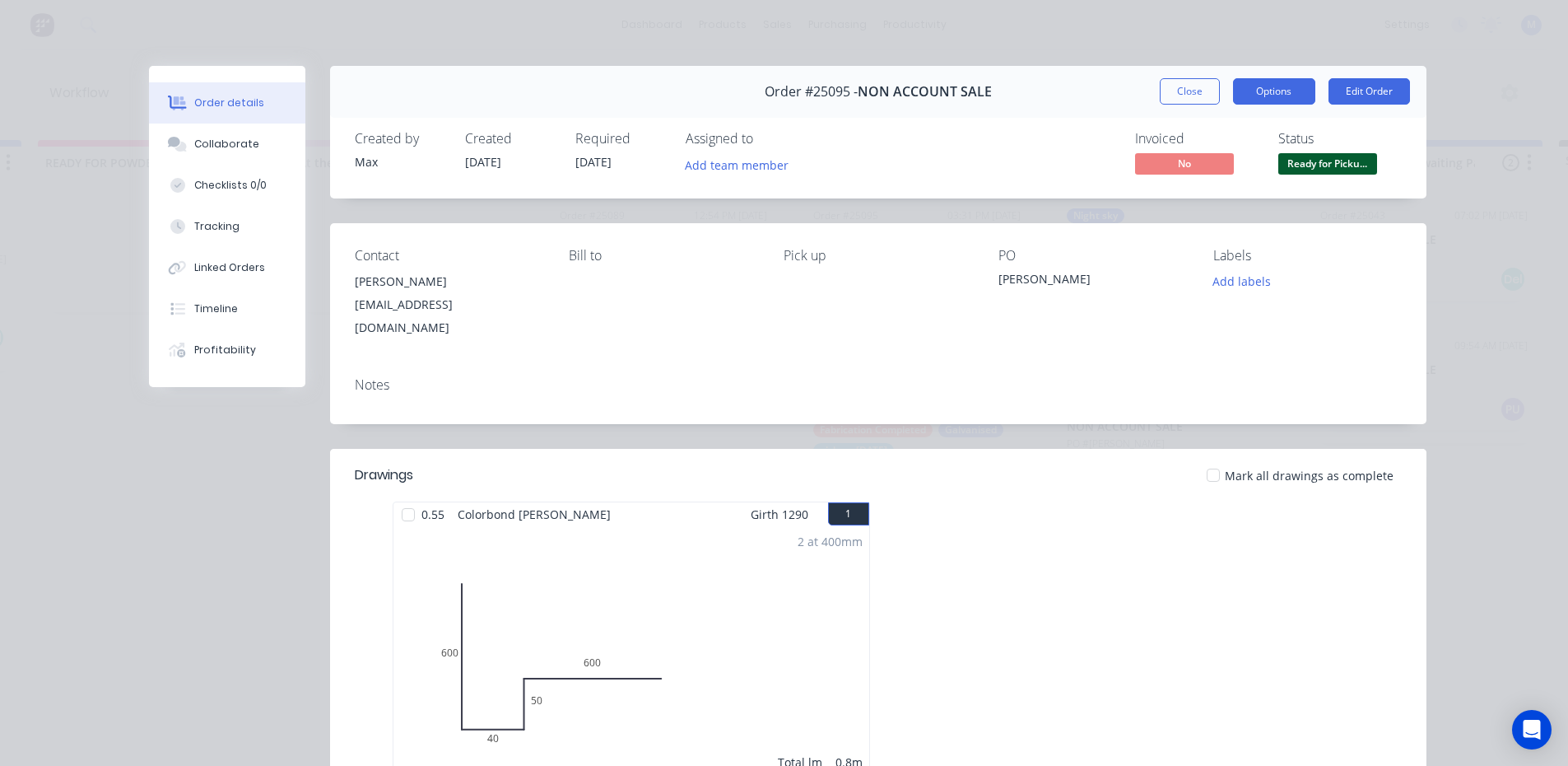
click at [1280, 91] on button "Options" at bounding box center [1274, 91] width 83 height 26
click at [1335, 121] on div "Created by [PERSON_NAME] Created [DATE] Required [DATE] Assigned to Add team me…" at bounding box center [878, 154] width 1096 height 87
click at [1177, 96] on button "Close" at bounding box center [1190, 91] width 60 height 26
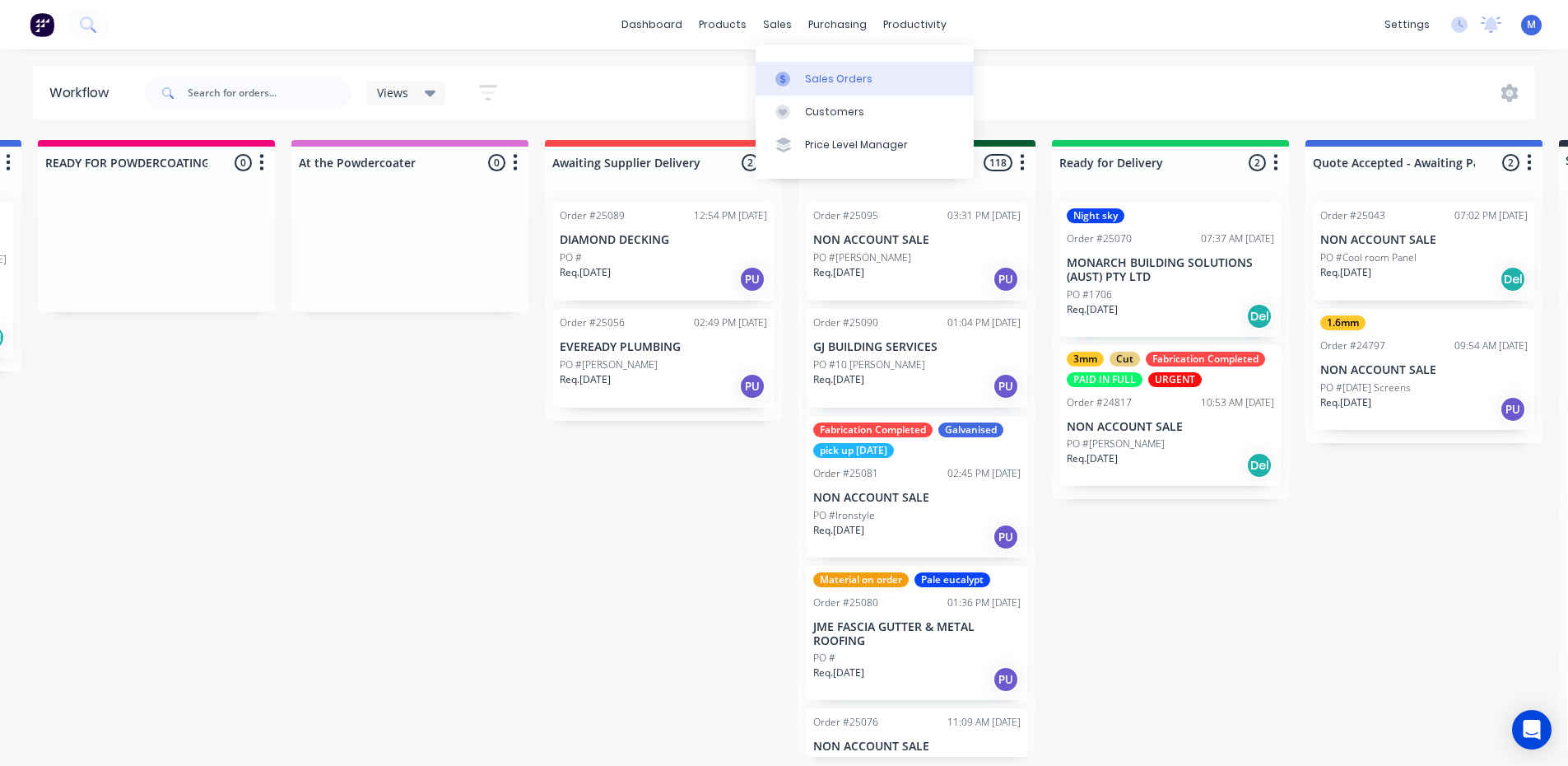
click at [828, 76] on div "Sales Orders" at bounding box center [839, 79] width 68 height 15
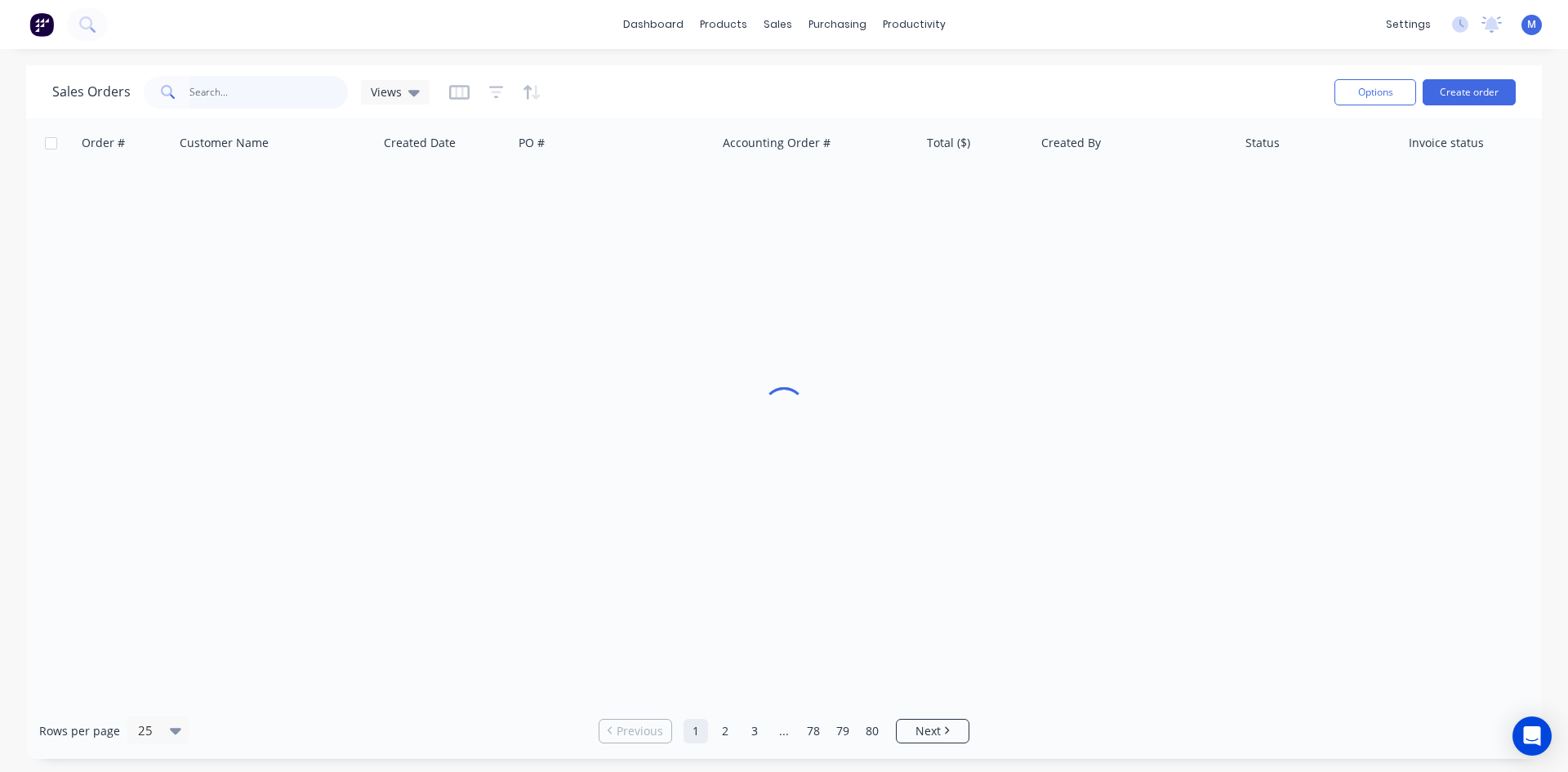
click at [276, 89] on input "text" at bounding box center [268, 92] width 159 height 33
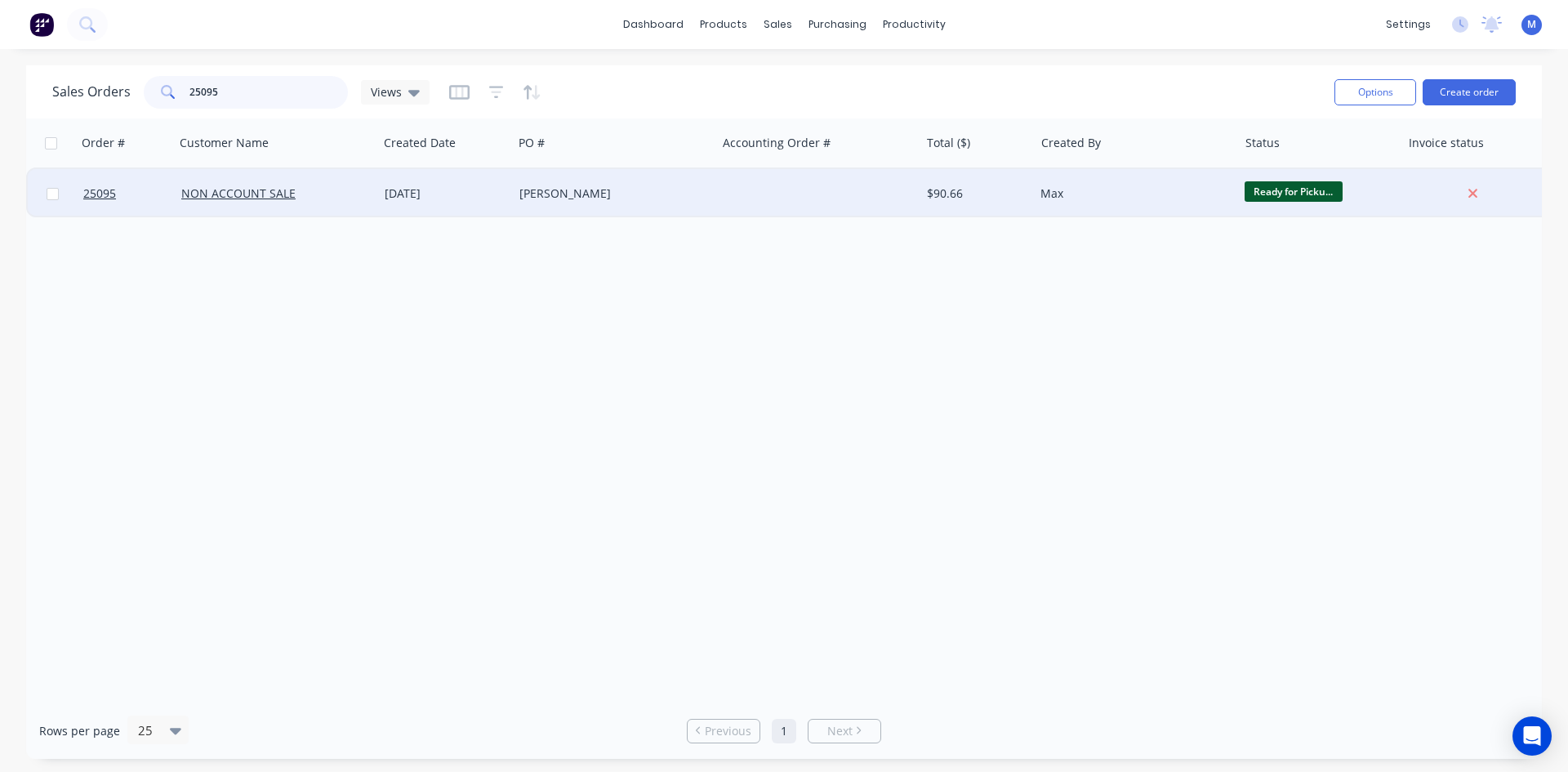
type input "25095"
click at [594, 191] on div "[PERSON_NAME]" at bounding box center [610, 194] width 182 height 17
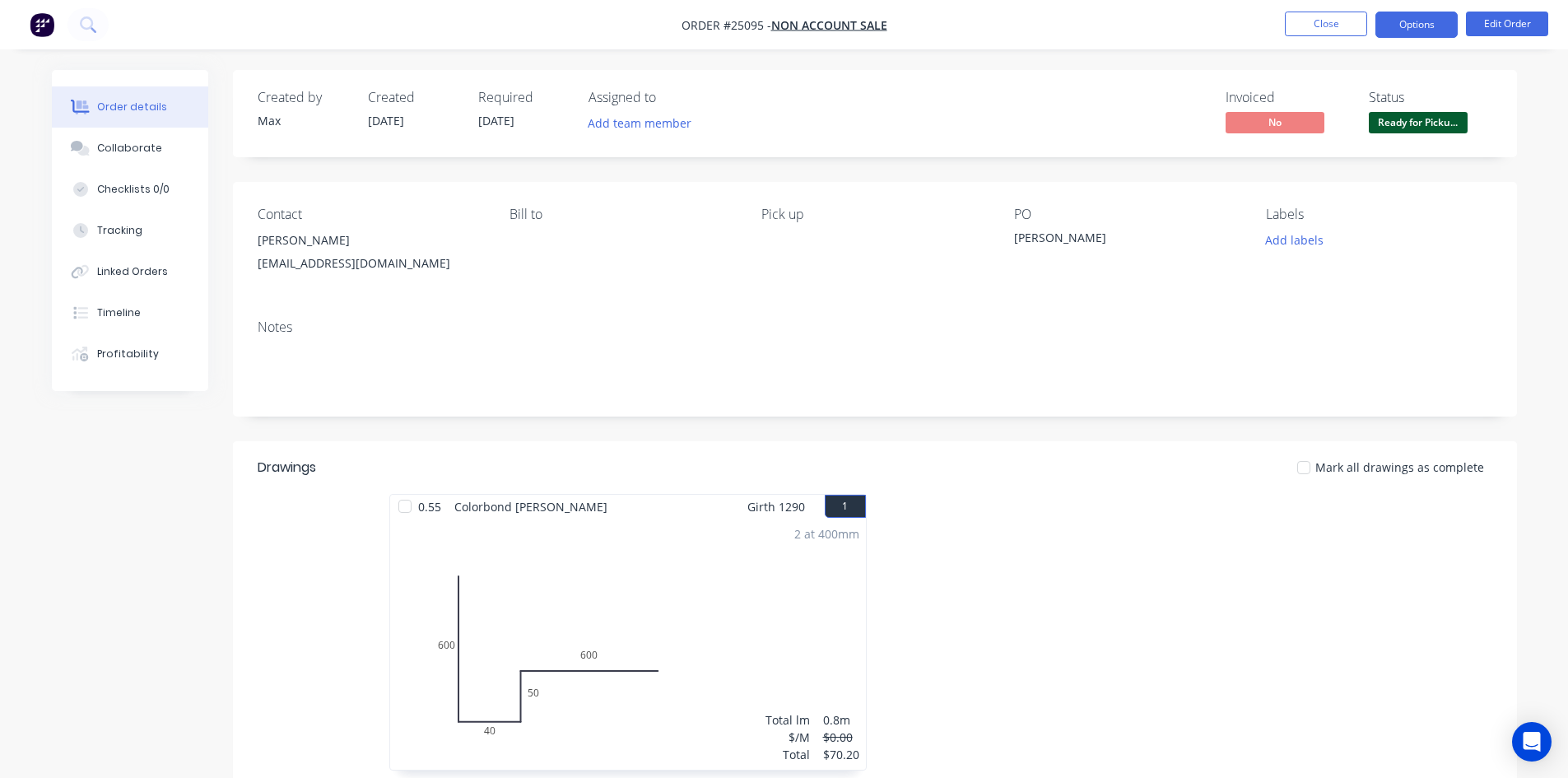
click at [1410, 22] on button "Options" at bounding box center [1416, 24] width 83 height 26
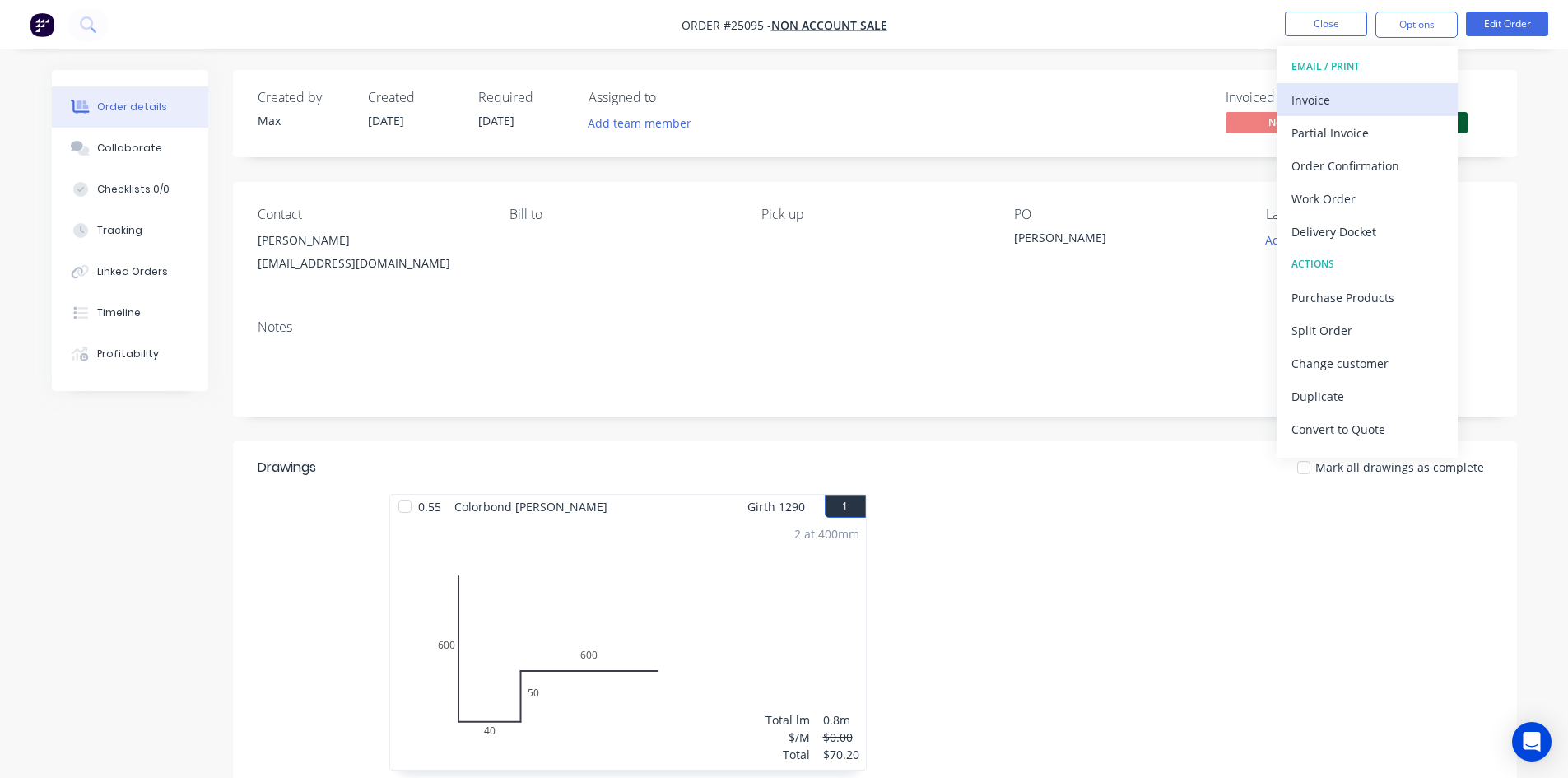
click at [1334, 104] on div "Invoice" at bounding box center [1366, 99] width 151 height 23
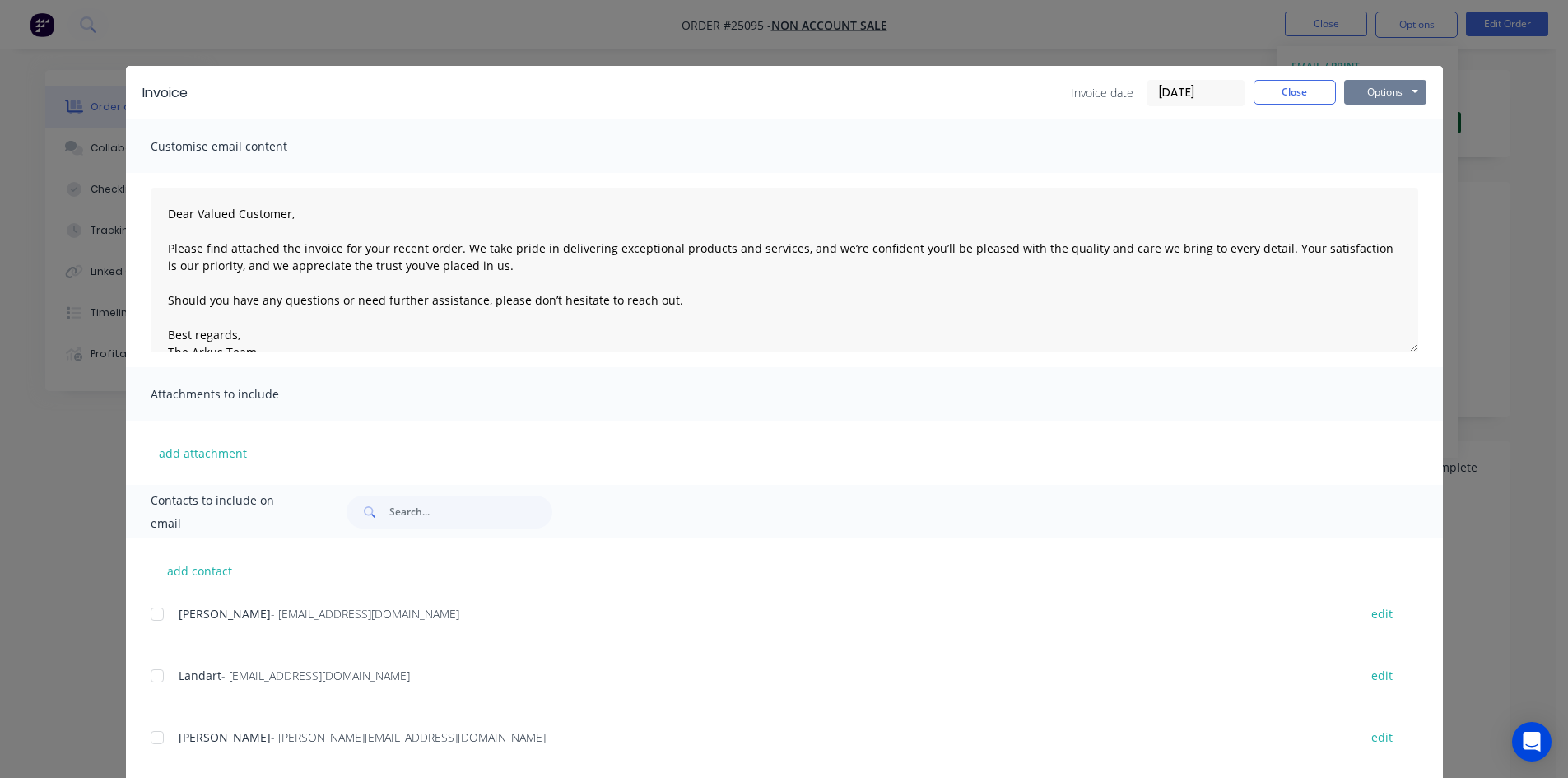
click at [1375, 97] on button "Options" at bounding box center [1385, 92] width 83 height 24
click at [1400, 146] on button "Print" at bounding box center [1396, 148] width 105 height 27
click at [1276, 88] on button "Close" at bounding box center [1295, 92] width 83 height 24
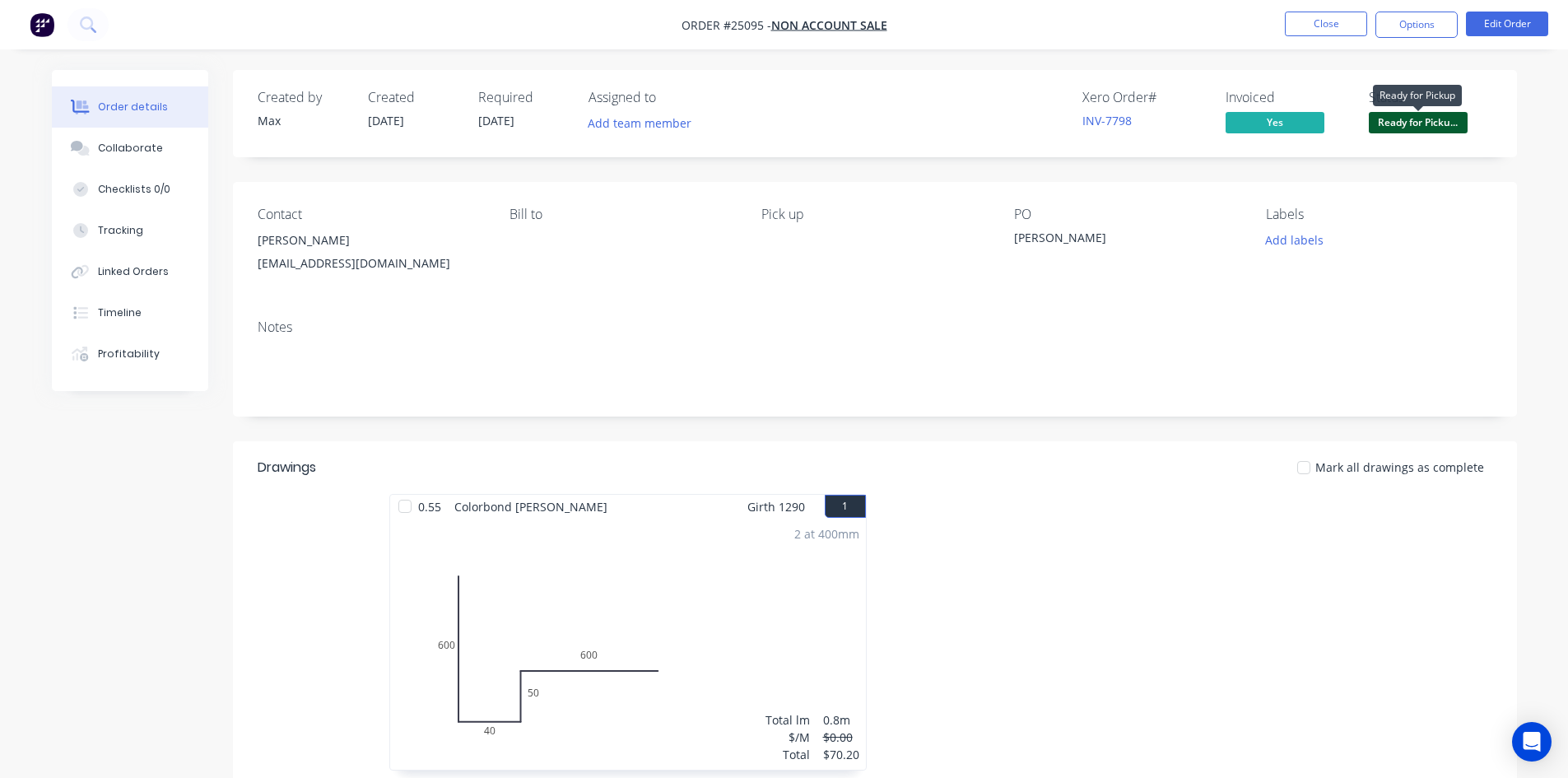
click at [1388, 124] on span "Ready for Picku..." at bounding box center [1417, 122] width 99 height 21
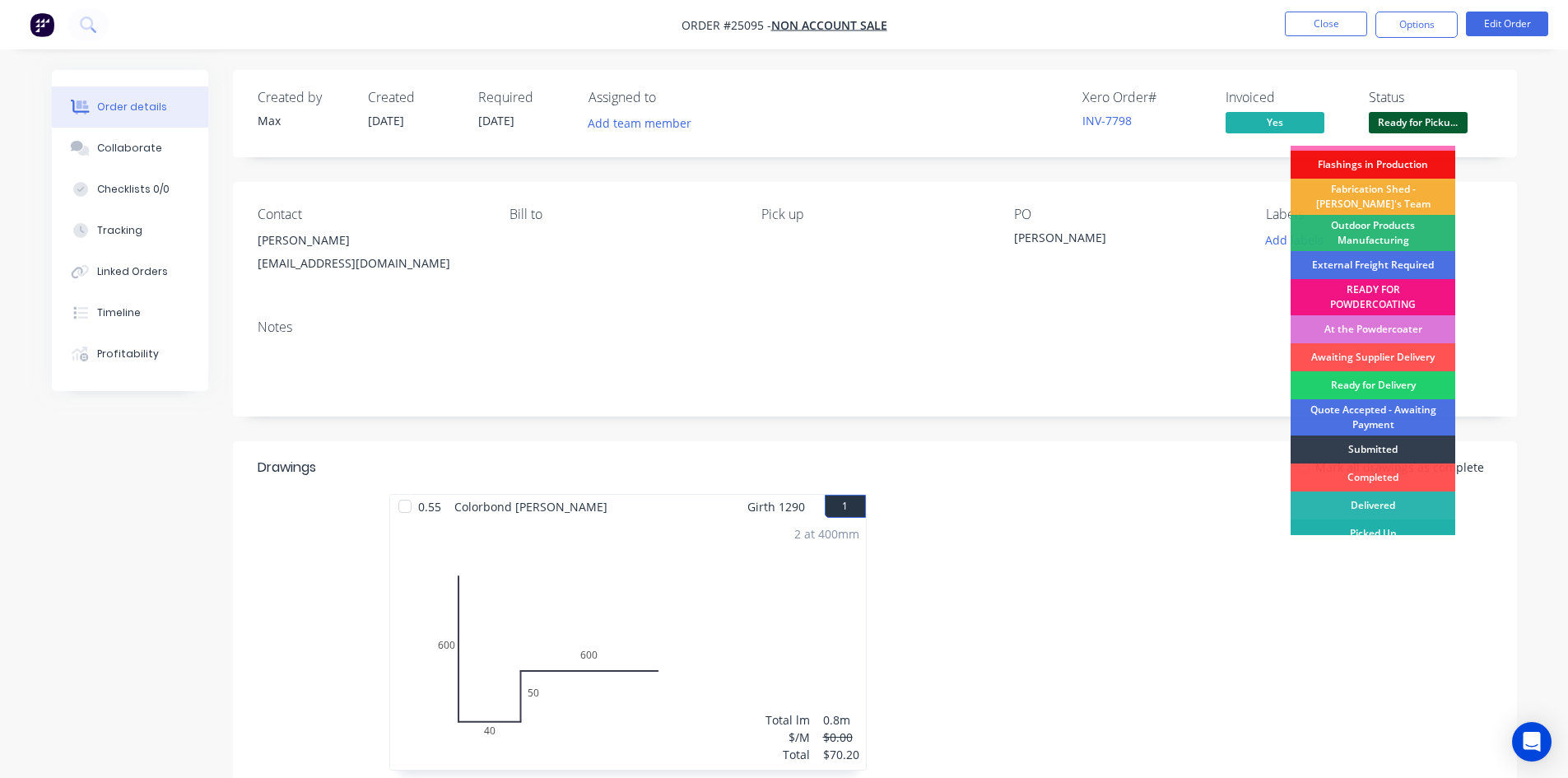
scroll to position [36, 0]
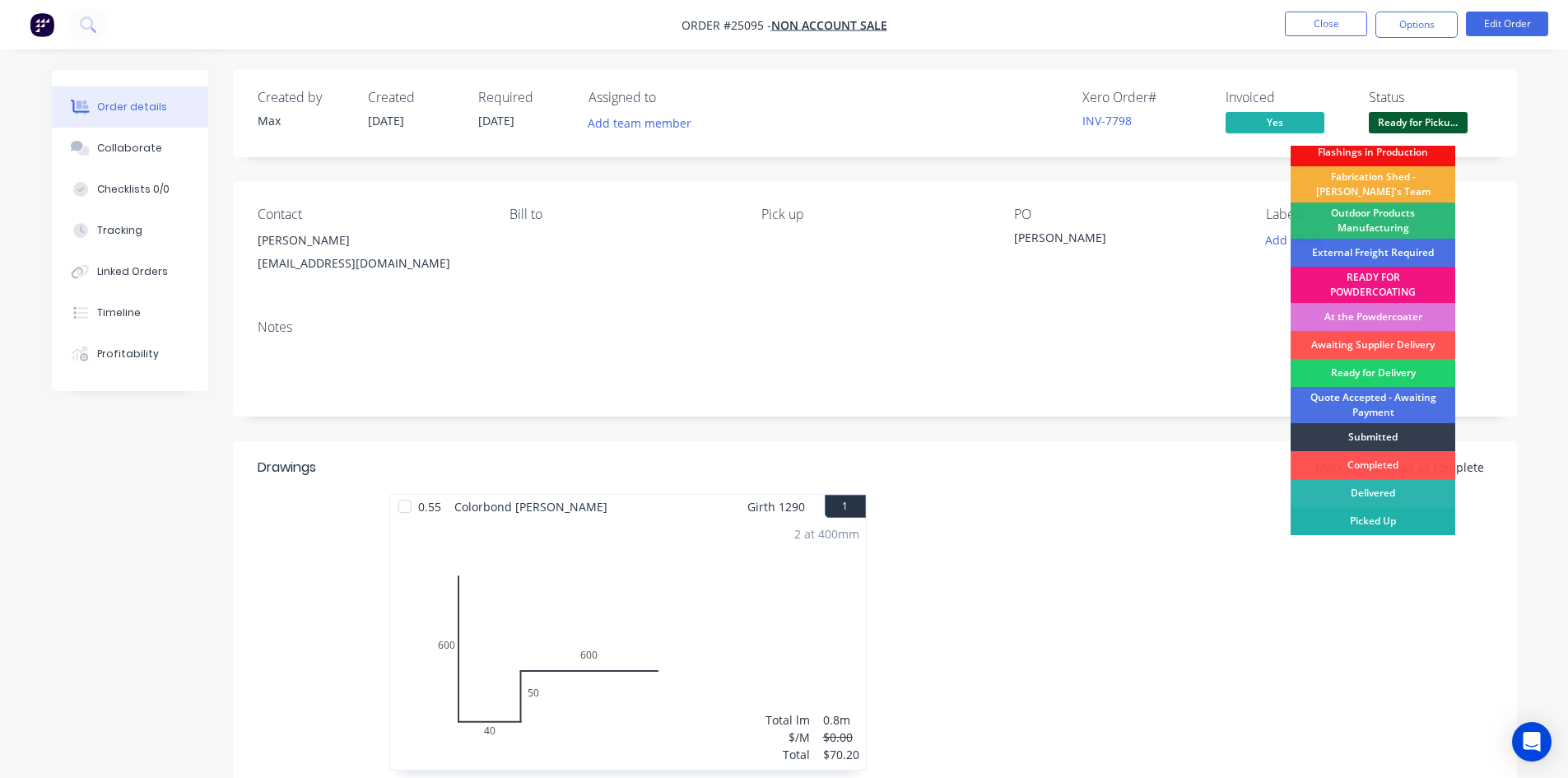
click at [1395, 517] on div "Picked Up" at bounding box center [1372, 521] width 164 height 28
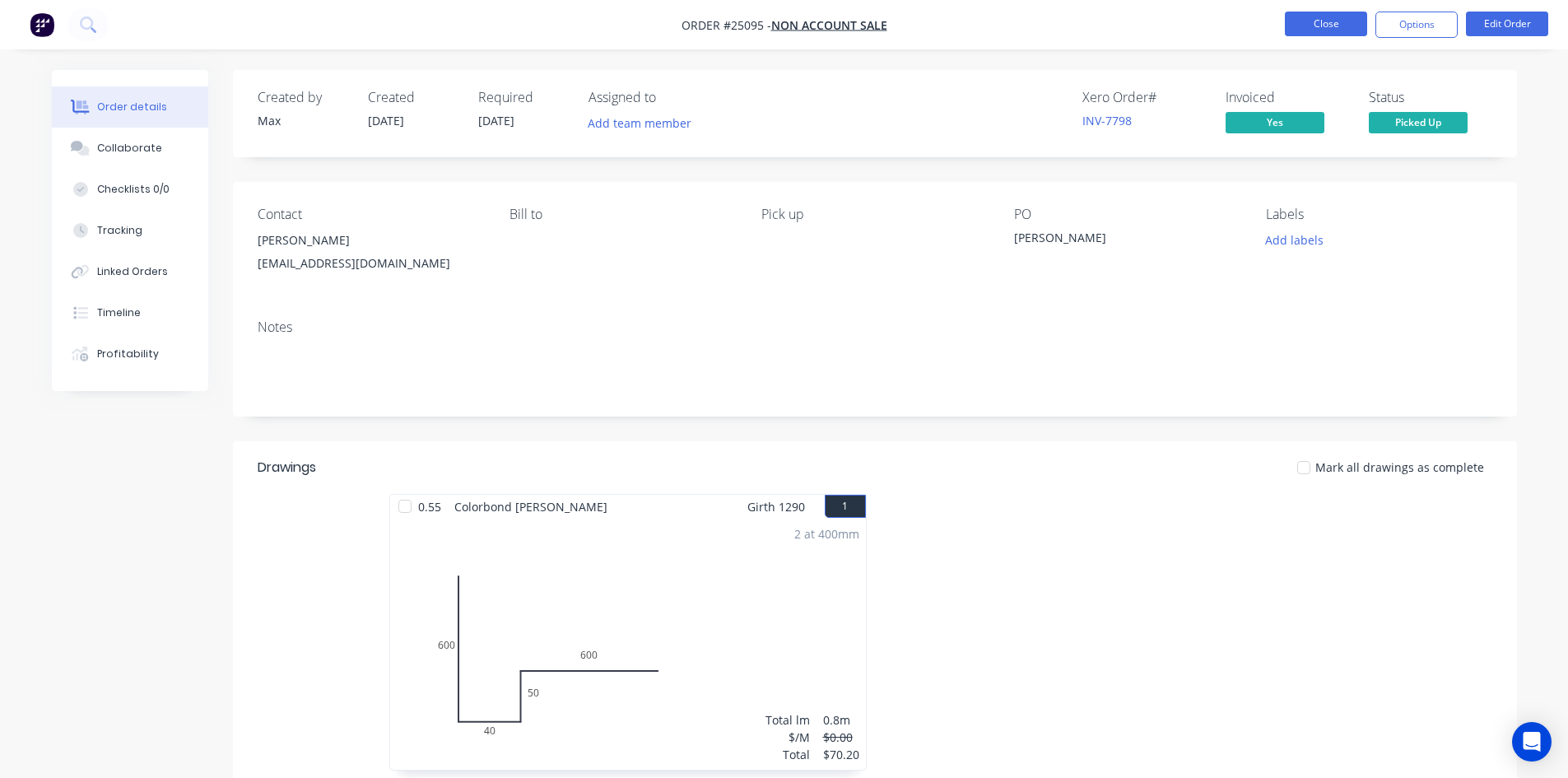
click at [1310, 24] on button "Close" at bounding box center [1326, 23] width 83 height 24
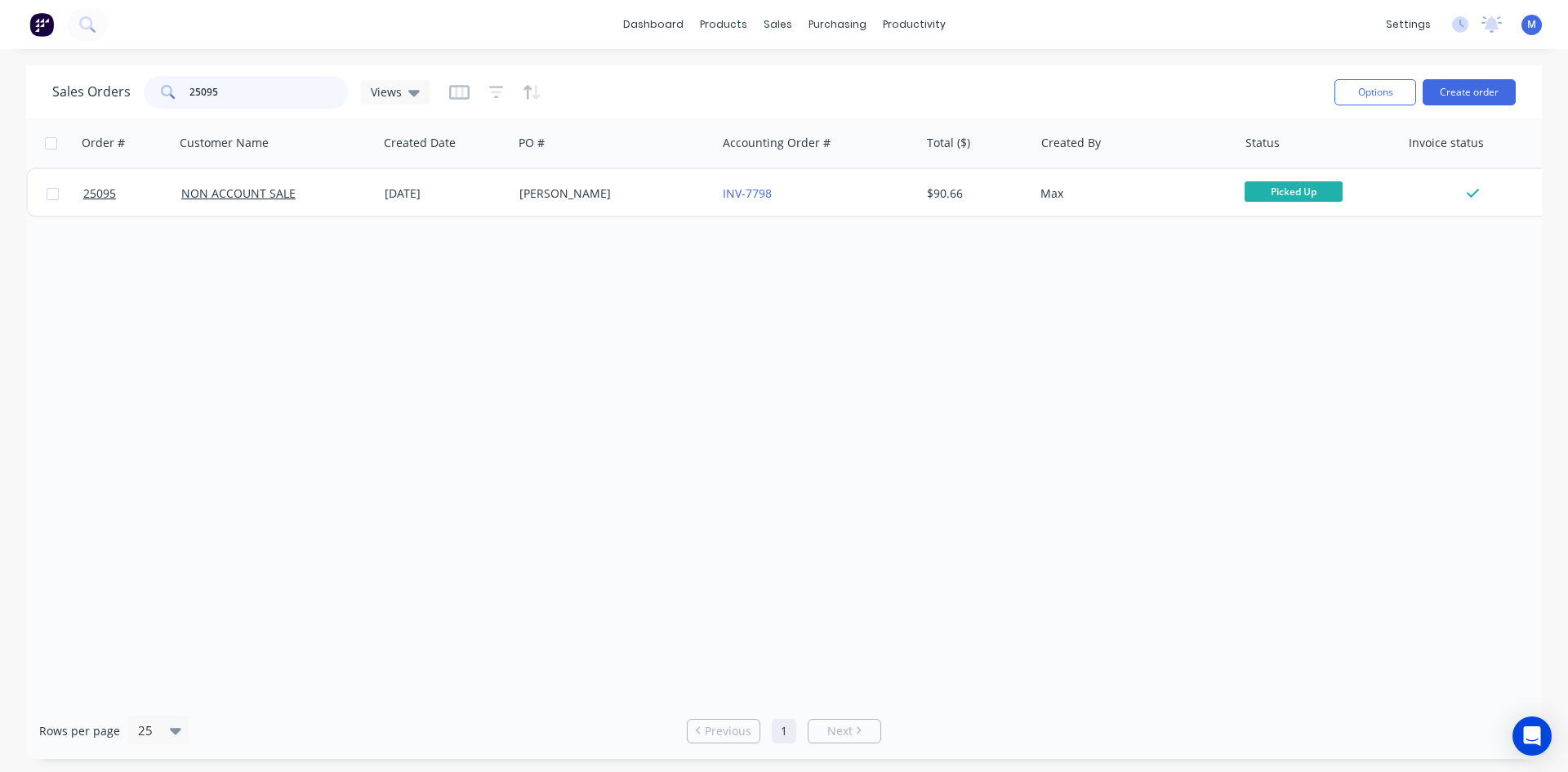
drag, startPoint x: 222, startPoint y: 94, endPoint x: 66, endPoint y: 99, distance: 156.1
click at [66, 99] on div "Sales Orders 25095 Views" at bounding box center [240, 92] width 377 height 33
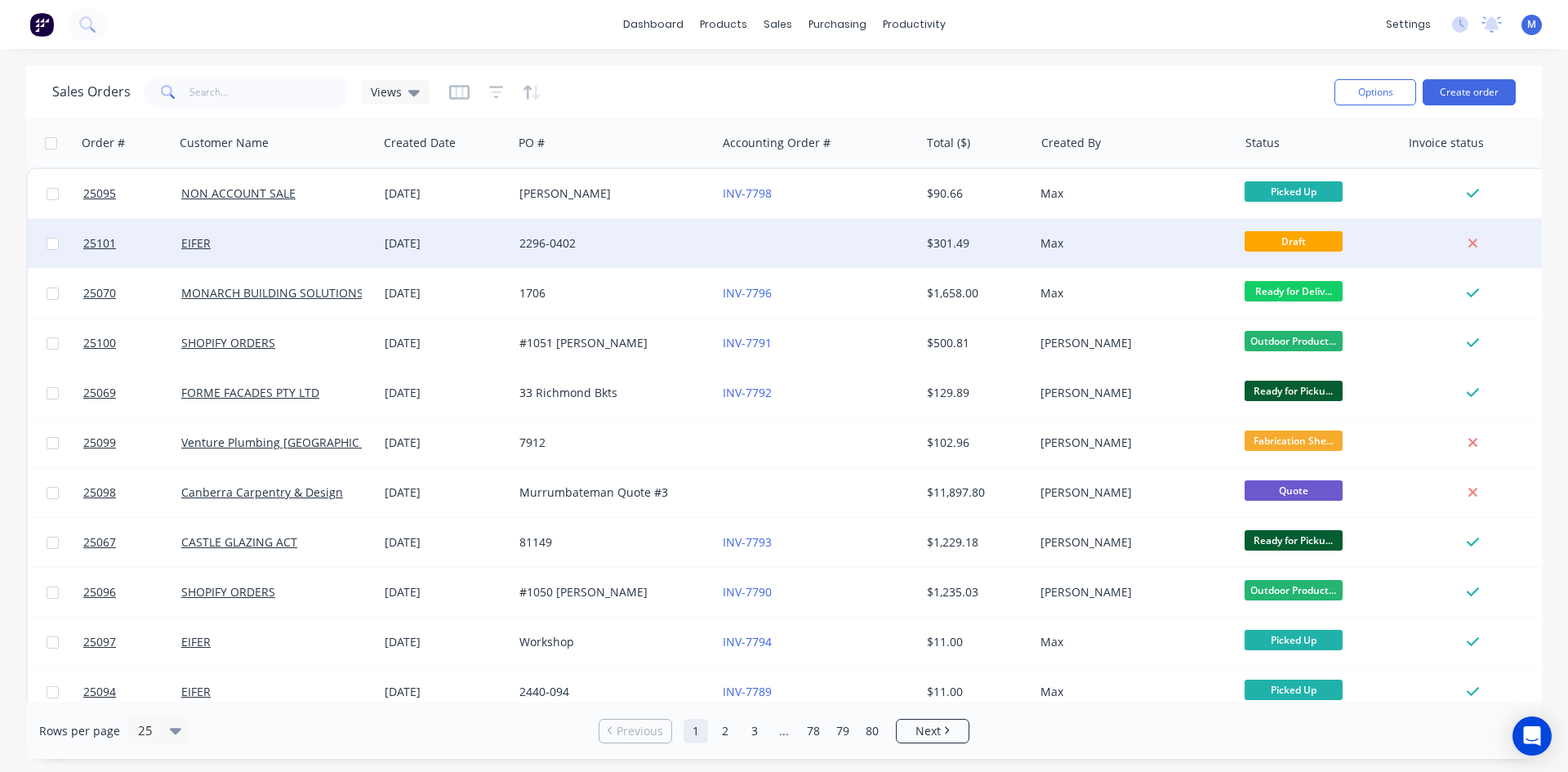
click at [673, 243] on div "2296-0402" at bounding box center [610, 244] width 182 height 17
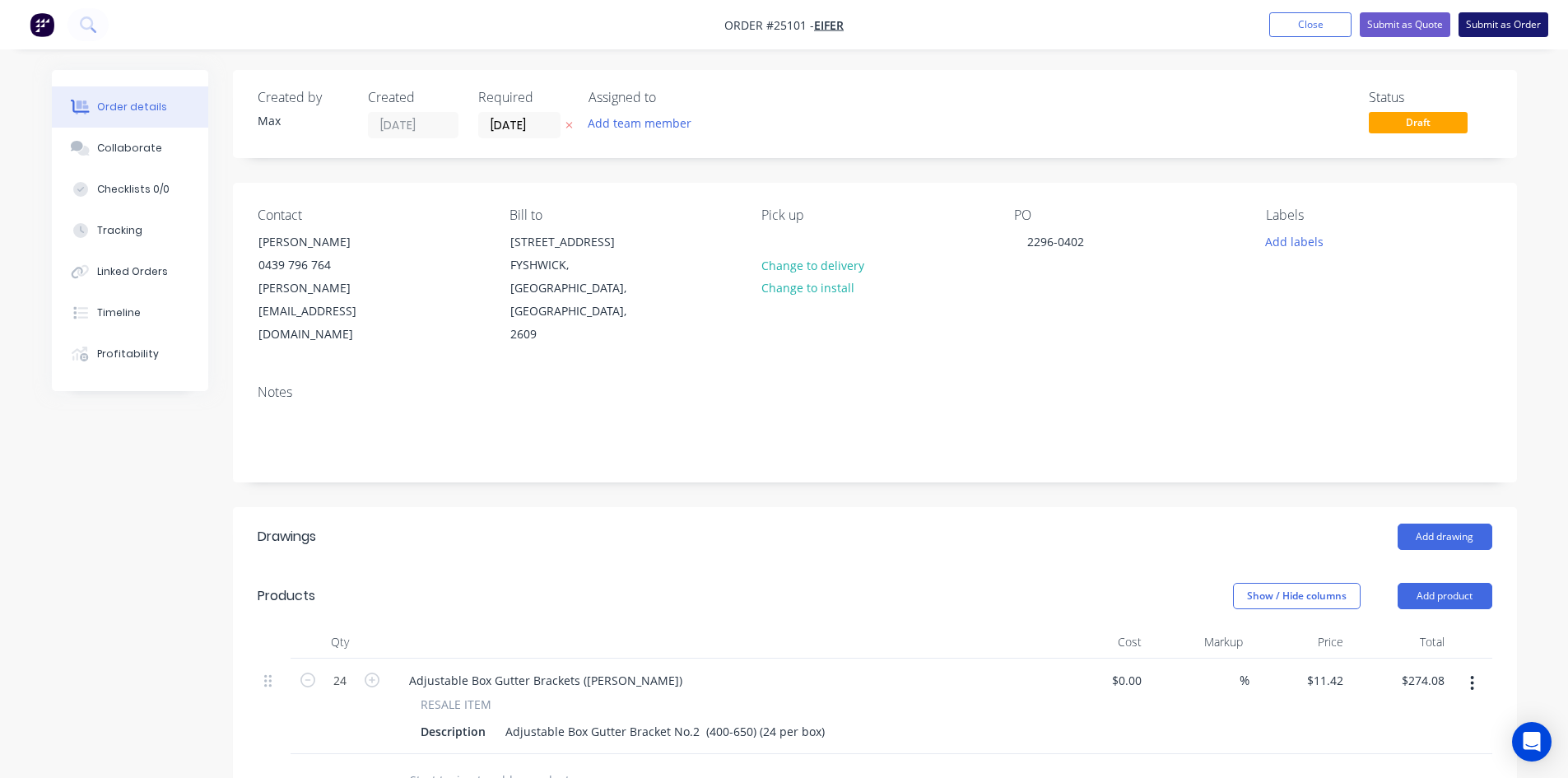
click at [1502, 25] on button "Submit as Order" at bounding box center [1503, 24] width 90 height 24
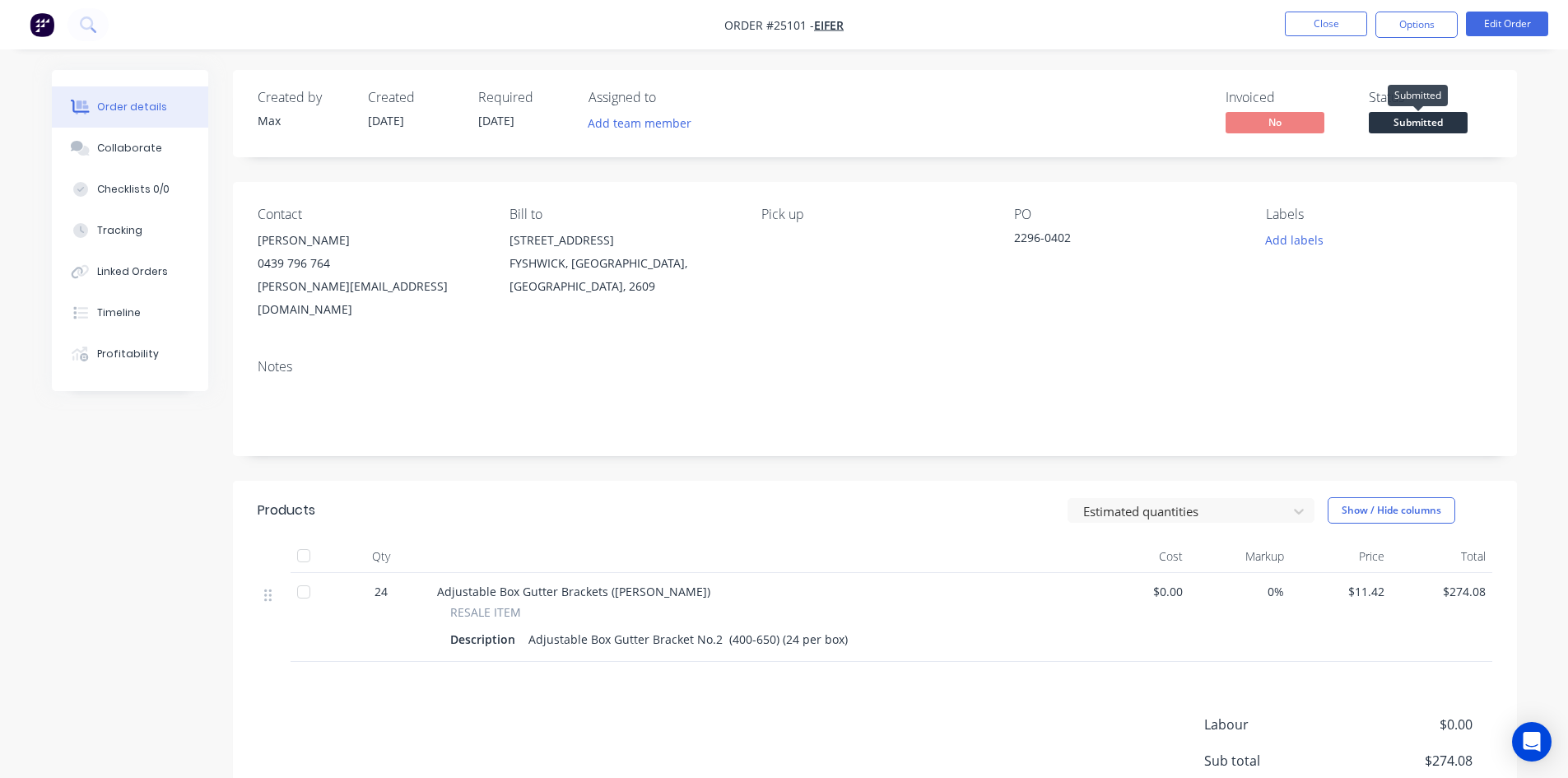
click at [1431, 117] on span "Submitted" at bounding box center [1417, 122] width 99 height 21
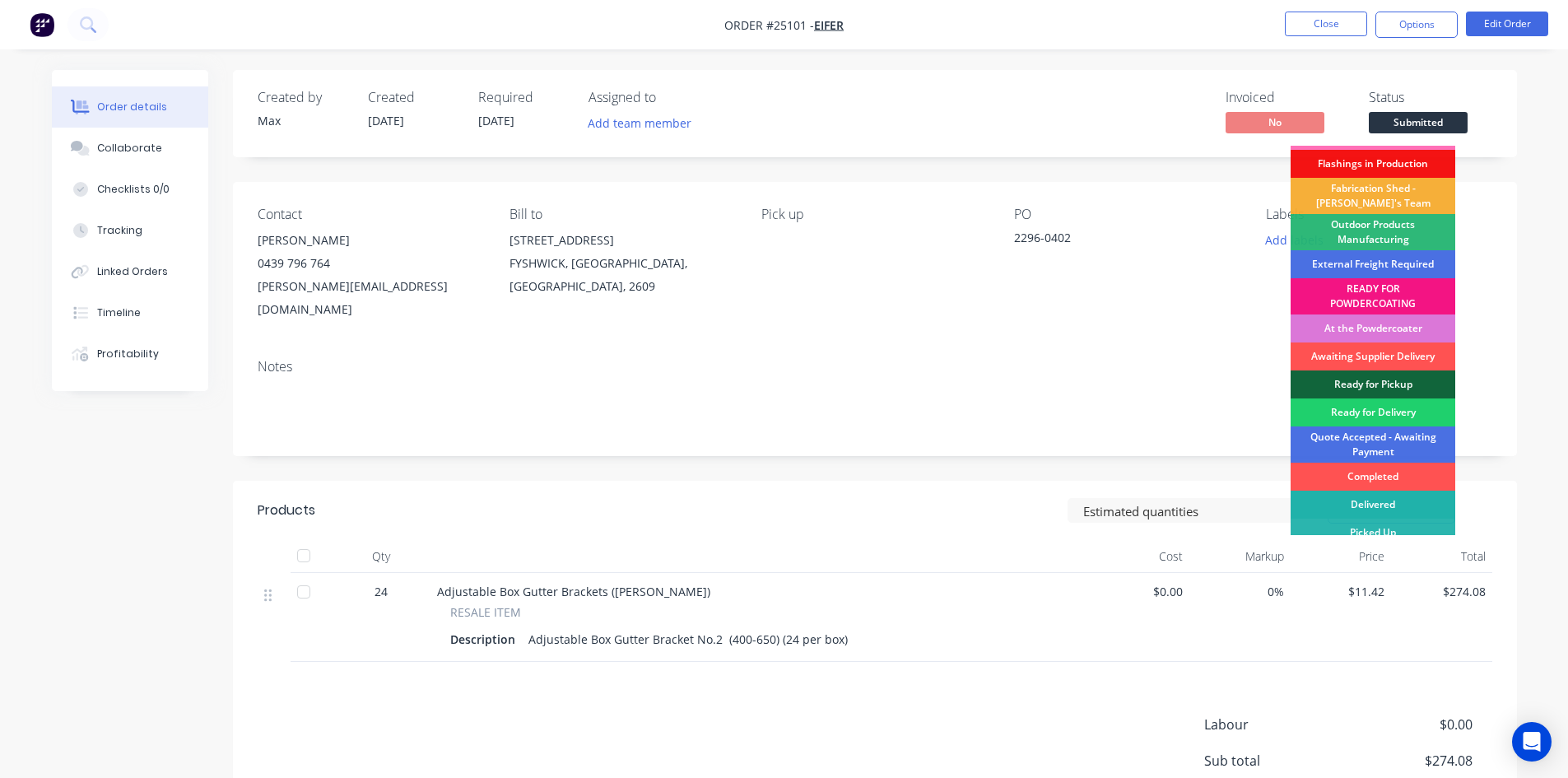
scroll to position [36, 0]
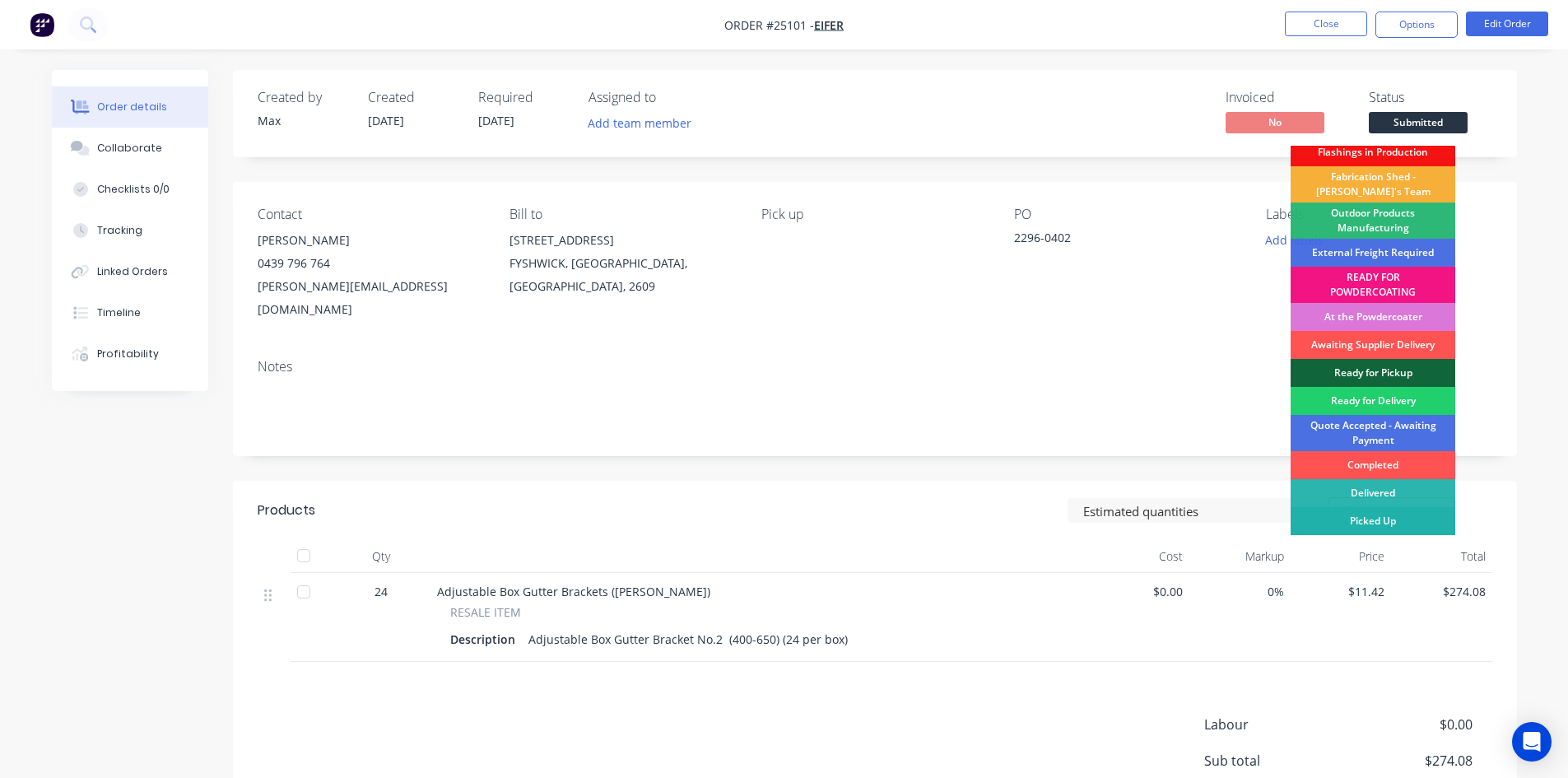
click at [1388, 525] on div "Picked Up" at bounding box center [1372, 521] width 164 height 28
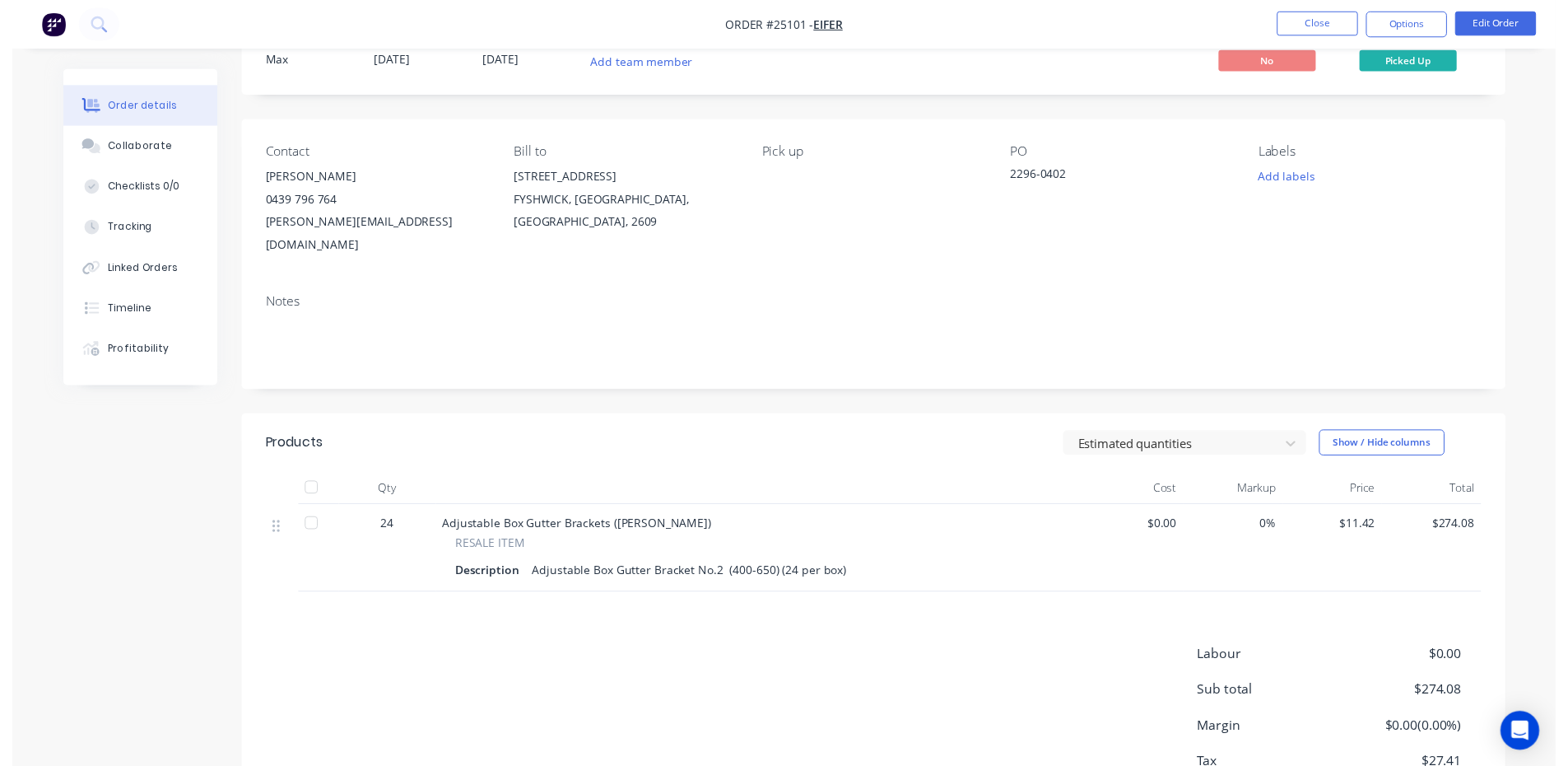
scroll to position [0, 0]
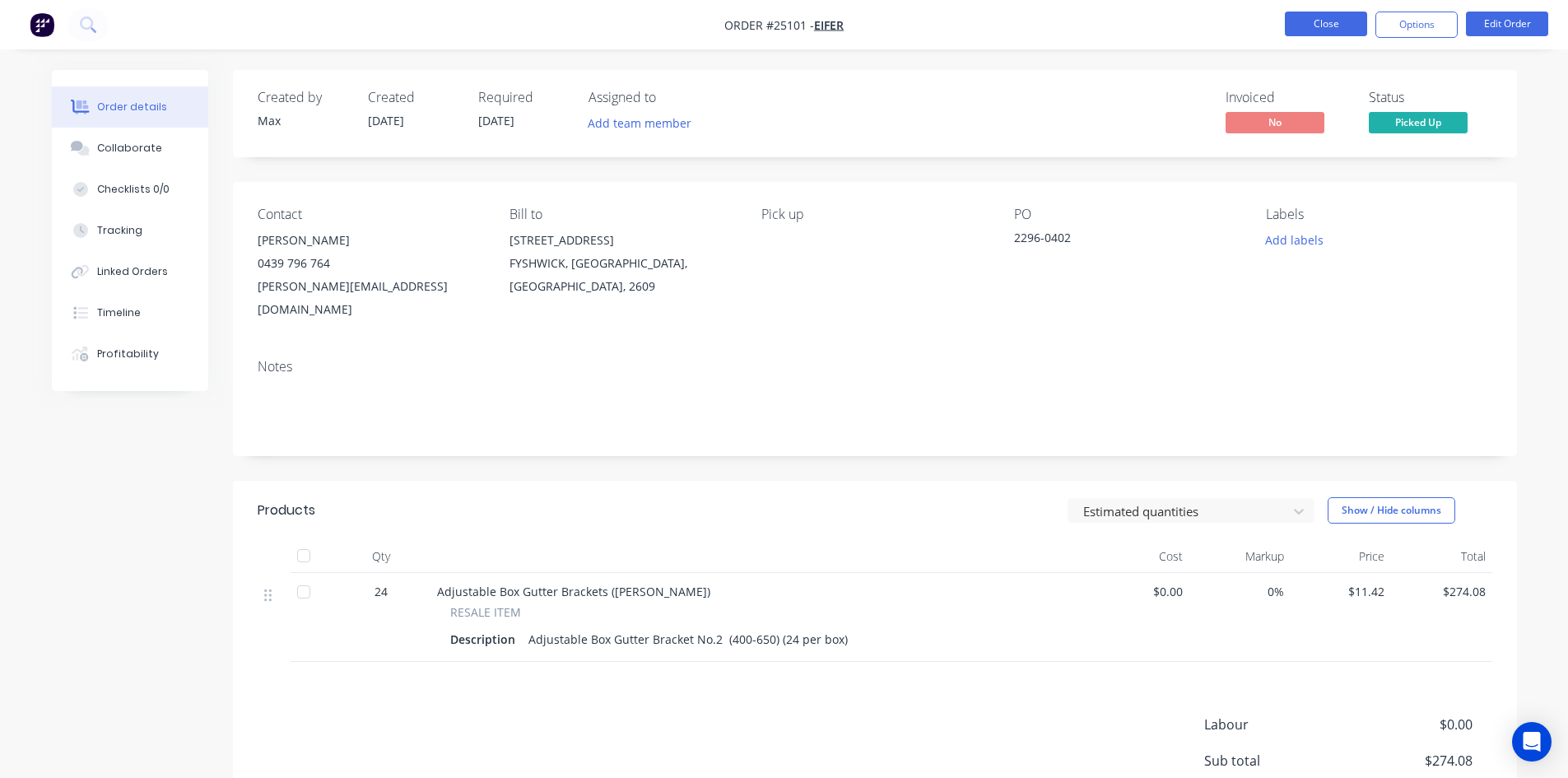
click at [1335, 23] on button "Close" at bounding box center [1326, 23] width 83 height 24
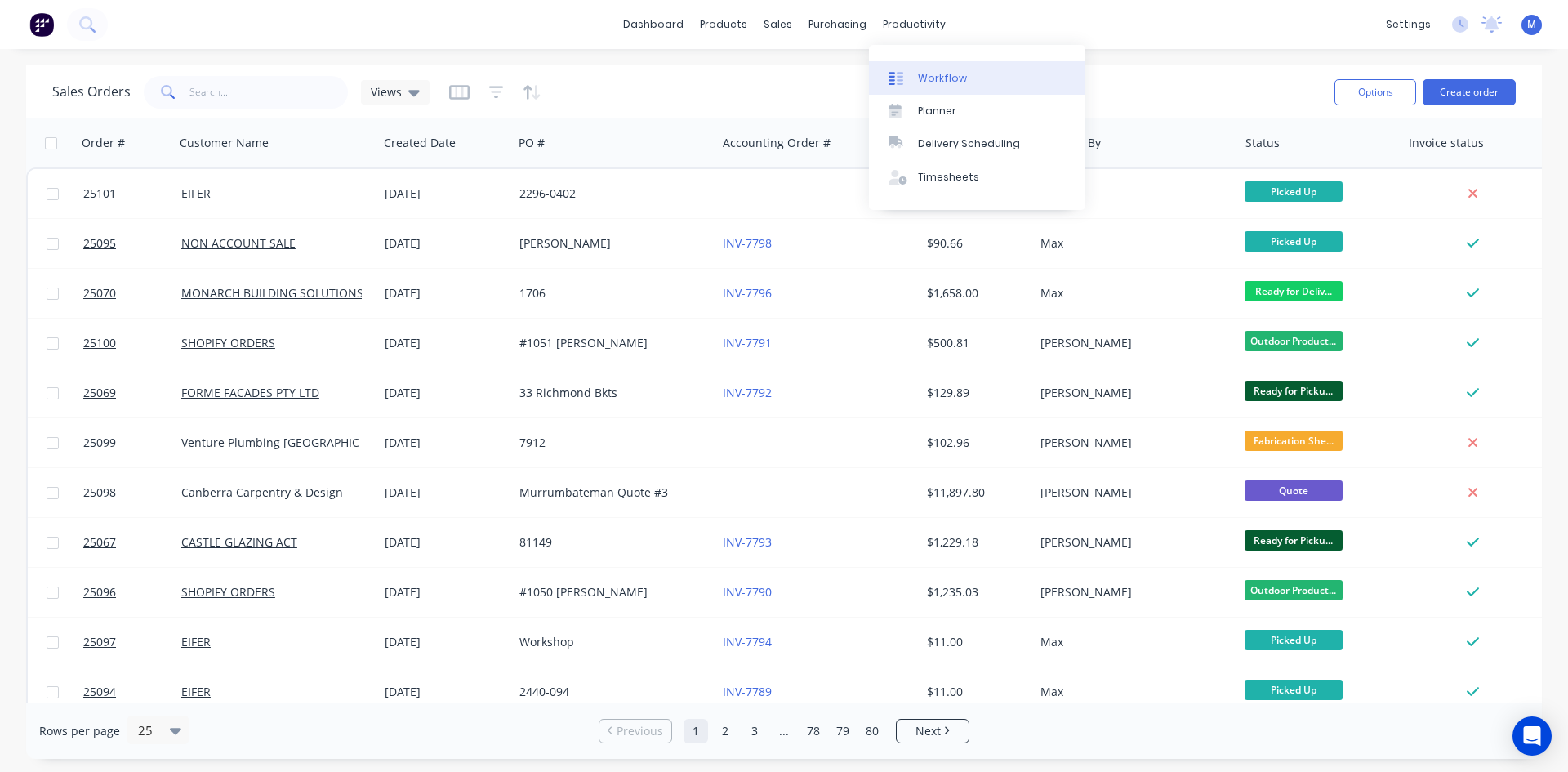
click at [950, 79] on div "Workflow" at bounding box center [942, 78] width 49 height 15
